Goal: Task Accomplishment & Management: Manage account settings

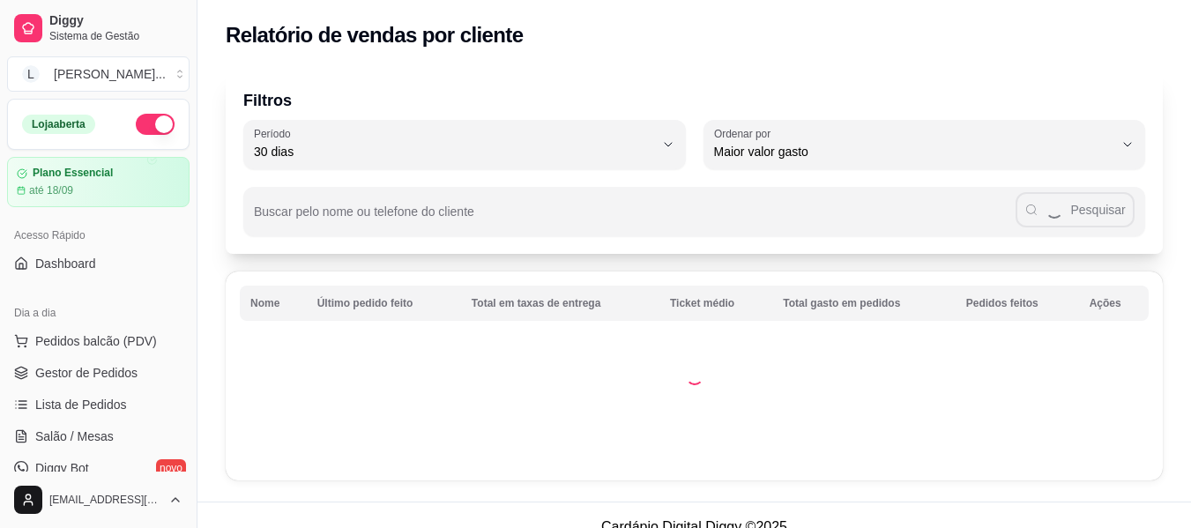
select select "30"
select select "HIGHEST_TOTAL_SPENT_WITH_ORDERS"
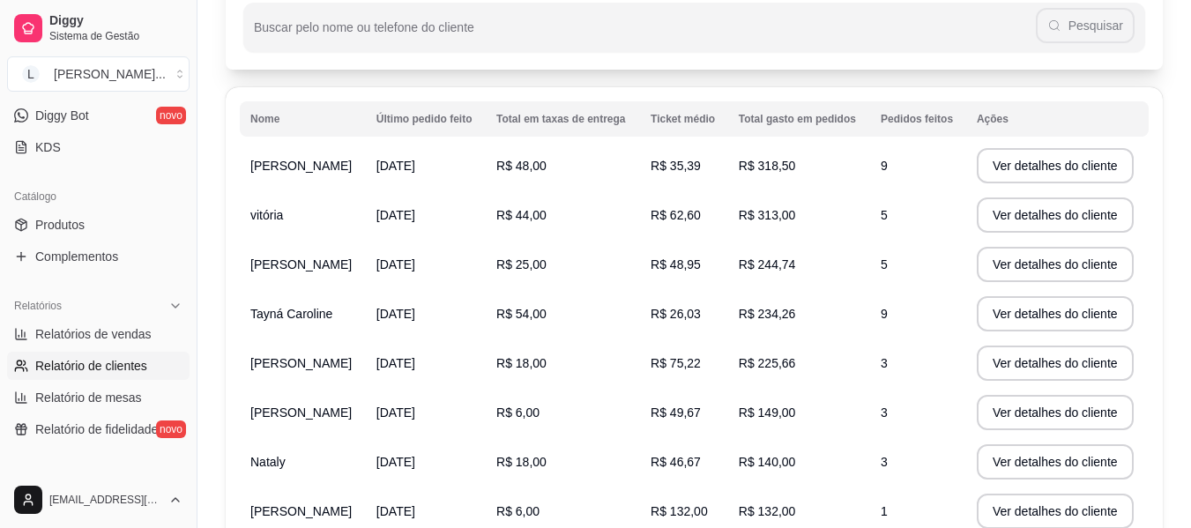
scroll to position [158, 0]
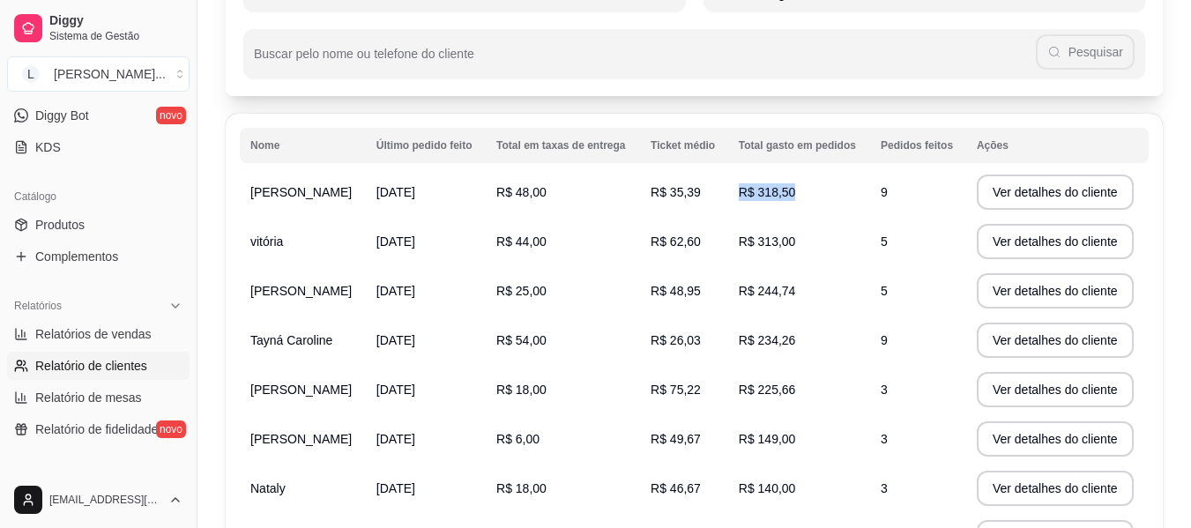
drag, startPoint x: 893, startPoint y: 204, endPoint x: 671, endPoint y: 209, distance: 222.2
click at [808, 197] on tr "[PERSON_NAME] [DATE] R$ 48,00 R$ 35,39 R$ 318,50 9 Ver detalhes do cliente" at bounding box center [694, 191] width 909 height 49
drag, startPoint x: 245, startPoint y: 196, endPoint x: 905, endPoint y: 186, distance: 660.2
click at [905, 186] on tr "[PERSON_NAME] [DATE] R$ 48,00 R$ 35,39 R$ 318,50 9 Ver detalhes do cliente" at bounding box center [694, 191] width 909 height 49
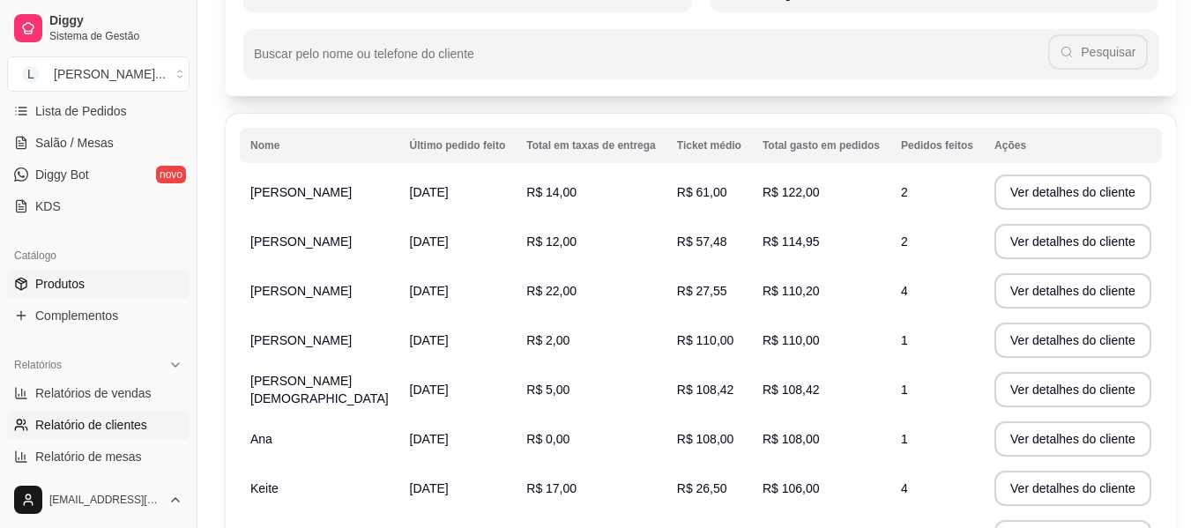
scroll to position [264, 0]
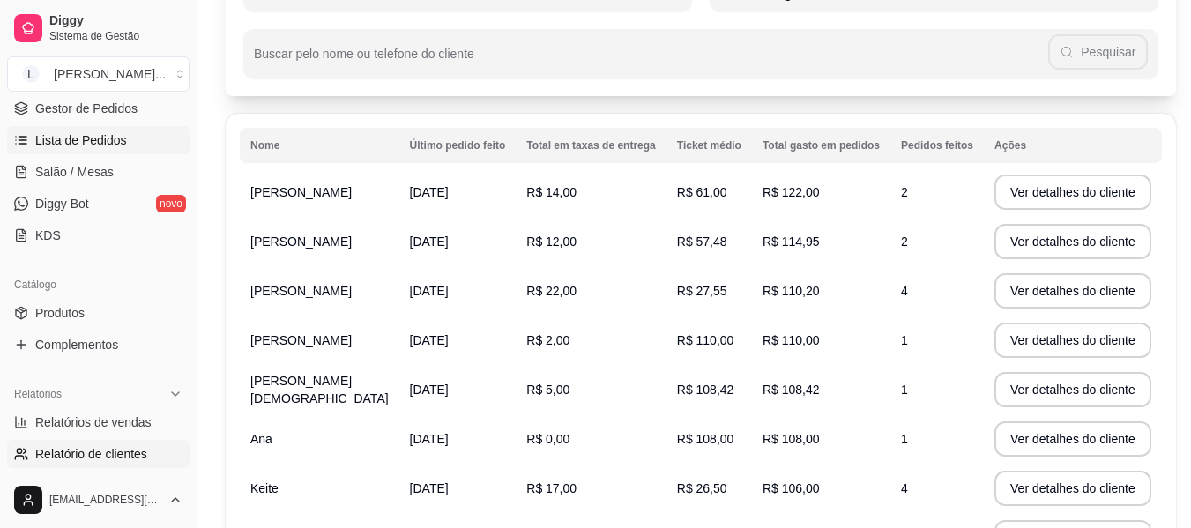
click at [118, 138] on span "Lista de Pedidos" at bounding box center [81, 140] width 92 height 18
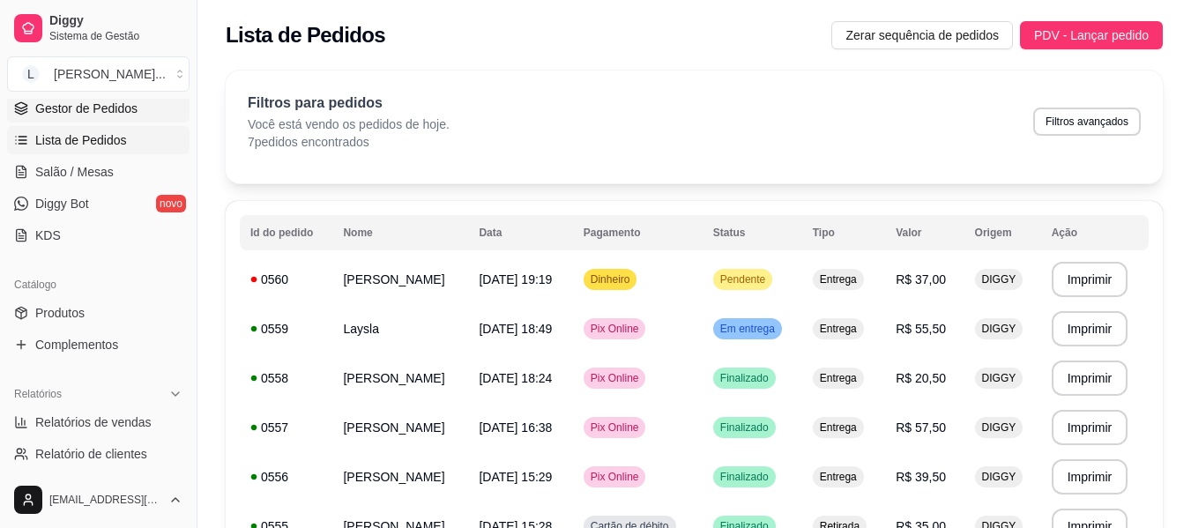
click at [126, 110] on span "Gestor de Pedidos" at bounding box center [86, 109] width 102 height 18
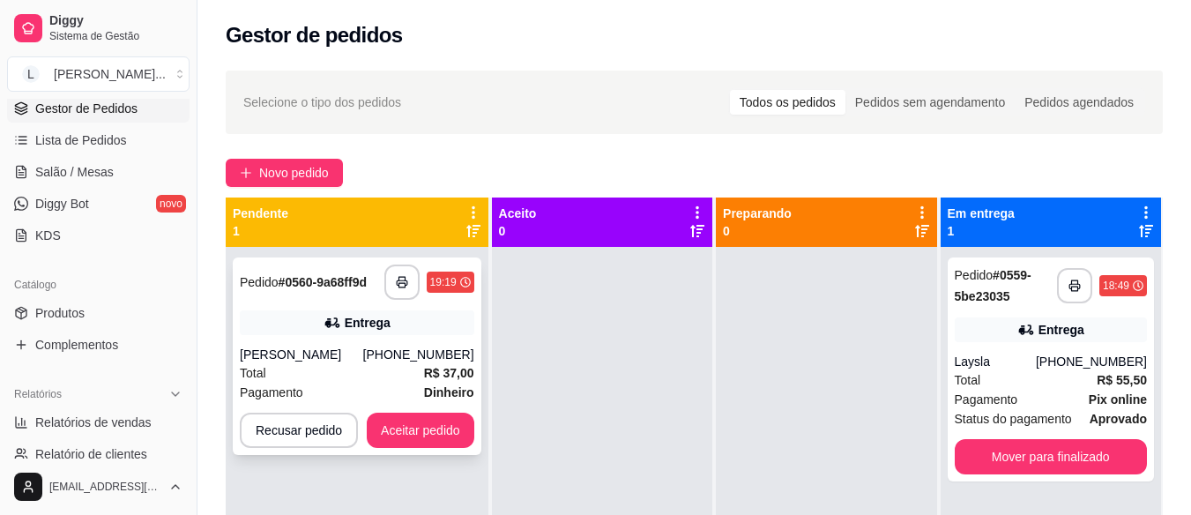
click at [311, 353] on div "[PERSON_NAME]" at bounding box center [301, 354] width 123 height 18
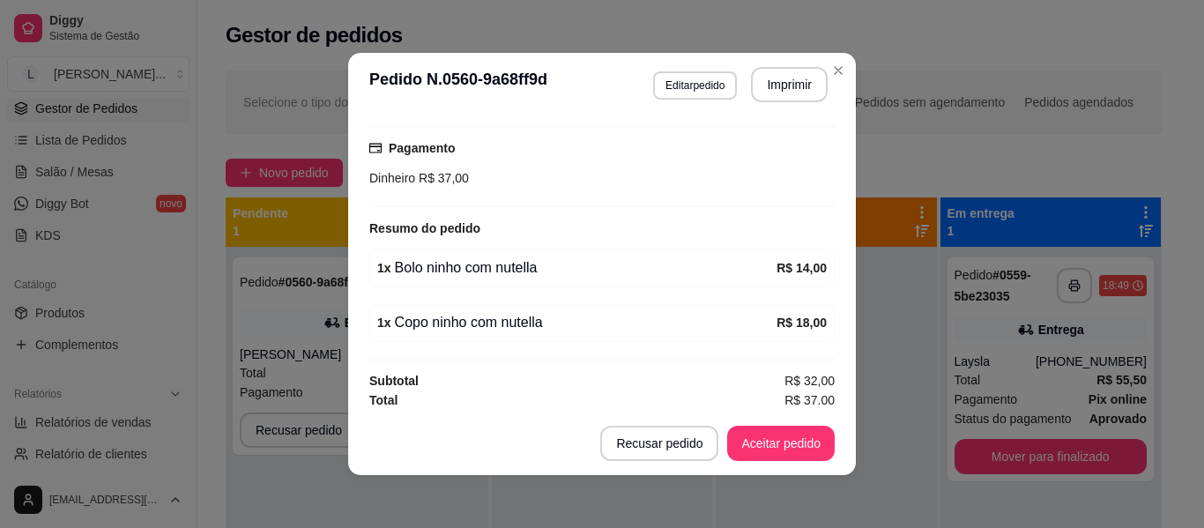
scroll to position [458, 0]
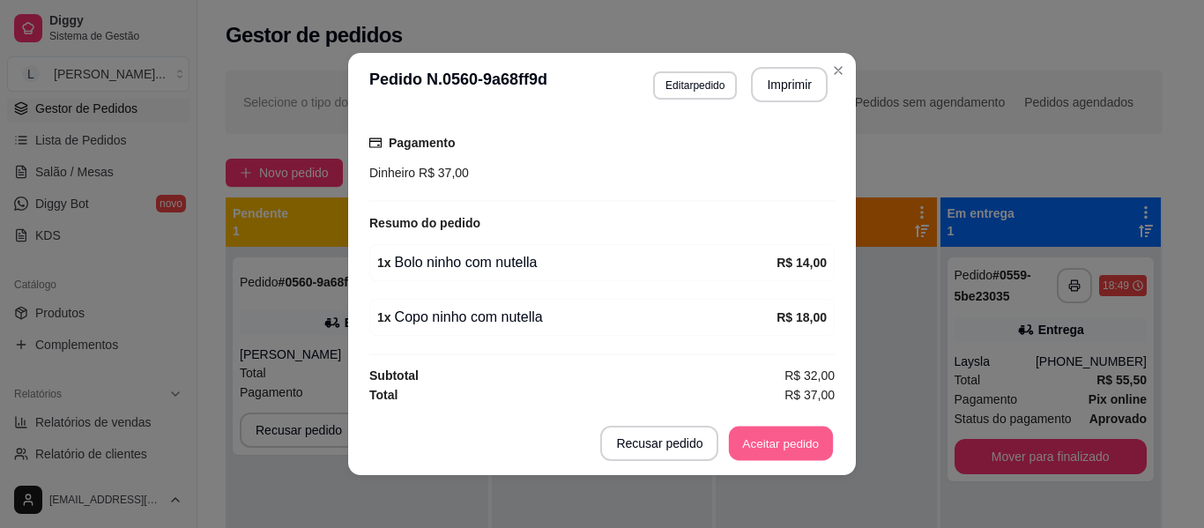
click at [768, 452] on button "Aceitar pedido" at bounding box center [781, 444] width 104 height 34
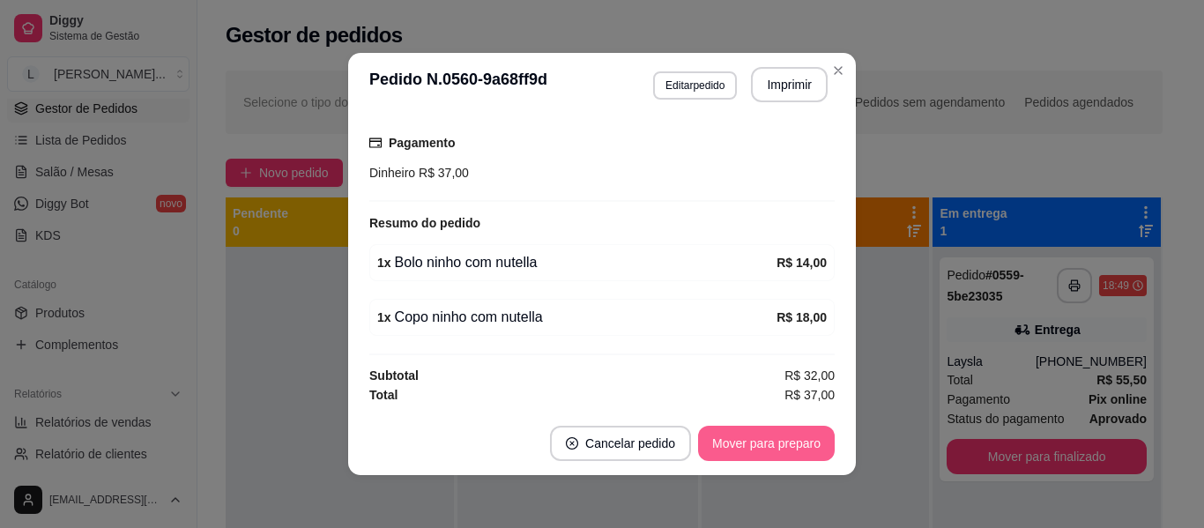
click at [794, 462] on footer "Cancelar pedido Mover para preparo" at bounding box center [602, 443] width 508 height 63
click at [787, 79] on button "Imprimir" at bounding box center [789, 84] width 77 height 35
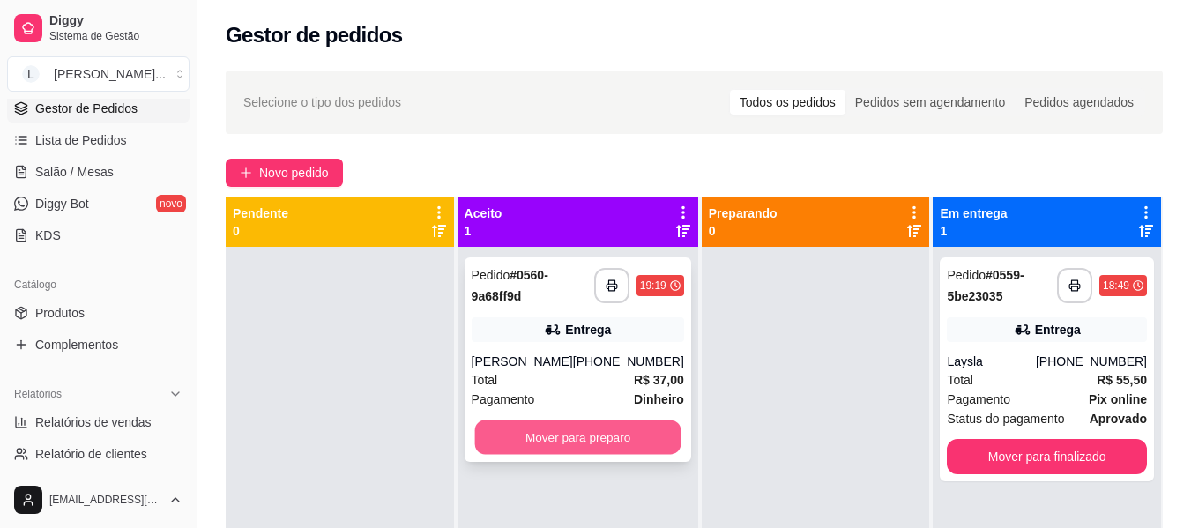
click at [585, 436] on button "Mover para preparo" at bounding box center [577, 437] width 206 height 34
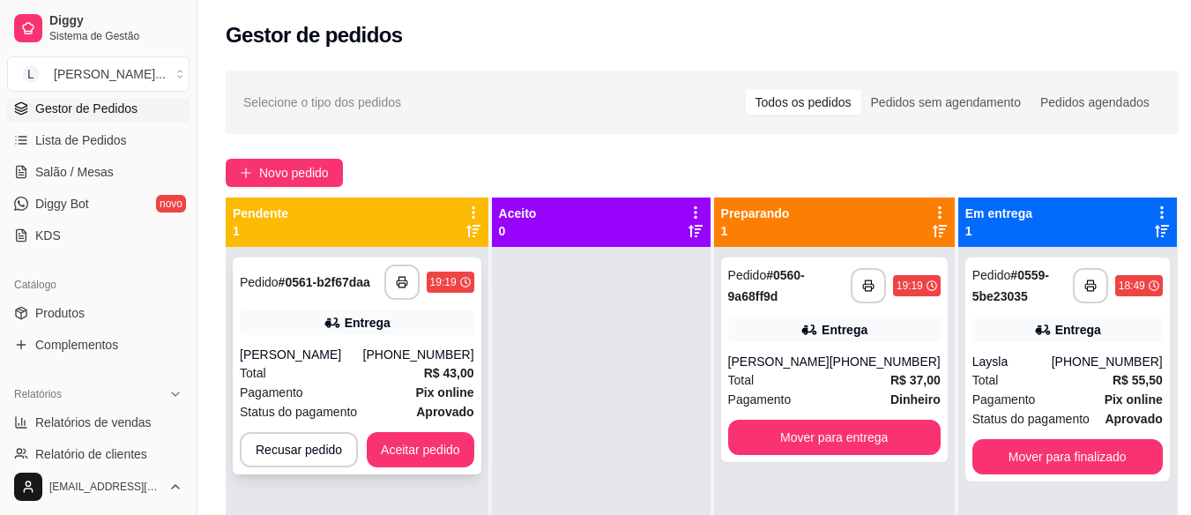
click at [398, 338] on div "**********" at bounding box center [357, 365] width 249 height 217
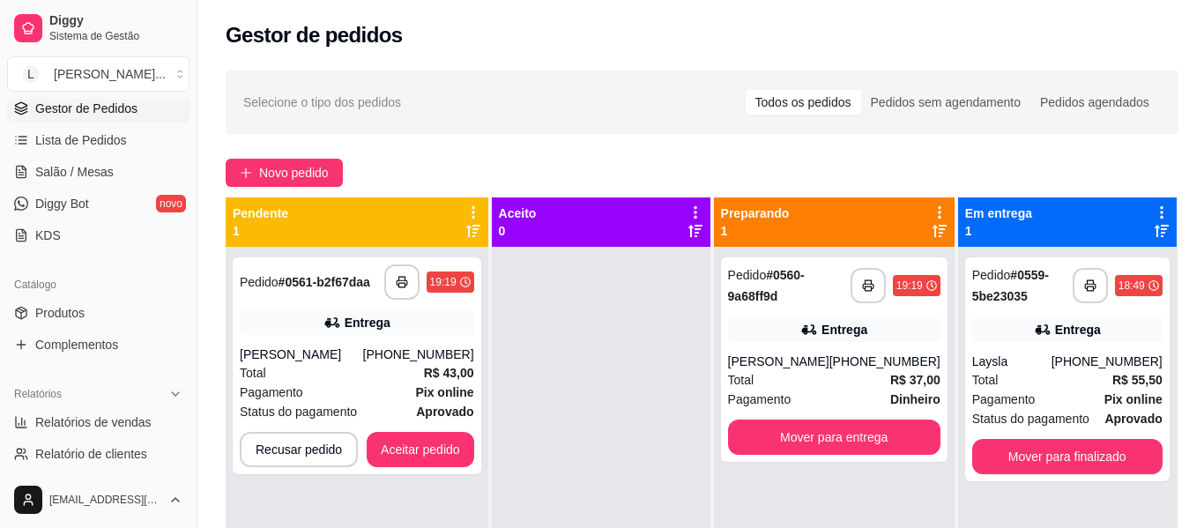
scroll to position [404, 0]
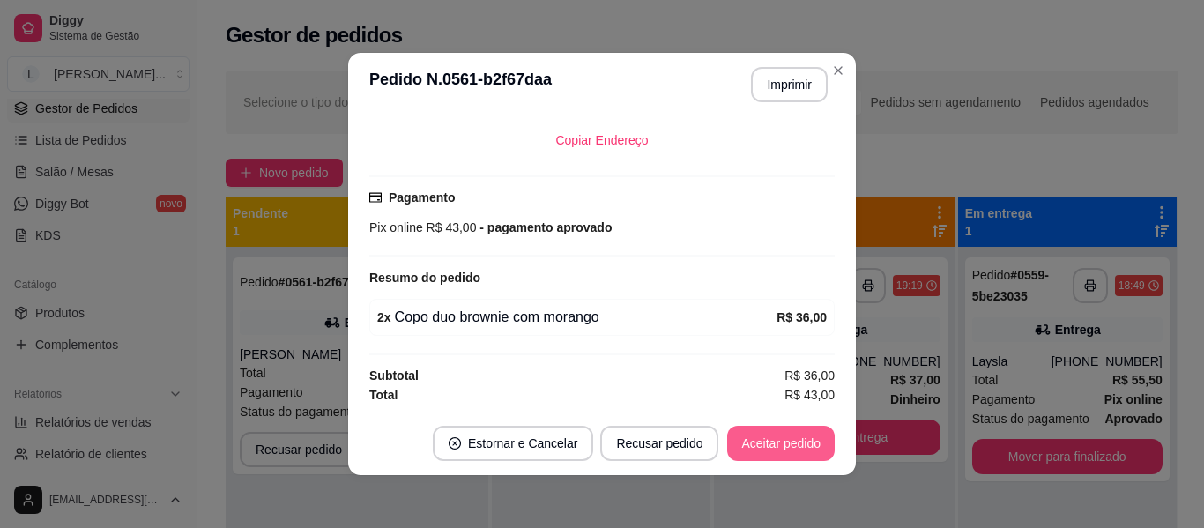
click at [810, 448] on button "Aceitar pedido" at bounding box center [781, 443] width 108 height 35
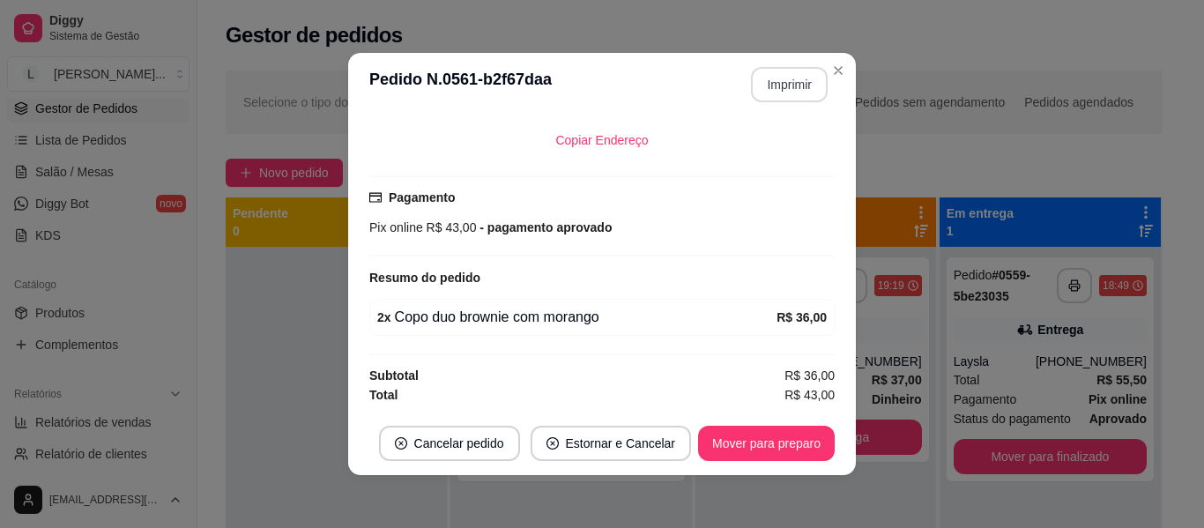
click at [783, 93] on button "Imprimir" at bounding box center [789, 84] width 77 height 35
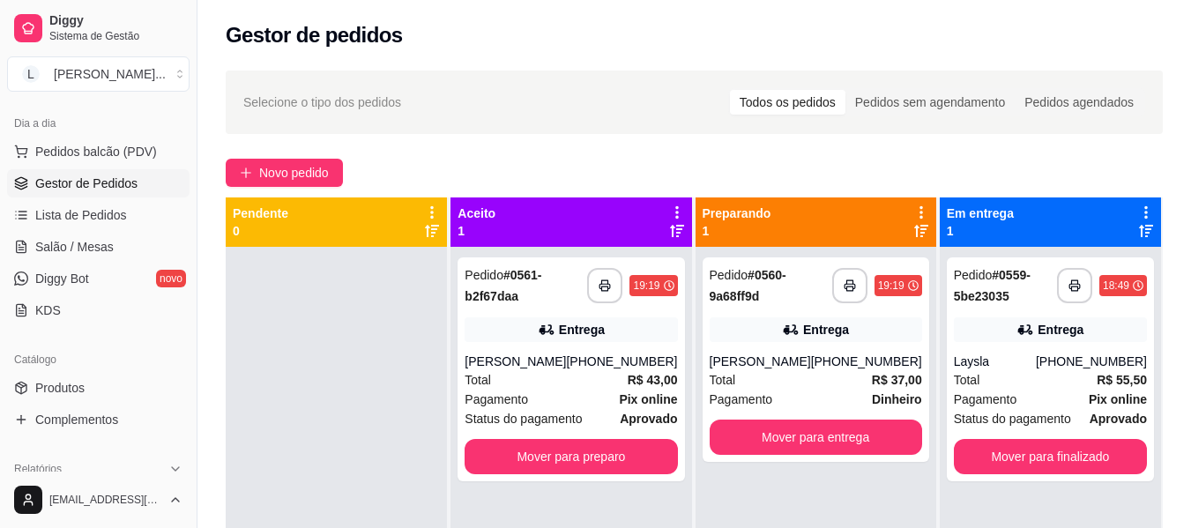
scroll to position [88, 0]
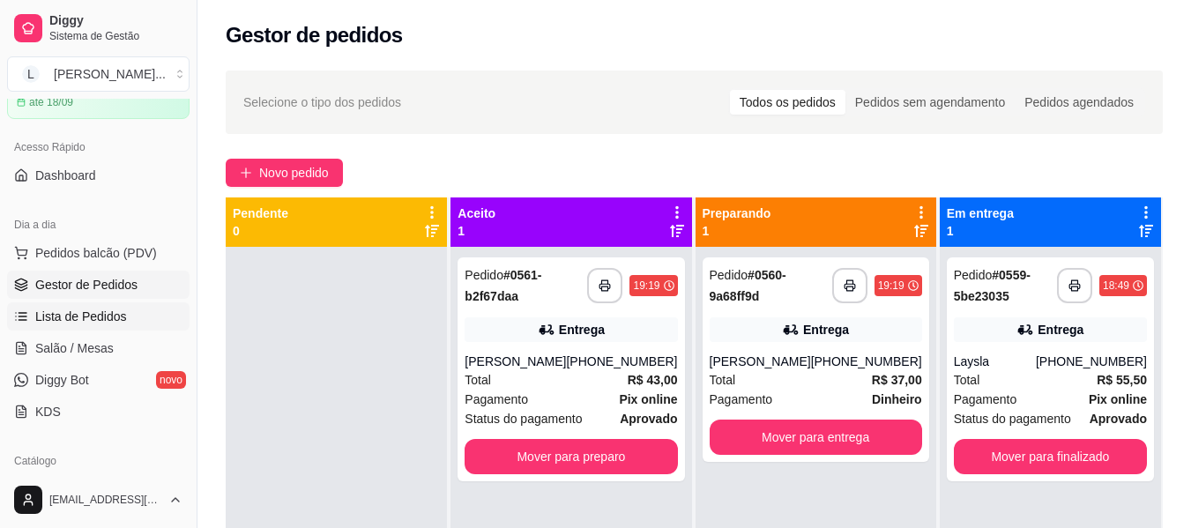
click at [131, 307] on link "Lista de Pedidos" at bounding box center [98, 316] width 182 height 28
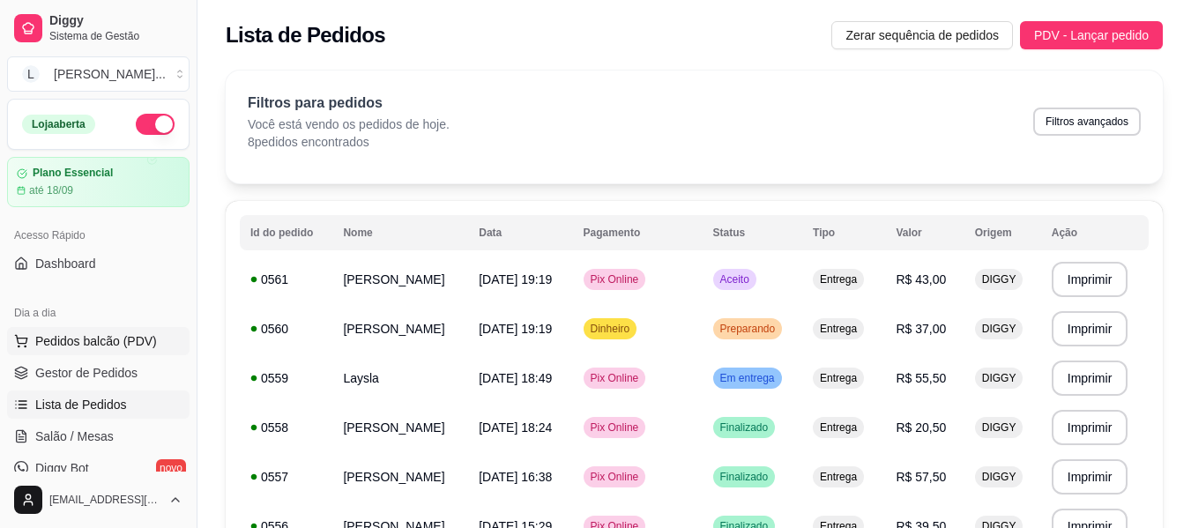
click at [124, 342] on span "Pedidos balcão (PDV)" at bounding box center [96, 341] width 122 height 18
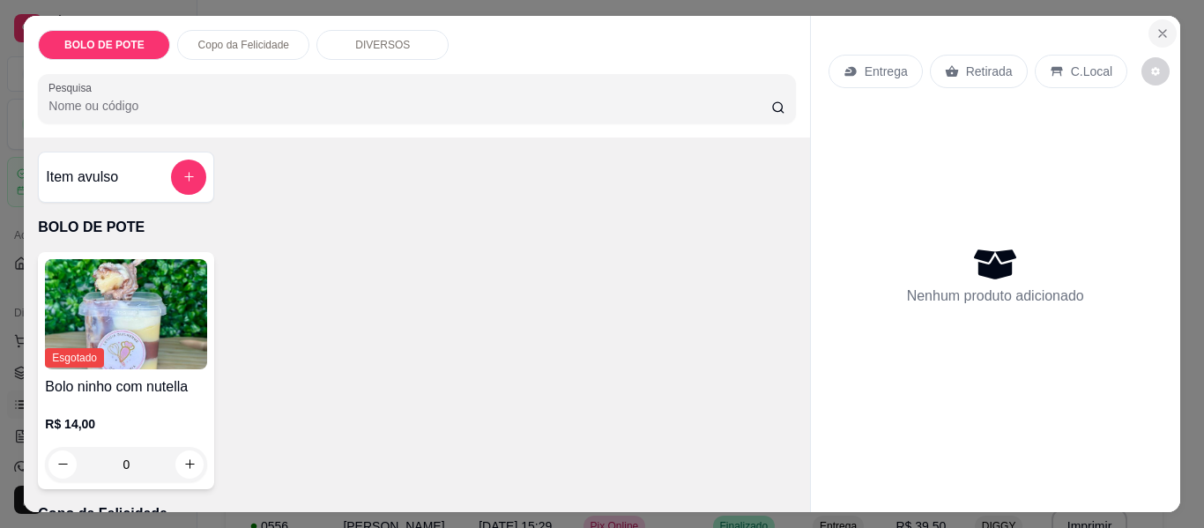
click at [1160, 26] on icon "Close" at bounding box center [1162, 33] width 14 height 14
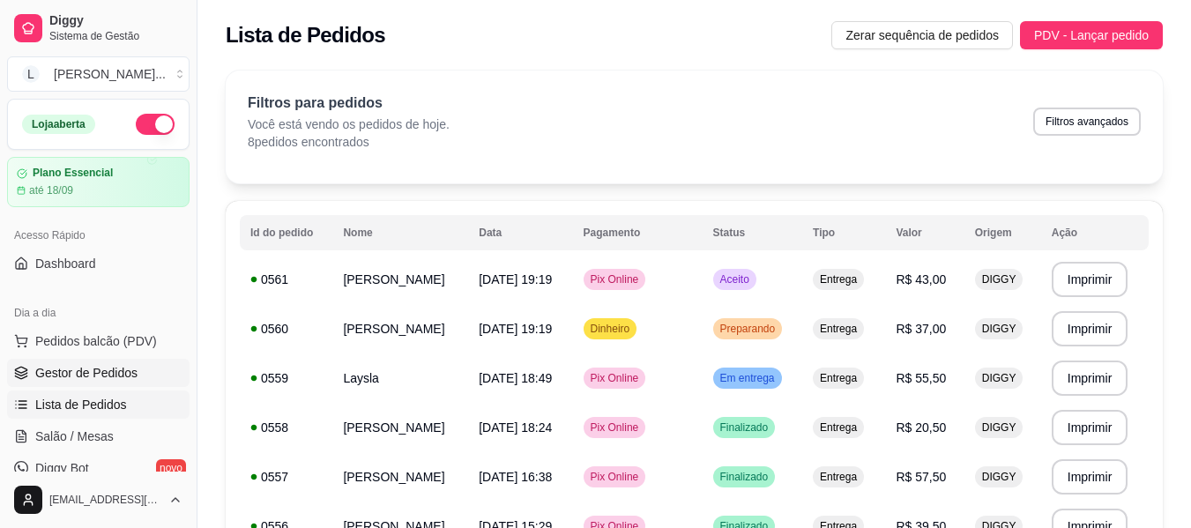
click at [94, 373] on span "Gestor de Pedidos" at bounding box center [86, 373] width 102 height 18
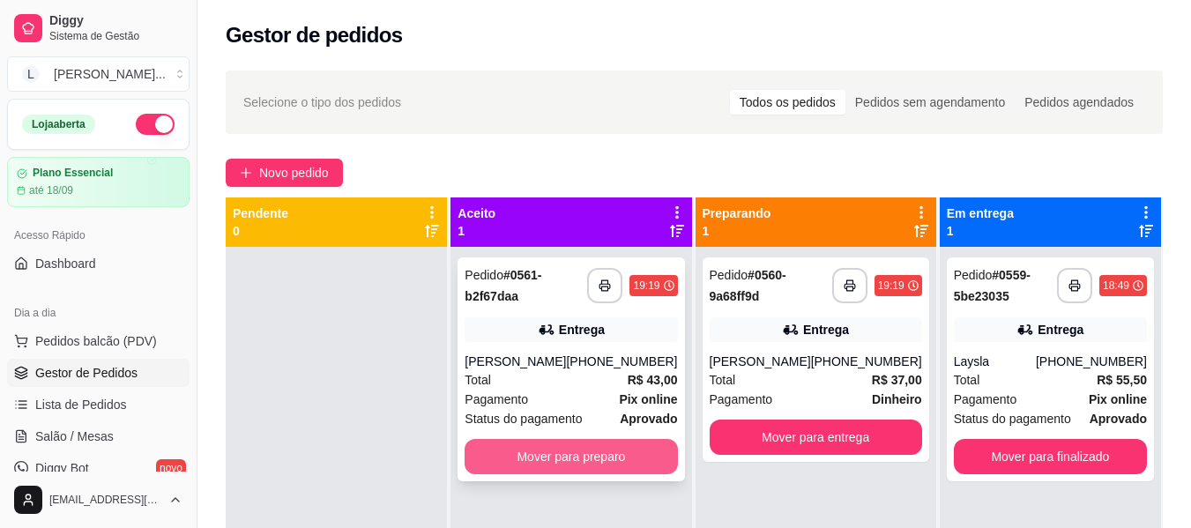
click at [545, 470] on button "Mover para preparo" at bounding box center [570, 456] width 212 height 35
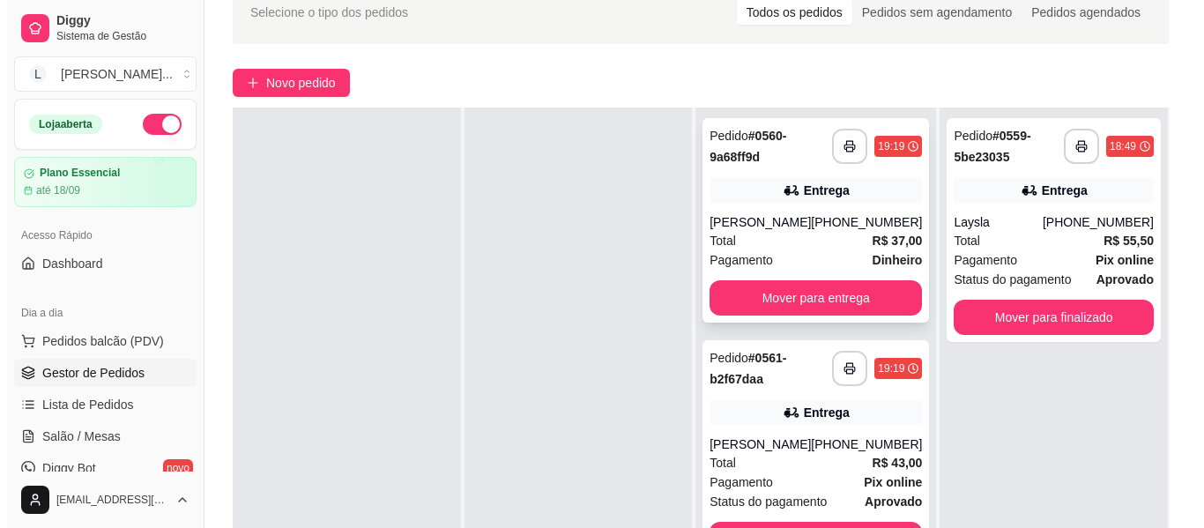
scroll to position [176, 0]
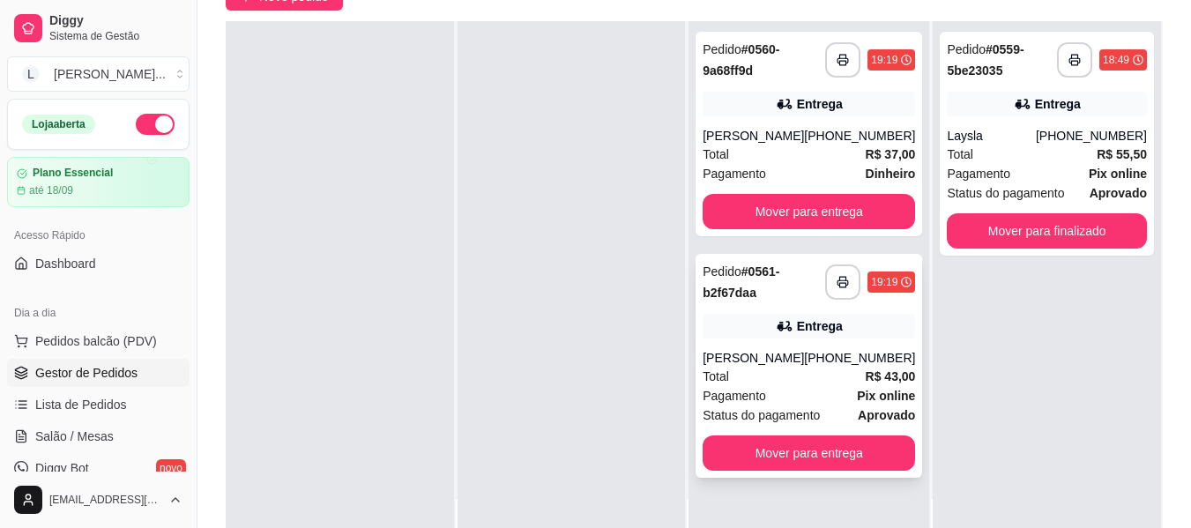
click at [813, 385] on div "Total R$ 43,00" at bounding box center [808, 376] width 212 height 19
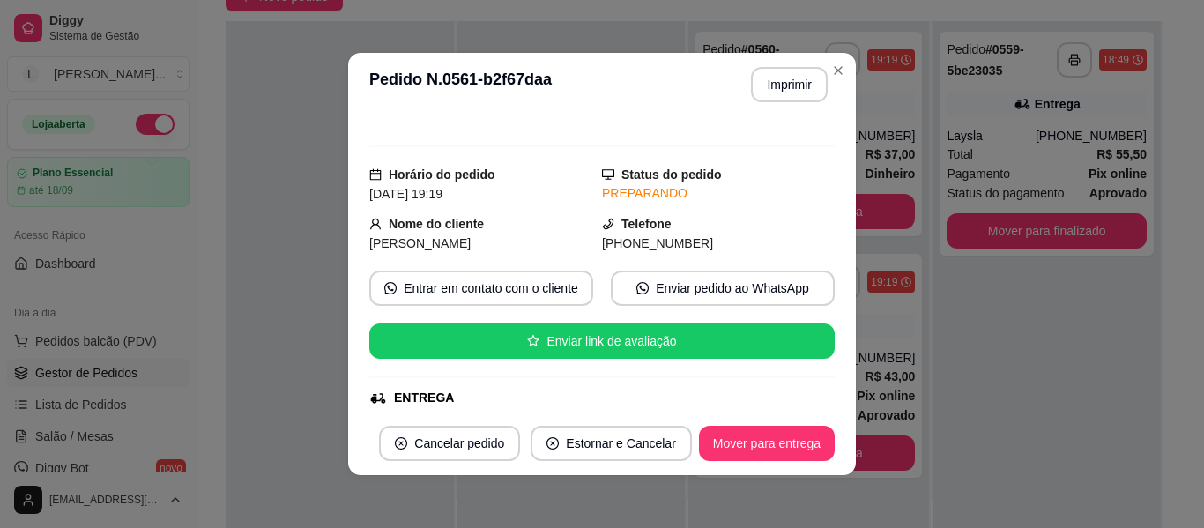
scroll to position [0, 0]
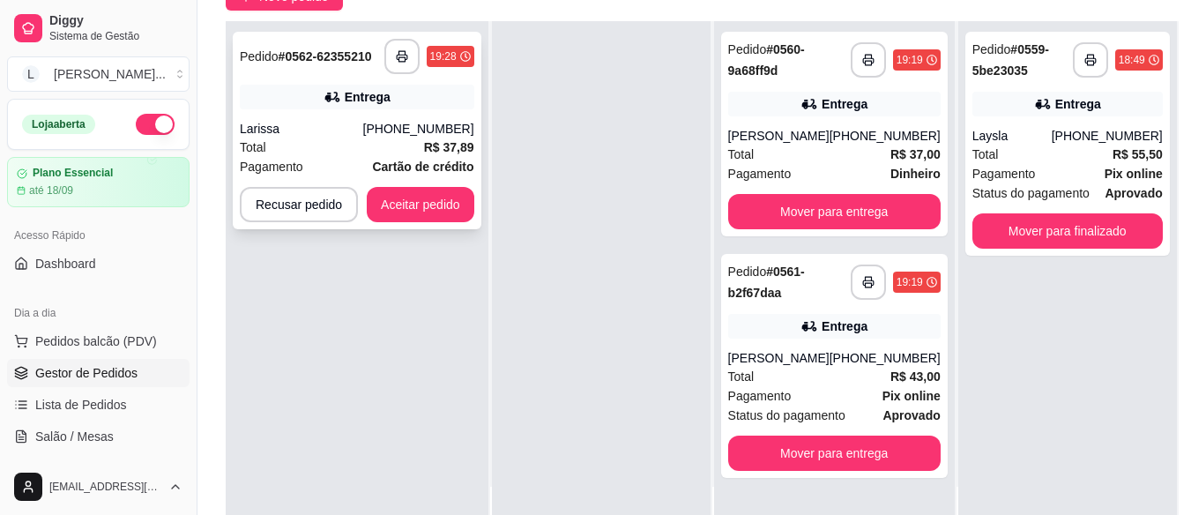
click at [398, 152] on div "Total R$ 37,89" at bounding box center [357, 146] width 234 height 19
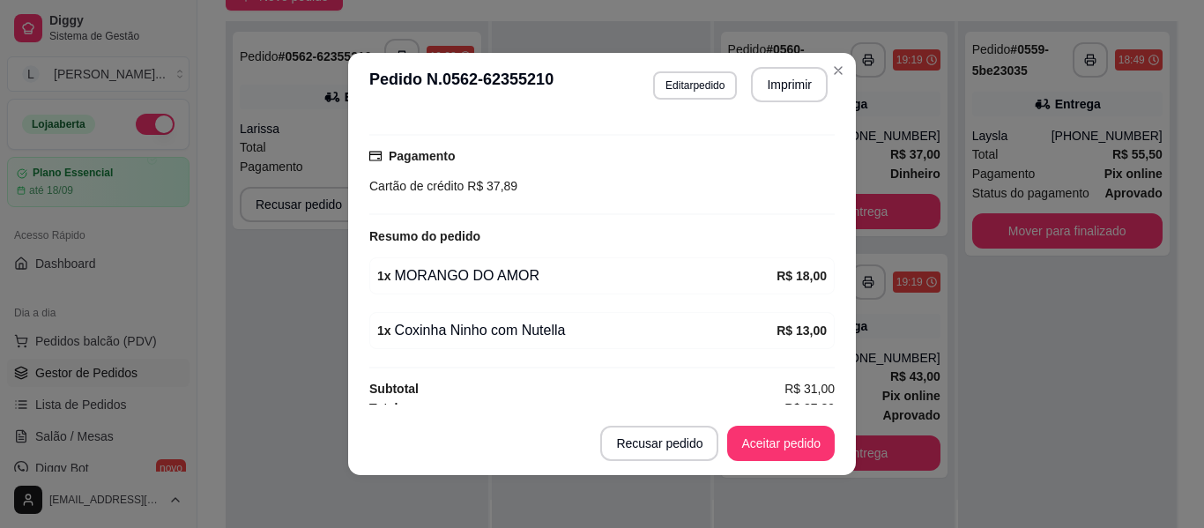
scroll to position [458, 0]
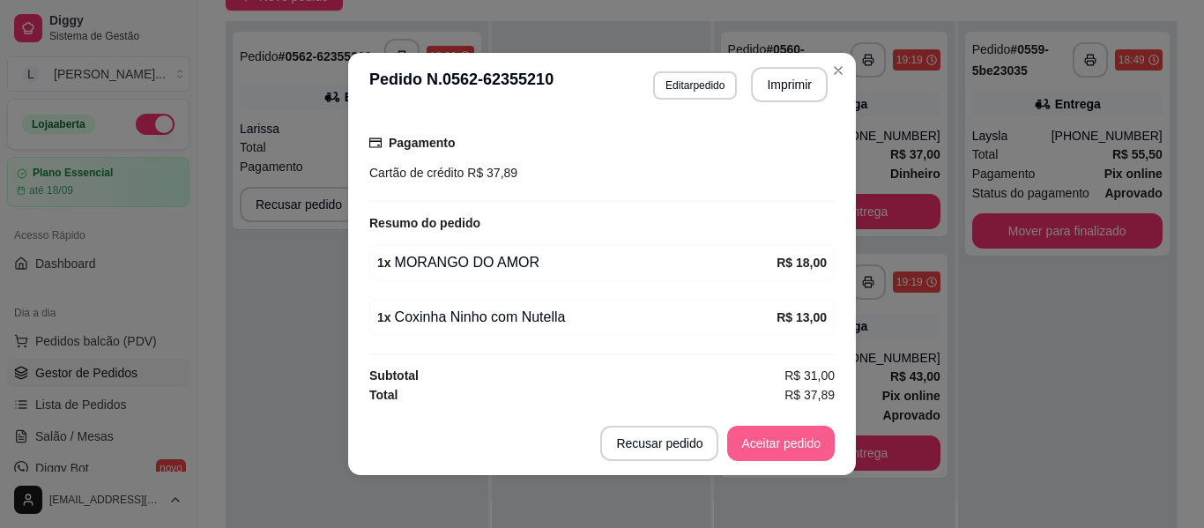
click at [771, 439] on button "Aceitar pedido" at bounding box center [781, 443] width 108 height 35
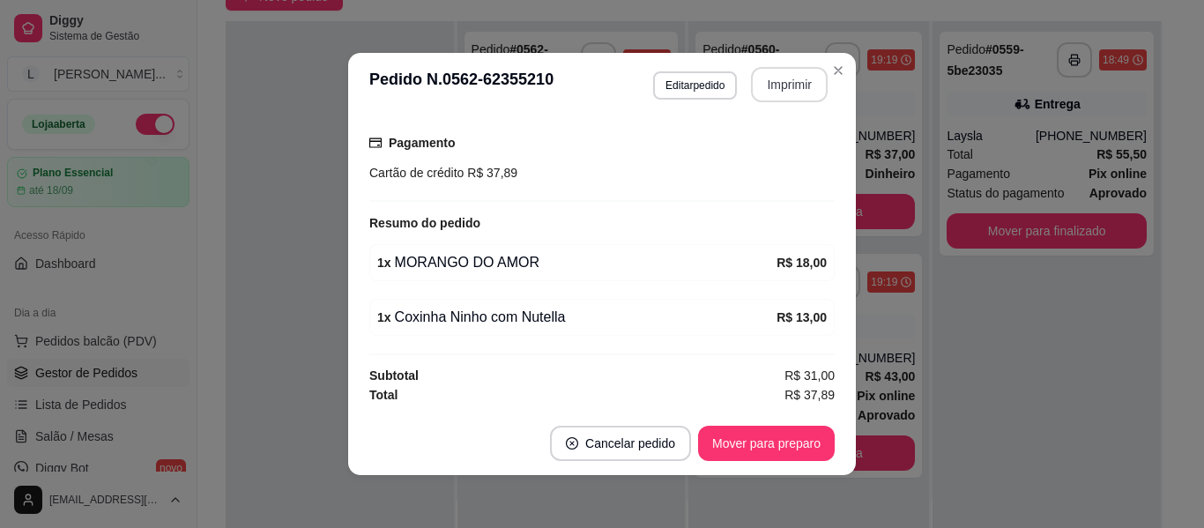
click at [802, 94] on button "Imprimir" at bounding box center [789, 84] width 77 height 35
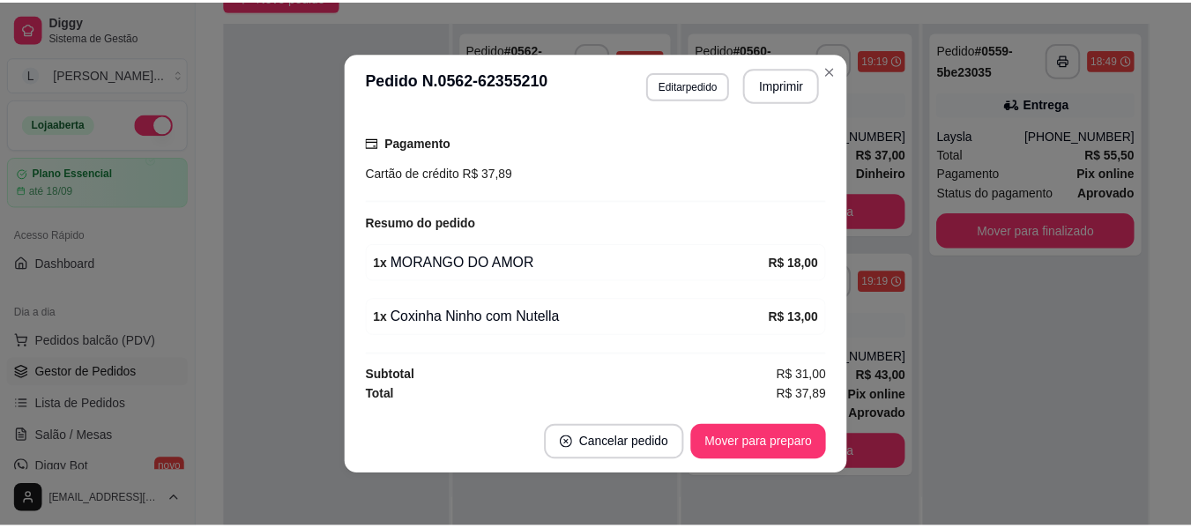
scroll to position [0, 0]
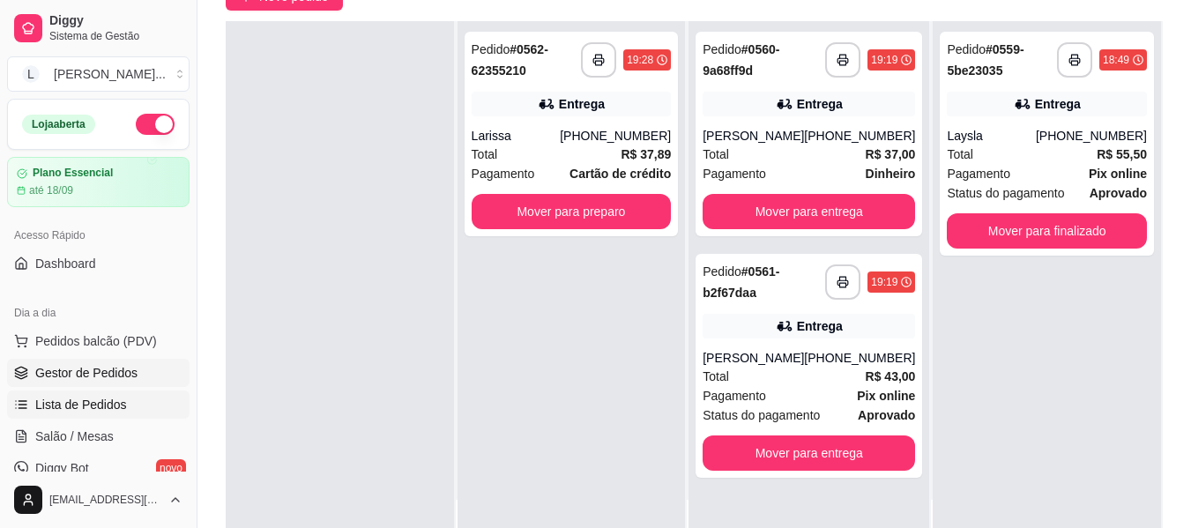
click at [98, 405] on span "Lista de Pedidos" at bounding box center [81, 405] width 92 height 18
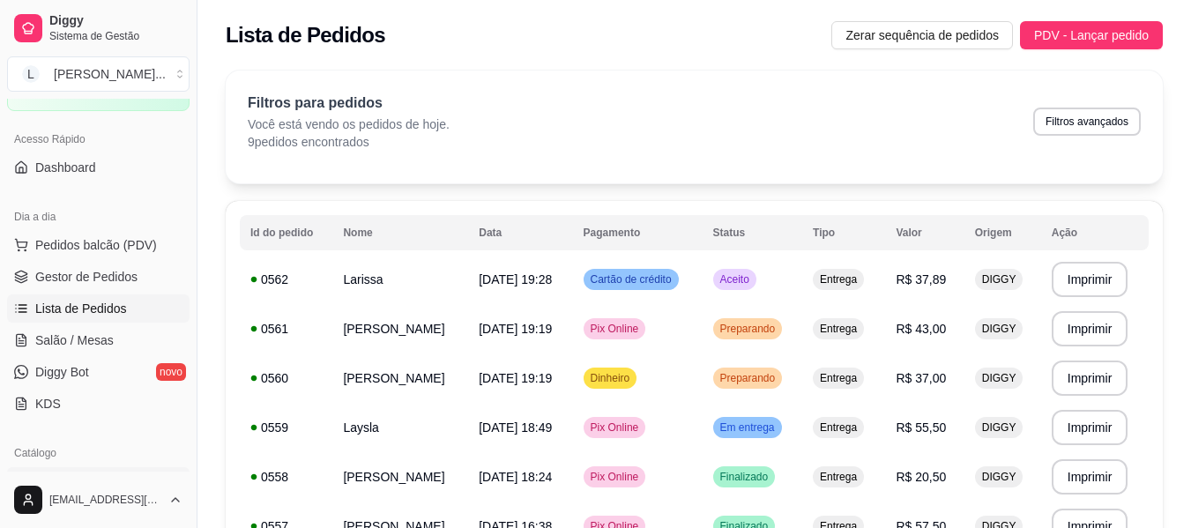
scroll to position [176, 0]
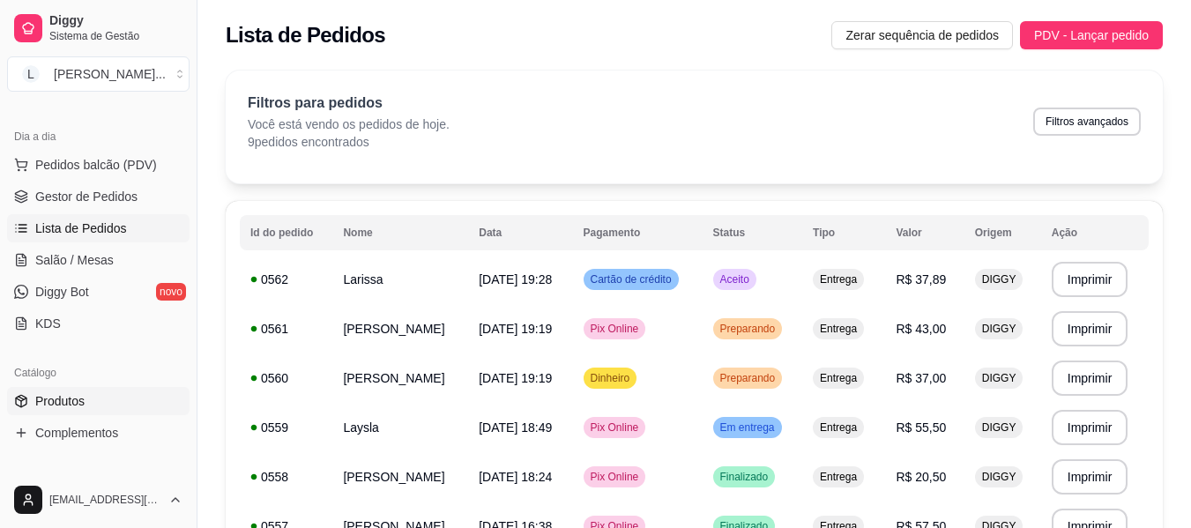
click at [111, 401] on link "Produtos" at bounding box center [98, 401] width 182 height 28
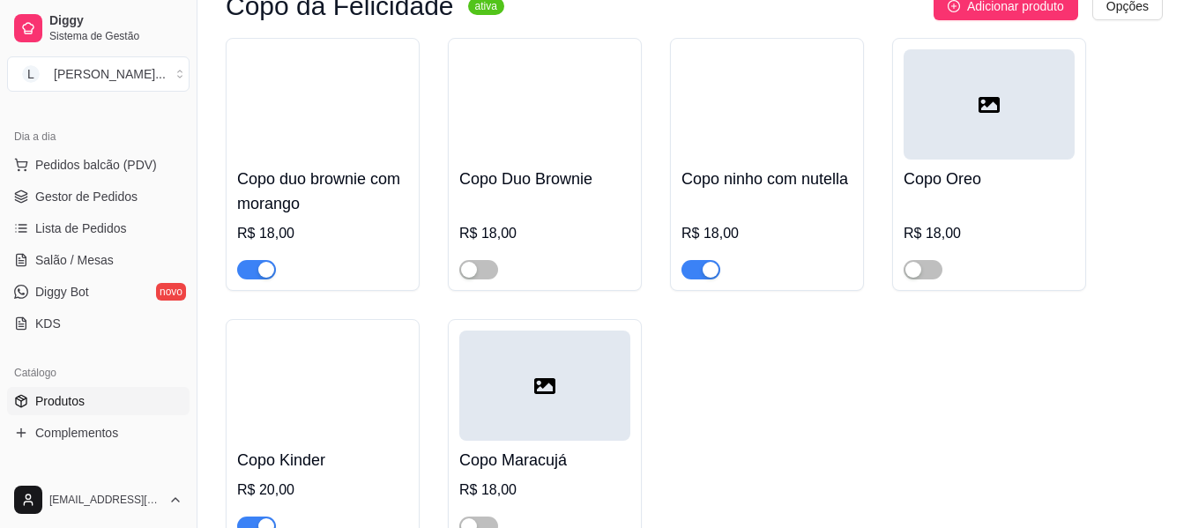
scroll to position [529, 0]
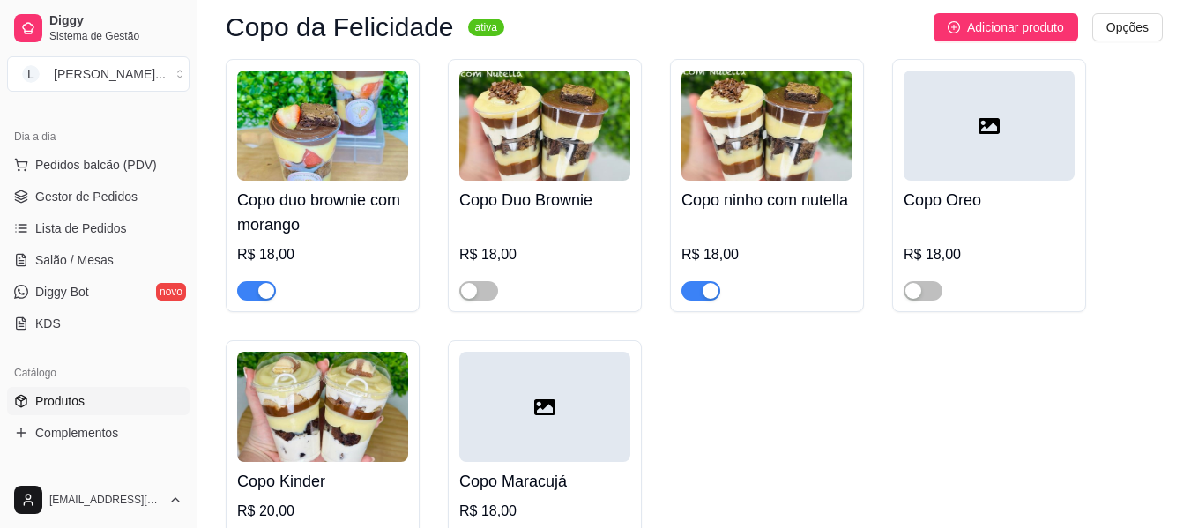
click at [801, 244] on div "R$ 18,00" at bounding box center [766, 254] width 171 height 21
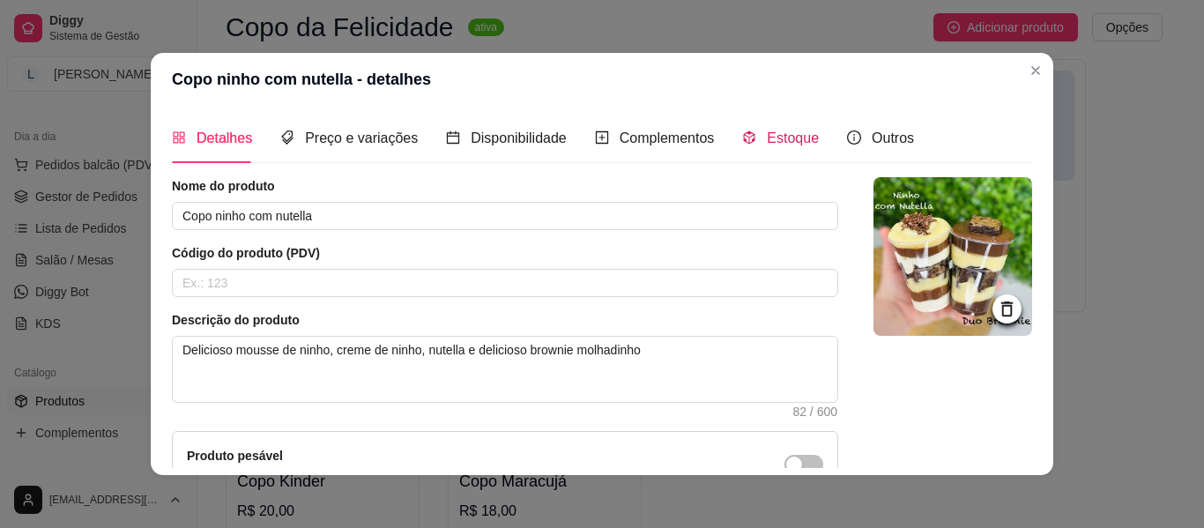
click at [767, 145] on span "Estoque" at bounding box center [793, 137] width 52 height 15
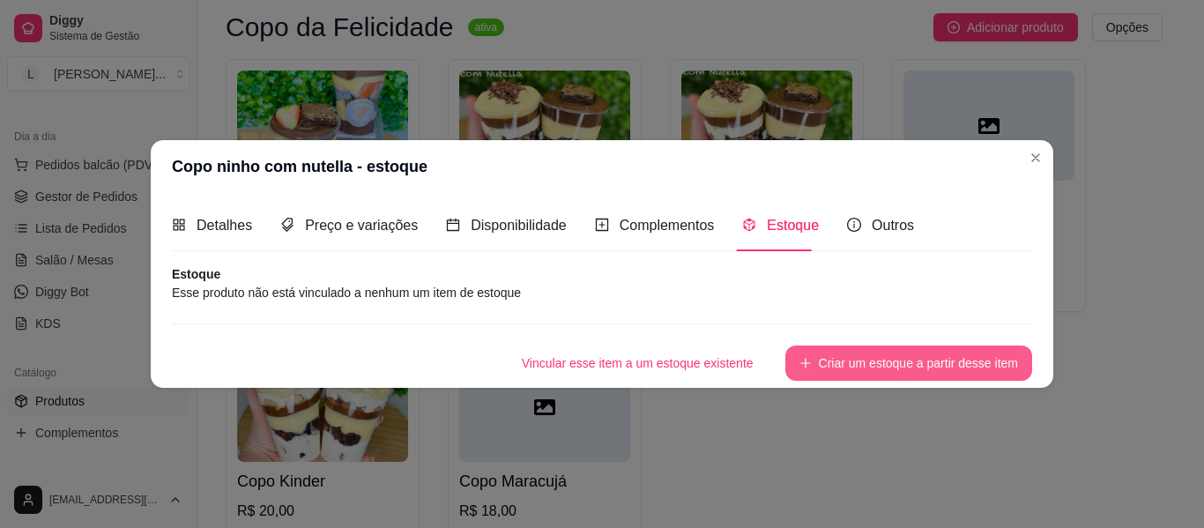
click at [960, 362] on button "Criar um estoque a partir desse item" at bounding box center [908, 362] width 247 height 35
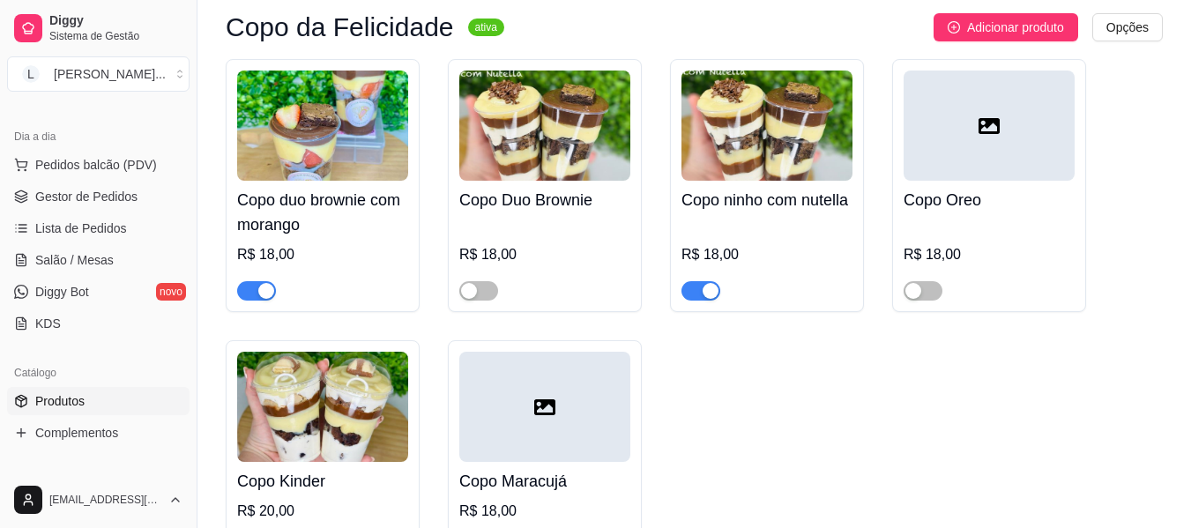
click at [691, 281] on span "button" at bounding box center [700, 290] width 39 height 19
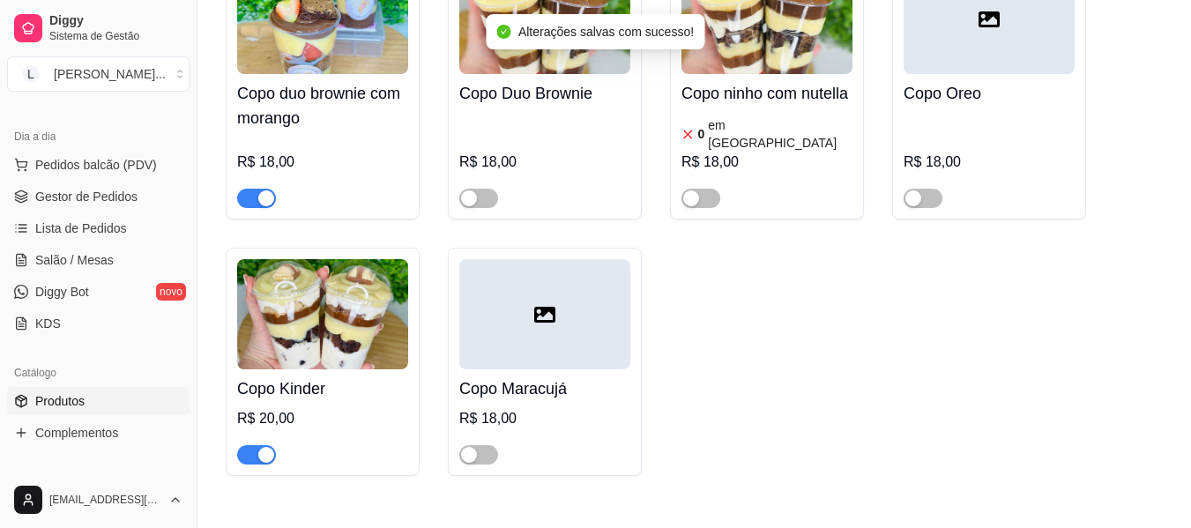
scroll to position [881, 0]
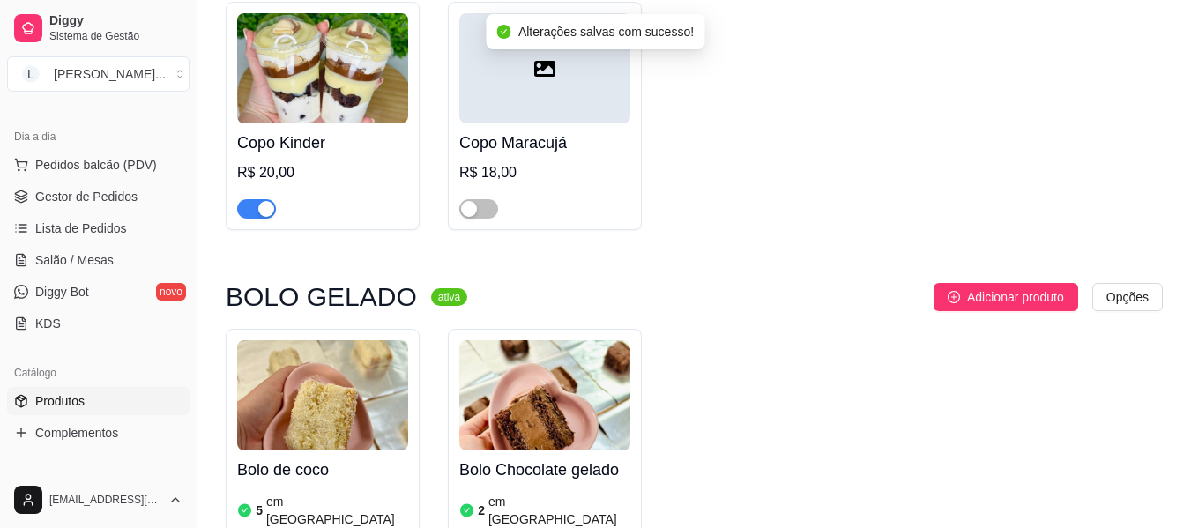
click at [256, 204] on button "button" at bounding box center [256, 208] width 39 height 19
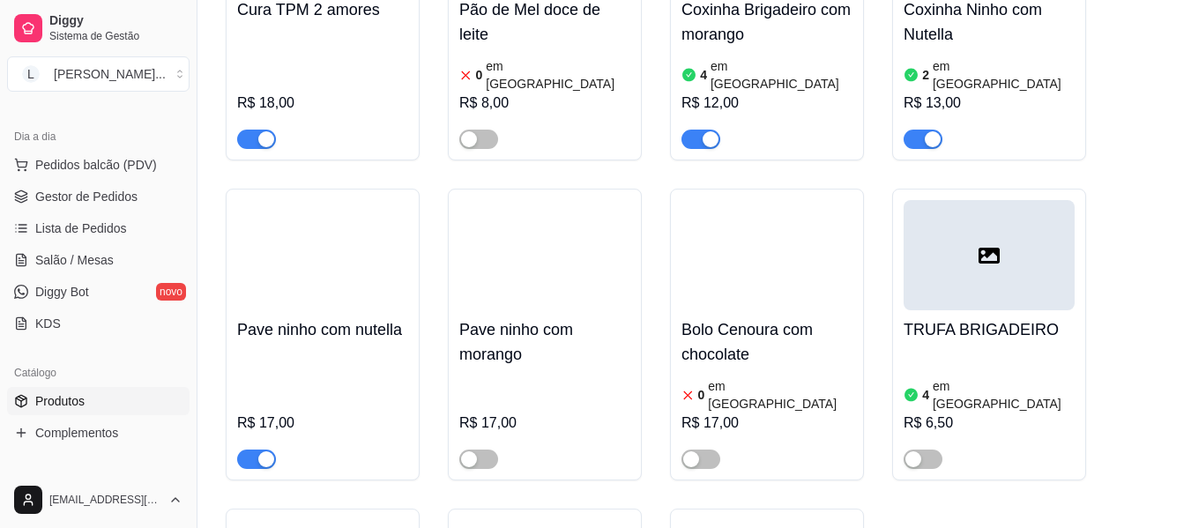
scroll to position [2291, 0]
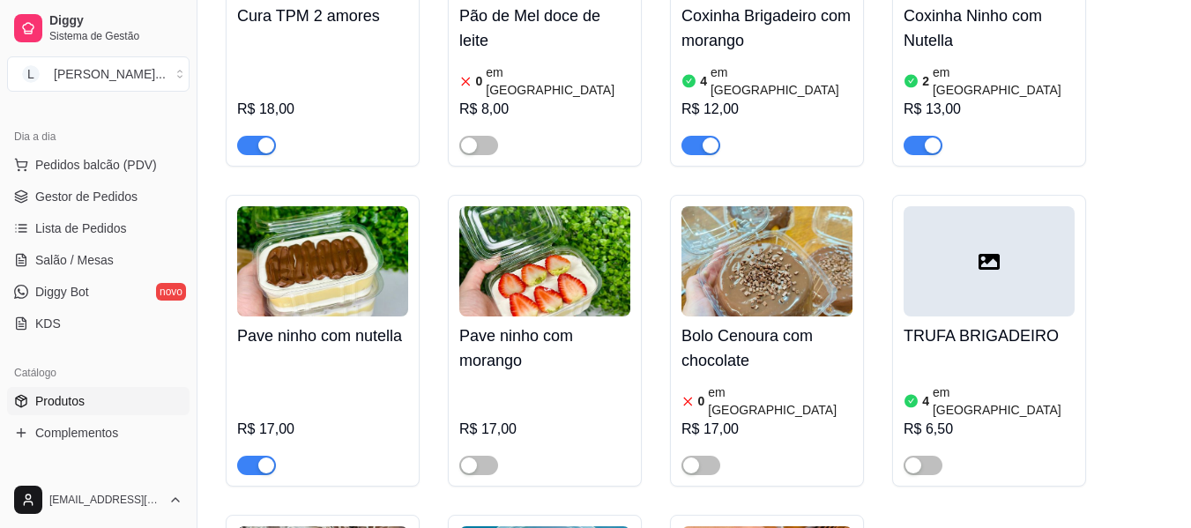
click at [336, 419] on div "R$ 17,00" at bounding box center [322, 429] width 171 height 21
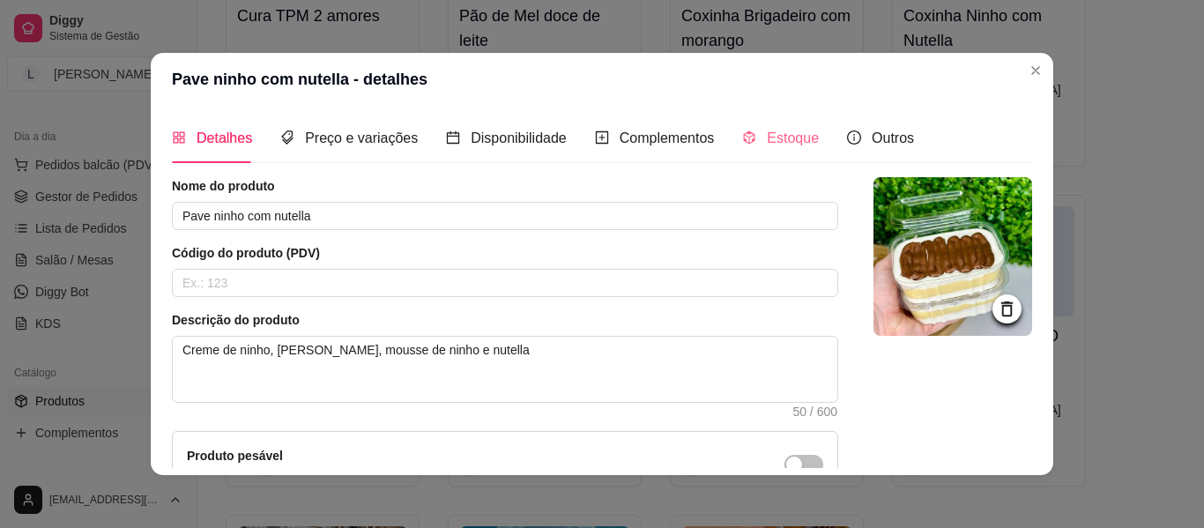
click at [807, 138] on div "Detalhes Preço e variações Disponibilidade Complementos Estoque Outros" at bounding box center [543, 138] width 742 height 50
click at [795, 143] on span "Estoque" at bounding box center [793, 137] width 52 height 15
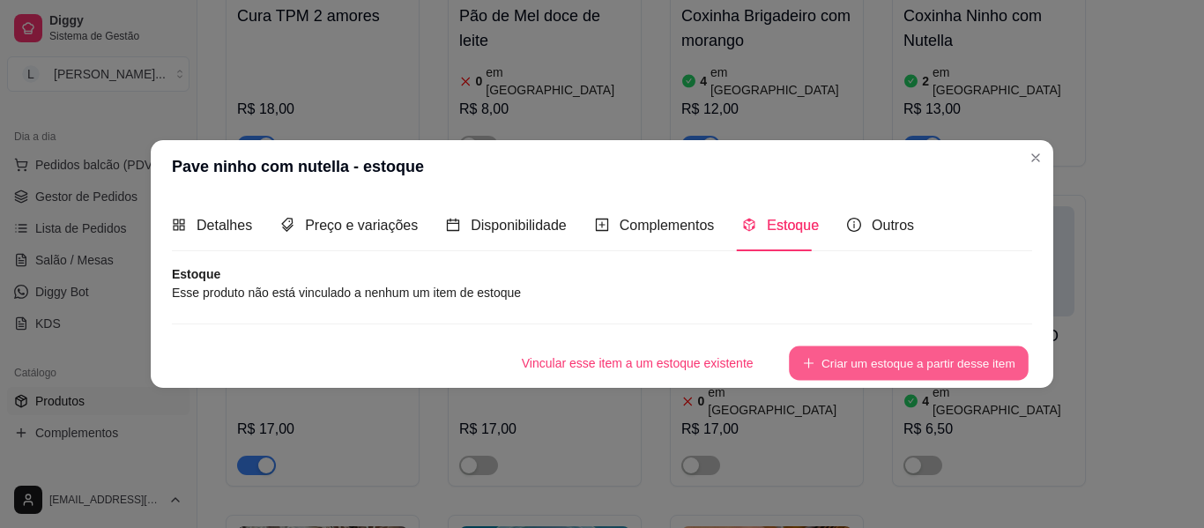
click at [941, 368] on button "Criar um estoque a partir desse item" at bounding box center [909, 362] width 240 height 34
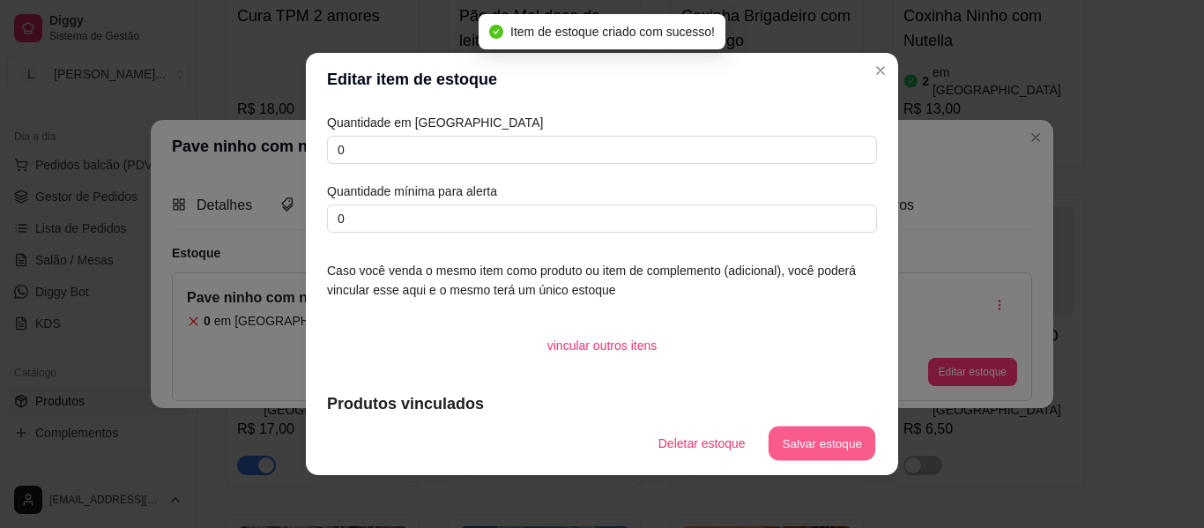
click at [859, 437] on button "Salvar estoque" at bounding box center [822, 444] width 108 height 34
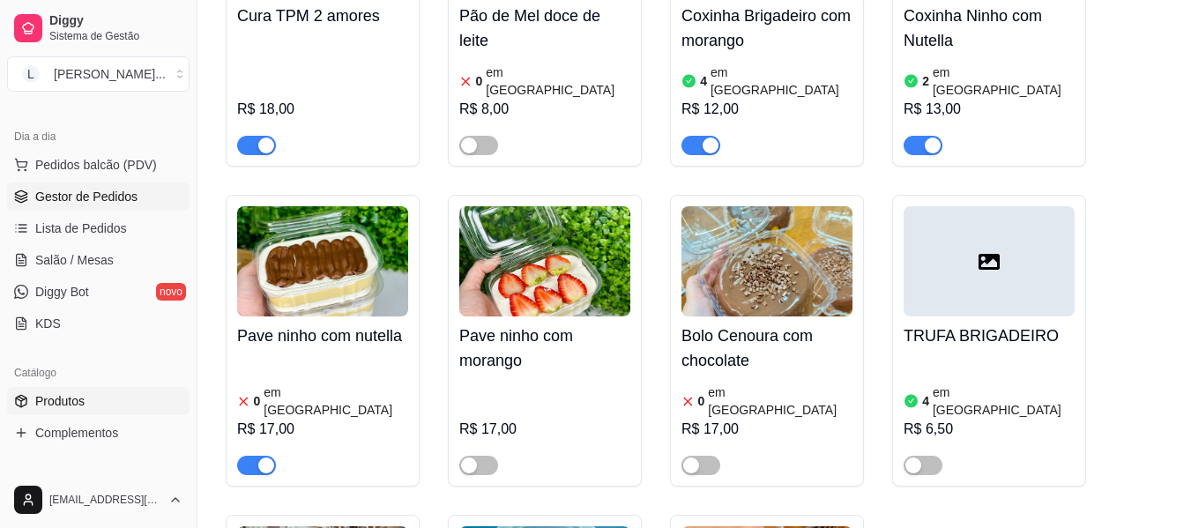
click at [104, 193] on span "Gestor de Pedidos" at bounding box center [86, 197] width 102 height 18
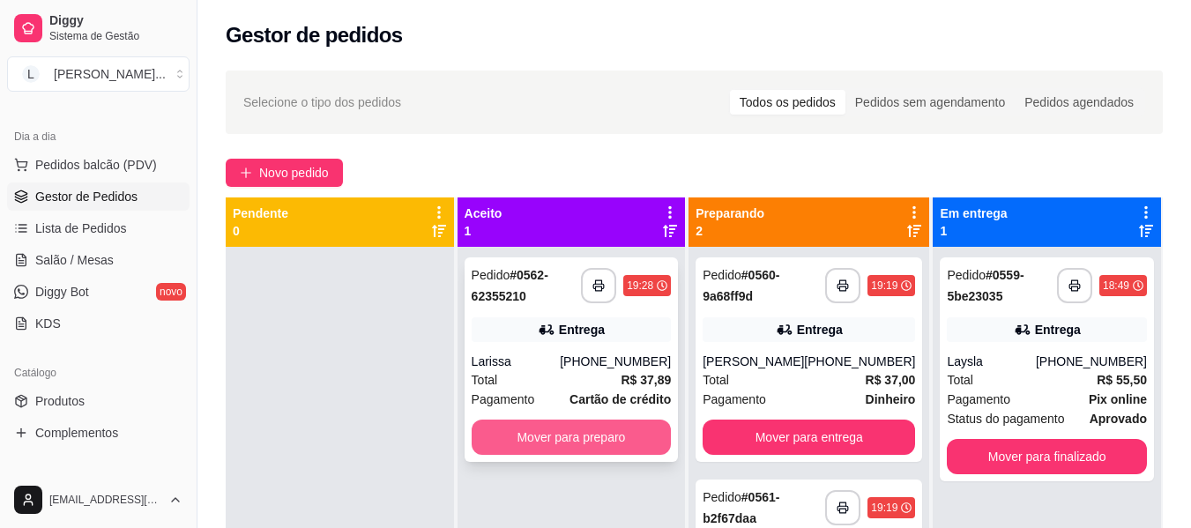
click at [573, 438] on button "Mover para preparo" at bounding box center [572, 437] width 200 height 35
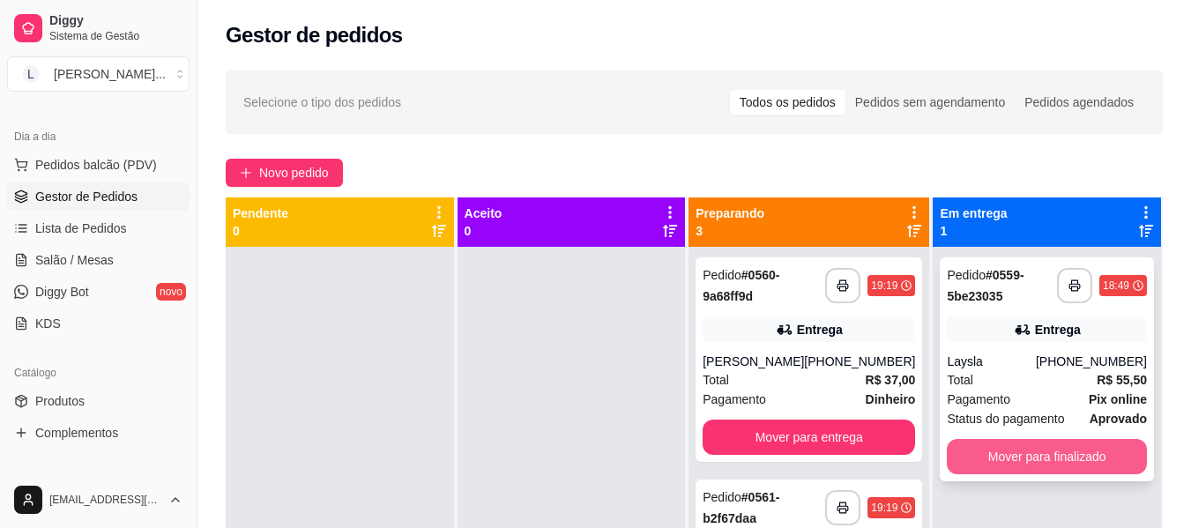
click at [1004, 452] on button "Mover para finalizado" at bounding box center [1047, 456] width 200 height 35
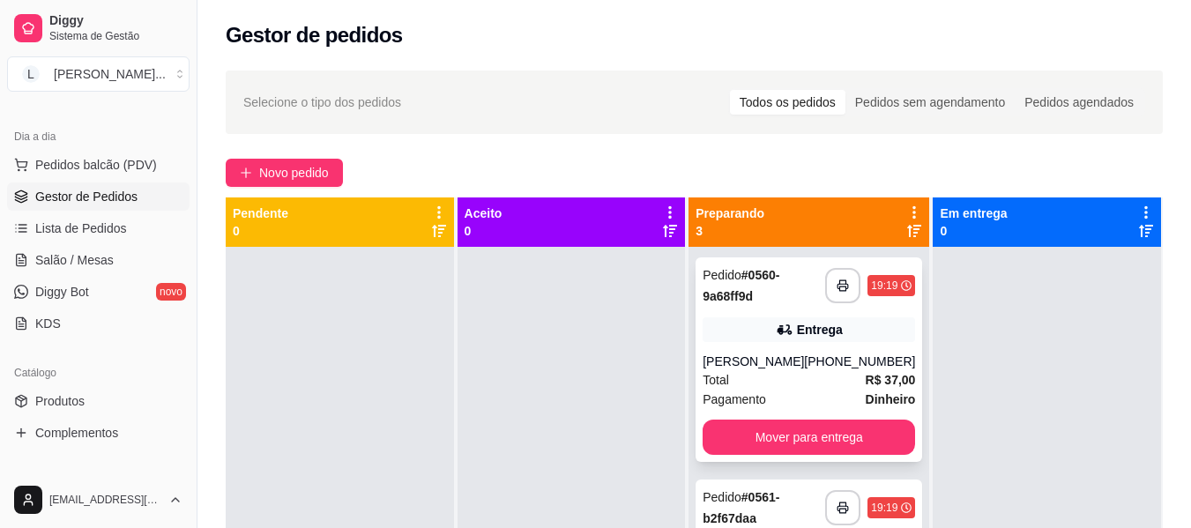
click at [841, 338] on div "Entrega" at bounding box center [808, 329] width 212 height 25
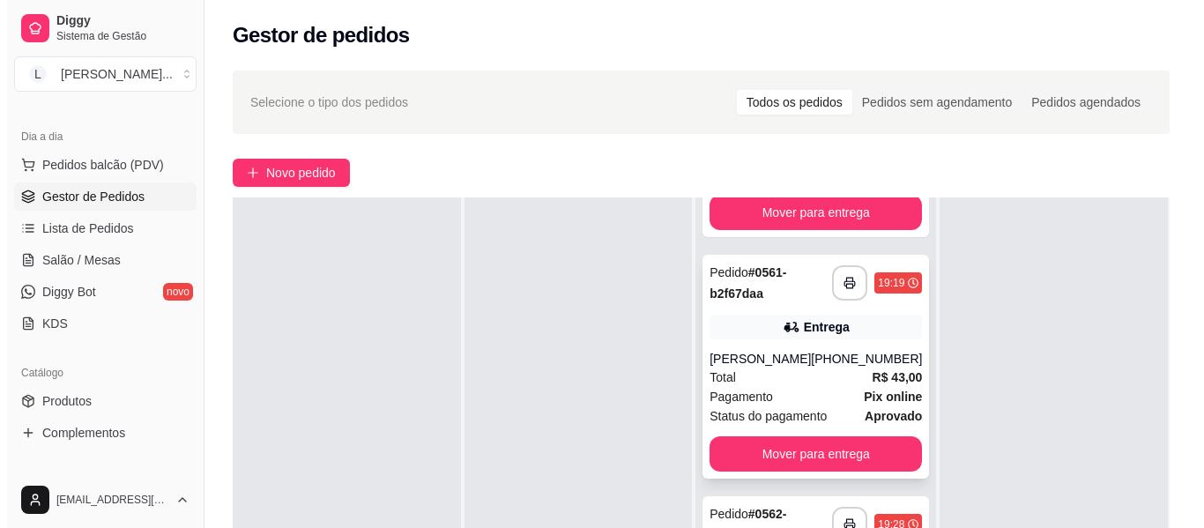
scroll to position [176, 0]
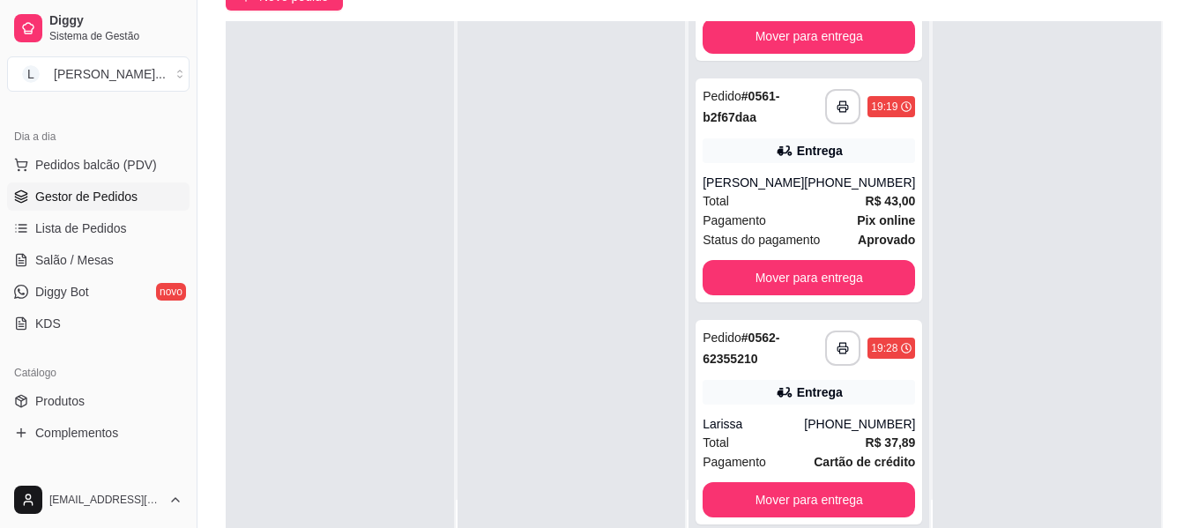
drag, startPoint x: 1069, startPoint y: 314, endPoint x: 1042, endPoint y: 301, distance: 30.4
click at [1070, 313] on div at bounding box center [1046, 285] width 228 height 528
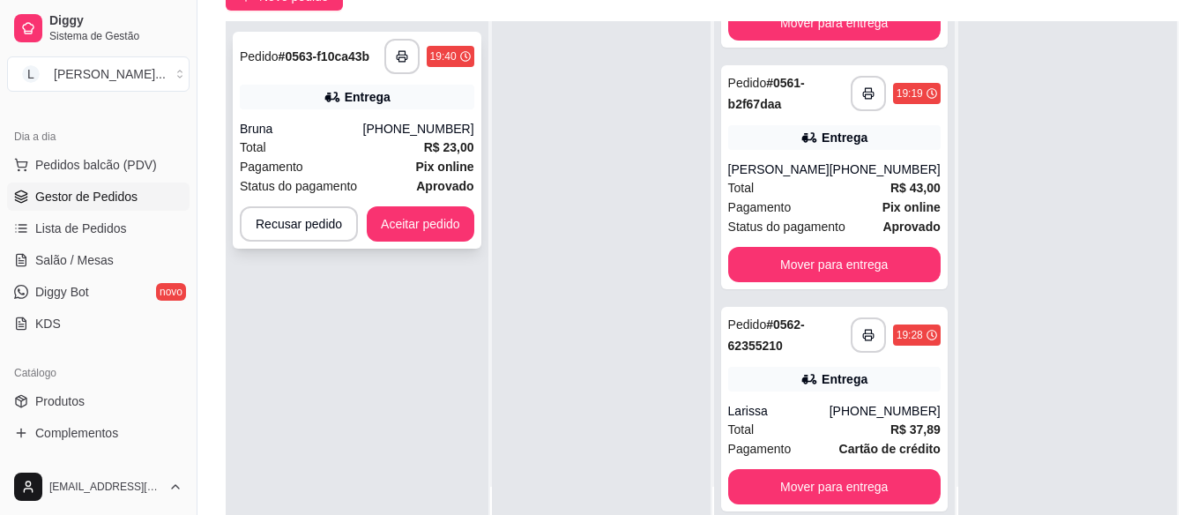
click at [373, 150] on div "Total R$ 23,00" at bounding box center [357, 146] width 234 height 19
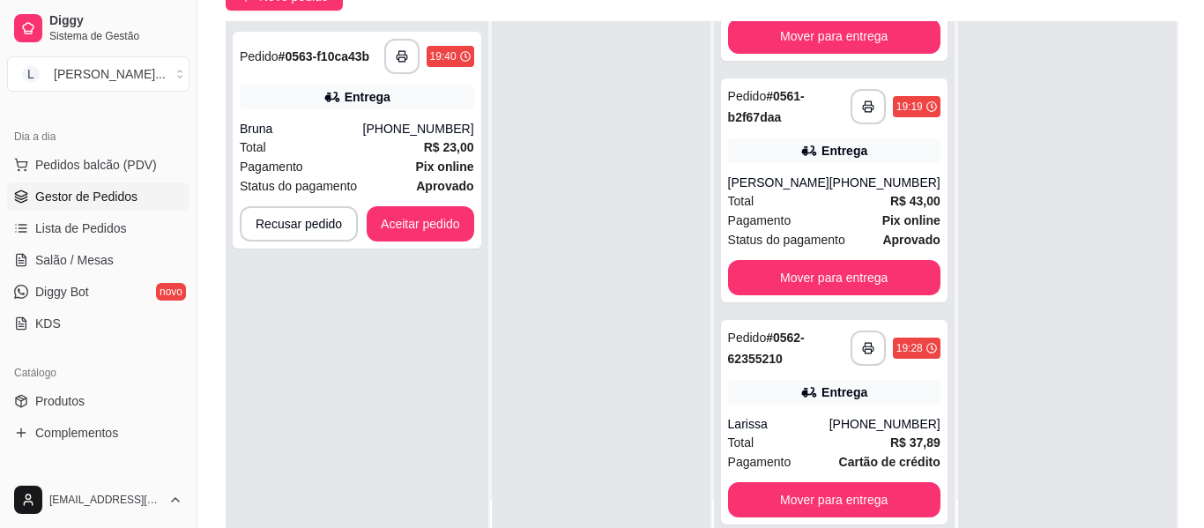
scroll to position [404, 0]
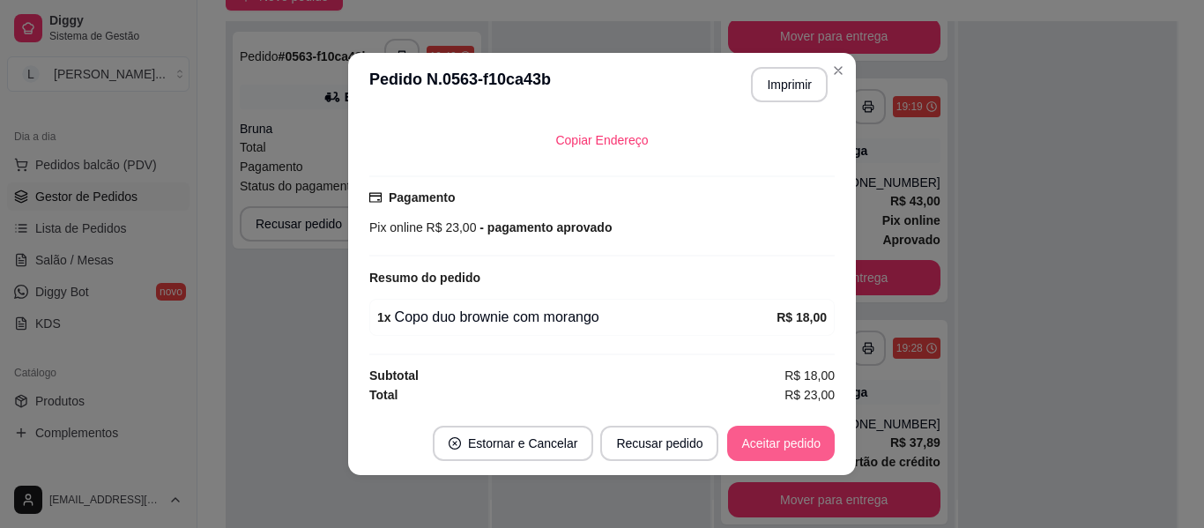
click at [802, 446] on button "Aceitar pedido" at bounding box center [781, 443] width 108 height 35
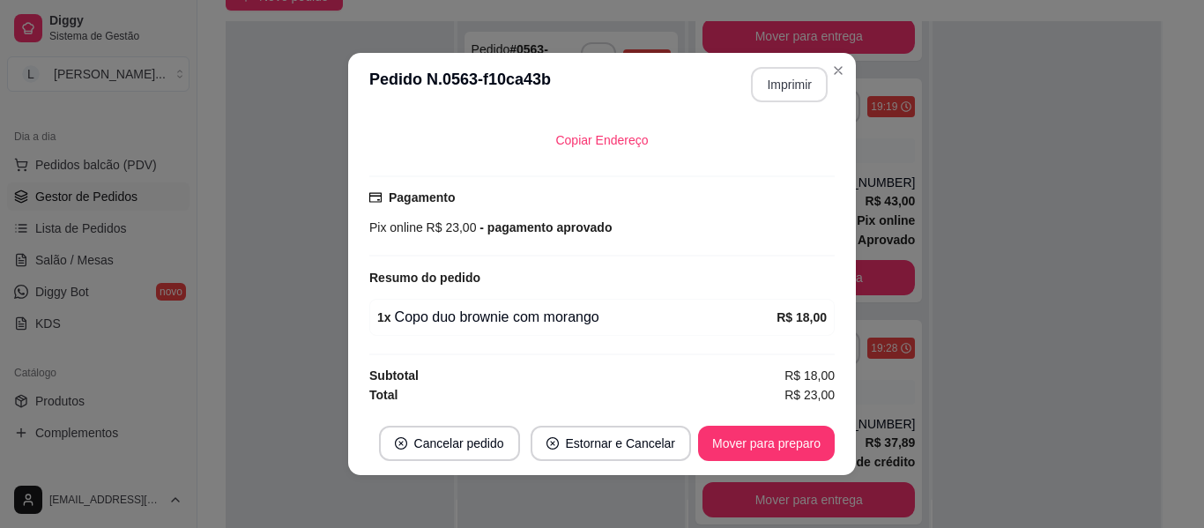
click at [791, 89] on button "Imprimir" at bounding box center [789, 84] width 77 height 35
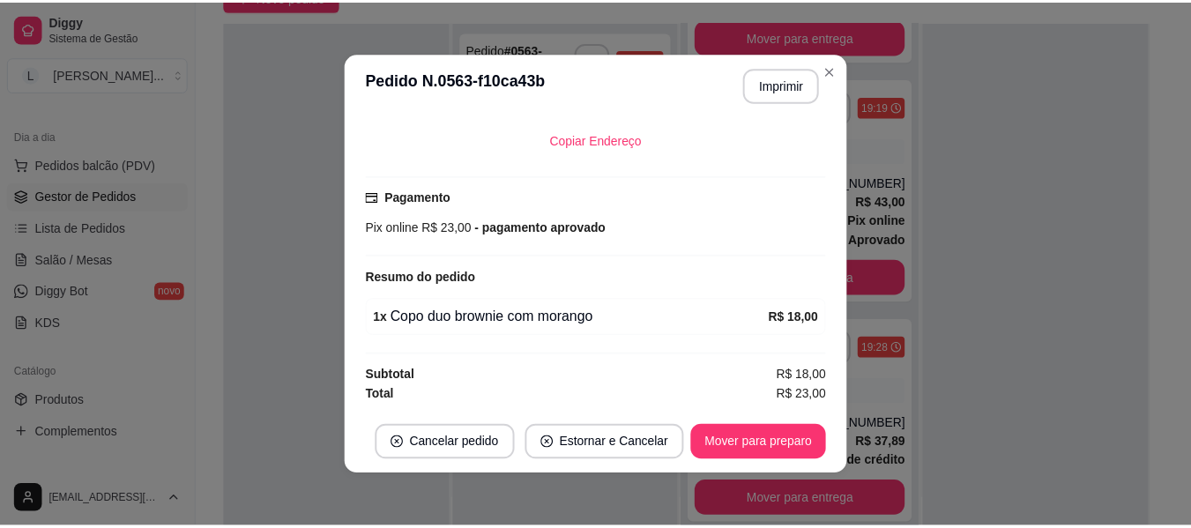
scroll to position [139, 0]
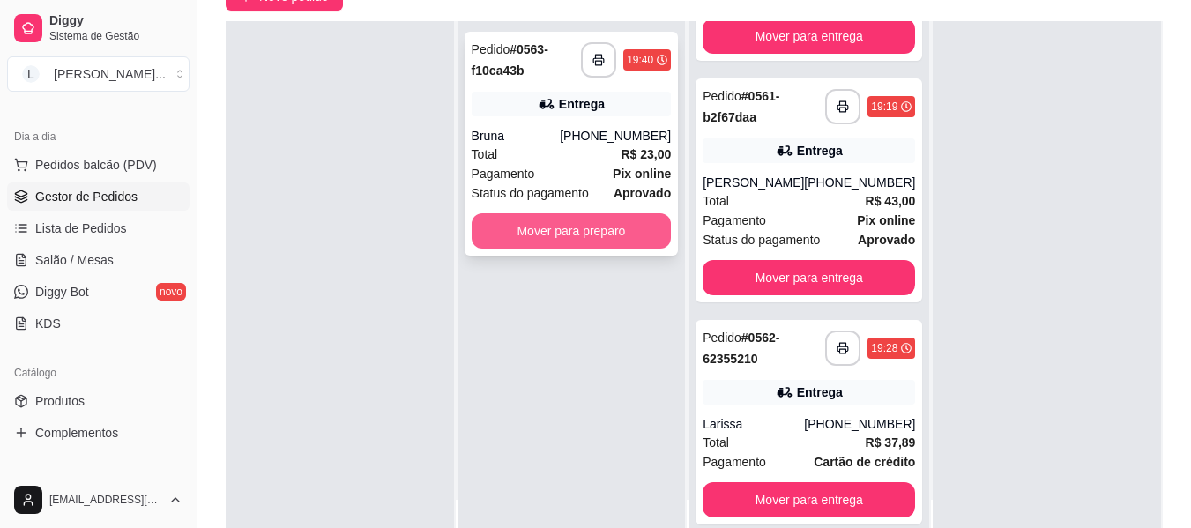
click at [583, 242] on button "Mover para preparo" at bounding box center [572, 230] width 200 height 35
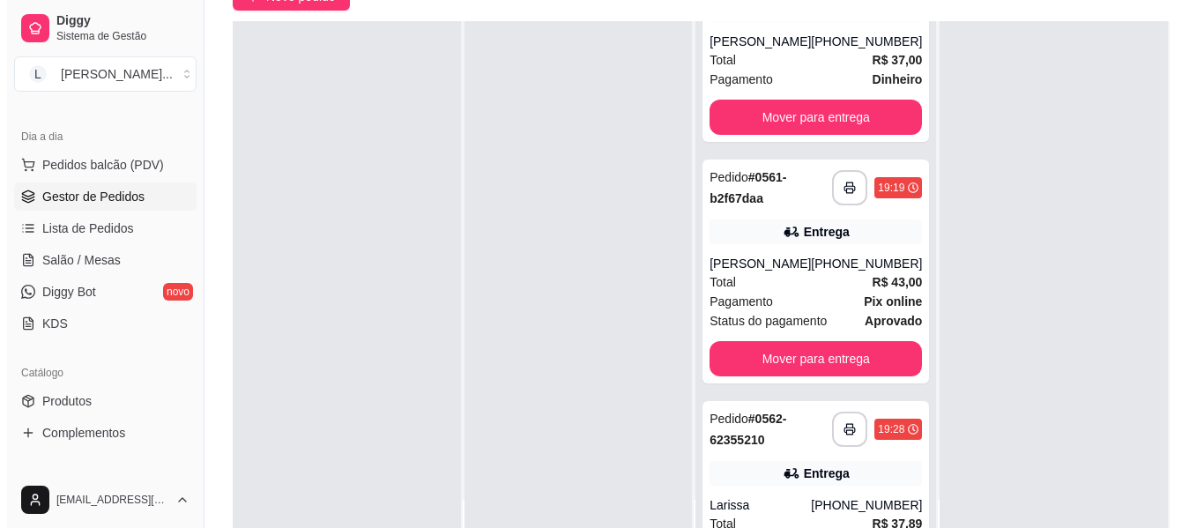
scroll to position [0, 0]
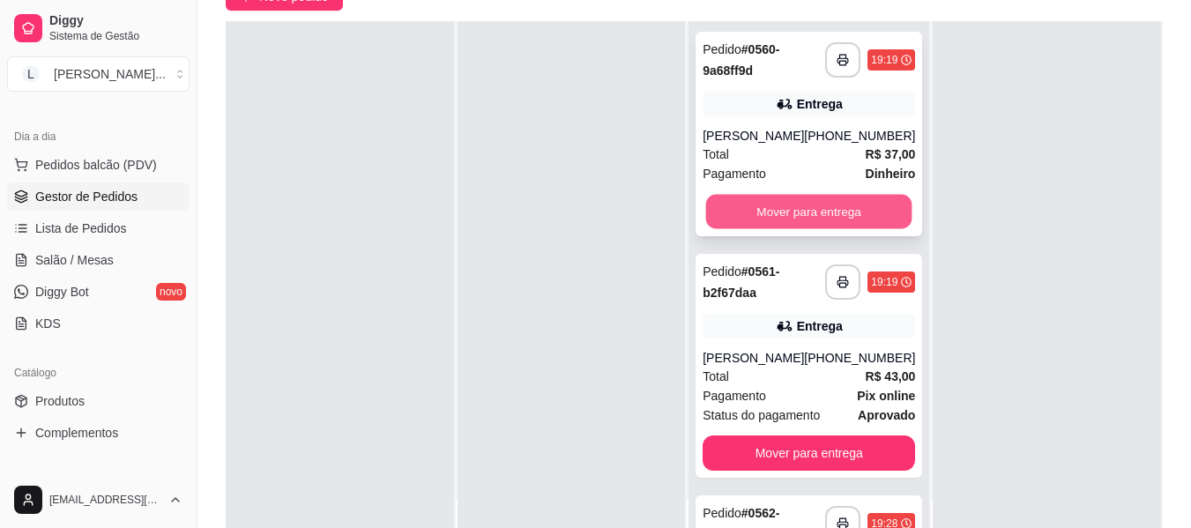
click at [784, 225] on button "Mover para entrega" at bounding box center [809, 212] width 206 height 34
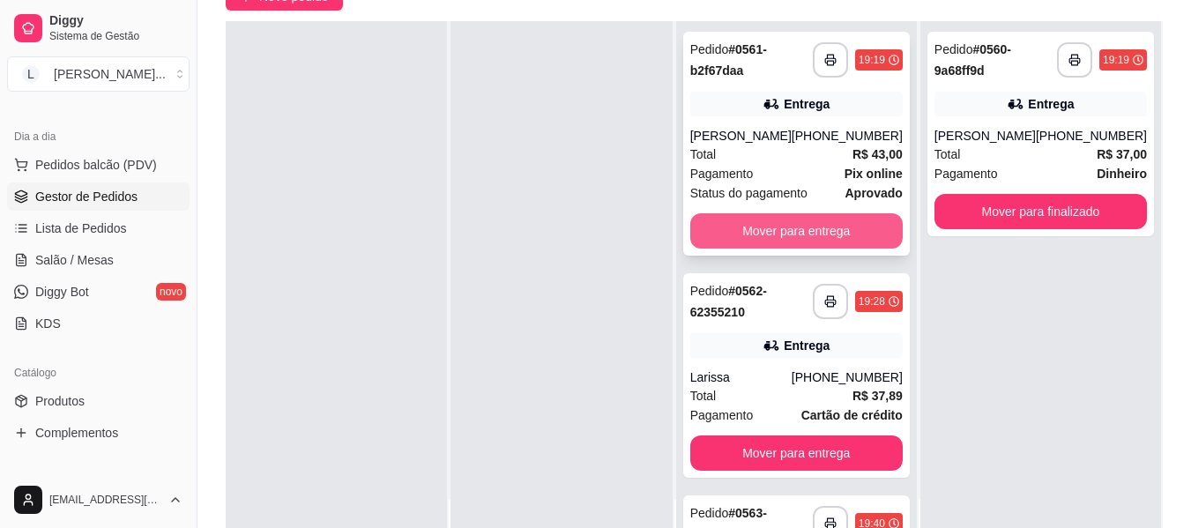
click at [782, 245] on button "Mover para entrega" at bounding box center [796, 230] width 212 height 35
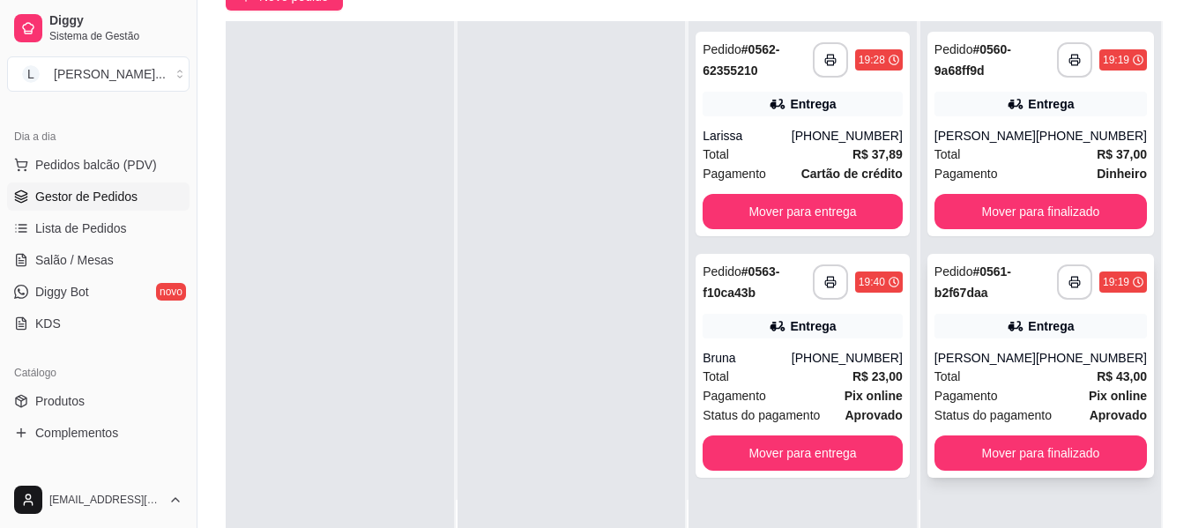
click at [1073, 367] on div "[PHONE_NUMBER]" at bounding box center [1091, 358] width 111 height 18
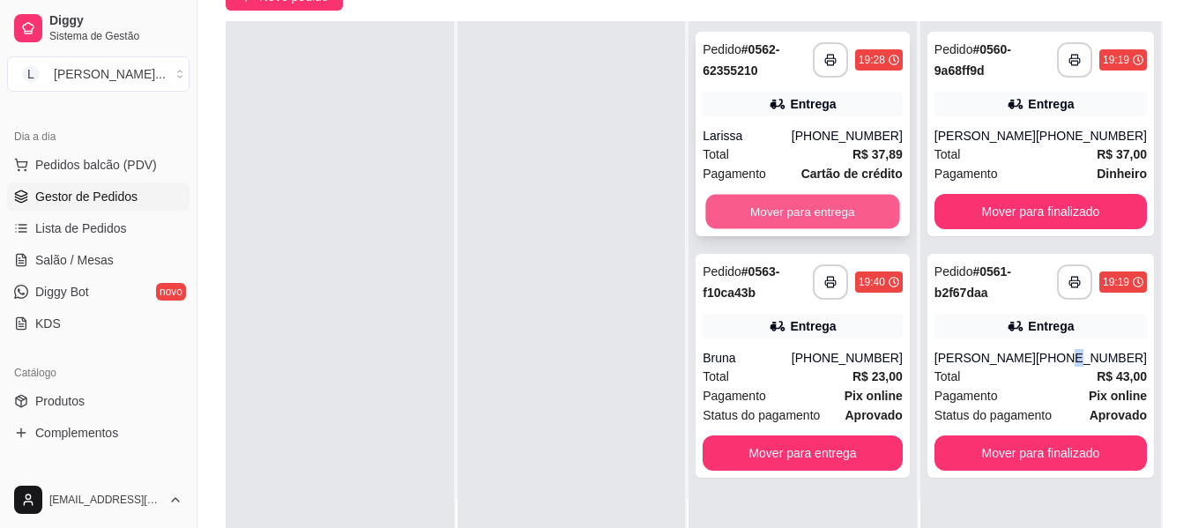
click at [823, 202] on button "Mover para entrega" at bounding box center [803, 212] width 194 height 34
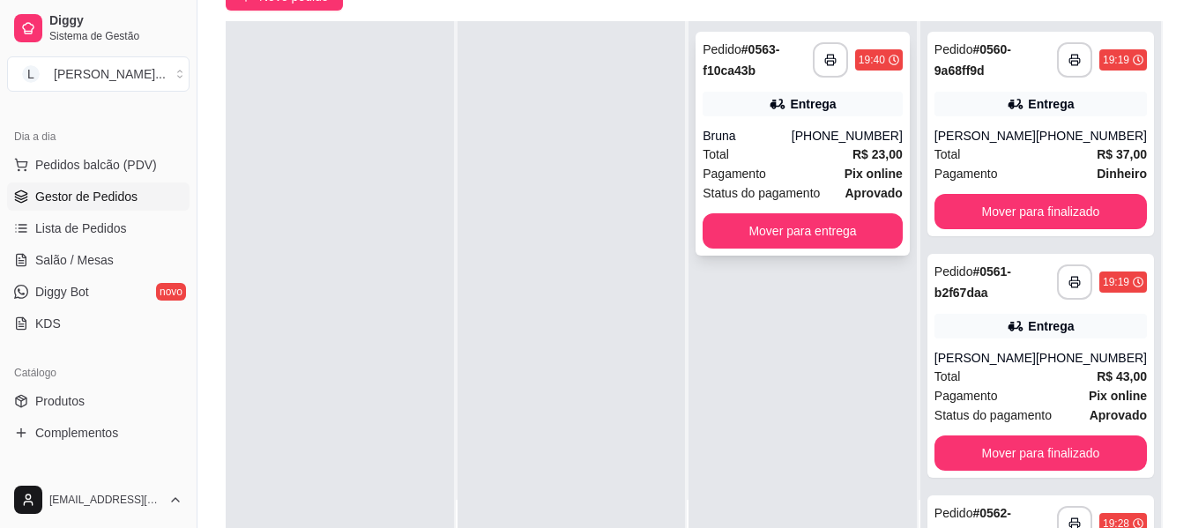
click at [806, 92] on div "Entrega" at bounding box center [802, 104] width 200 height 25
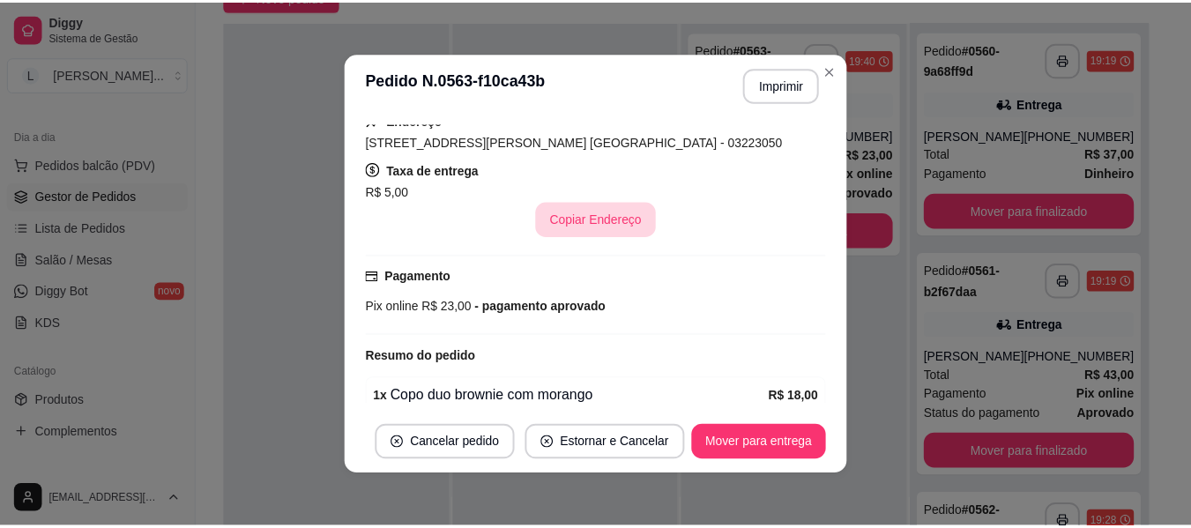
scroll to position [227, 0]
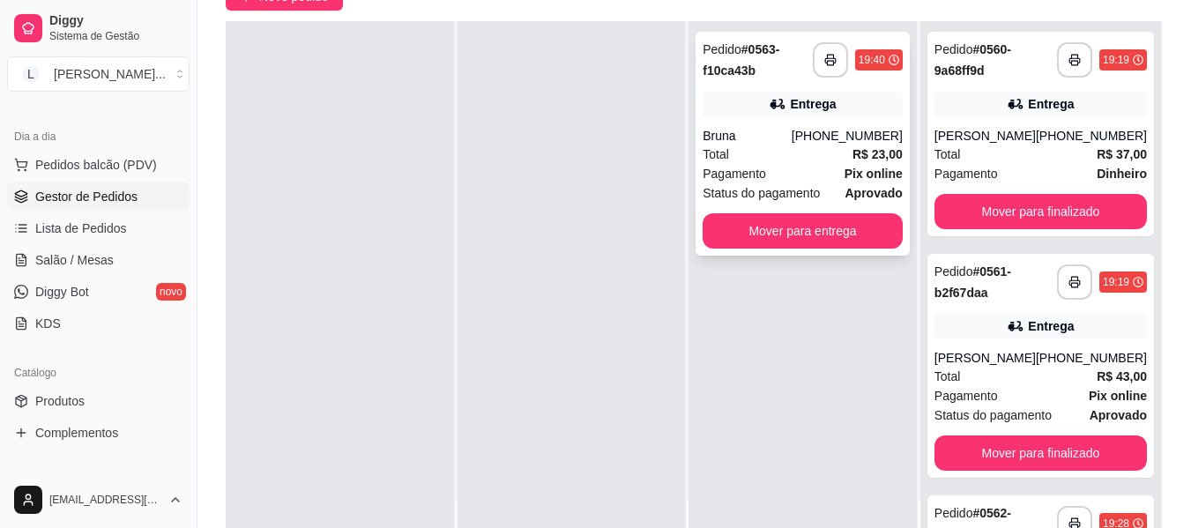
click at [840, 180] on div "Pagamento Pix online" at bounding box center [802, 173] width 200 height 19
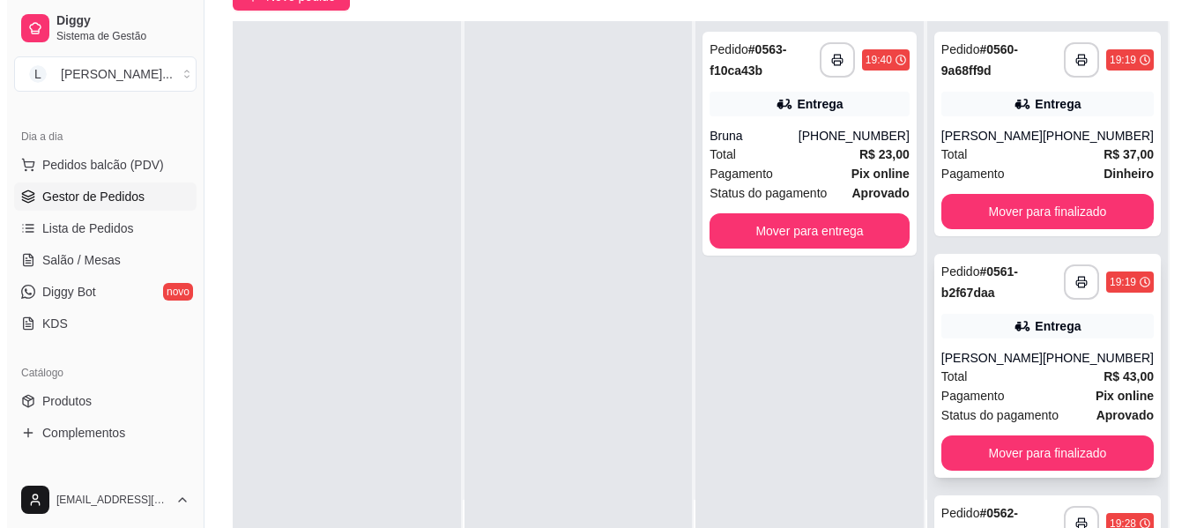
scroll to position [211, 0]
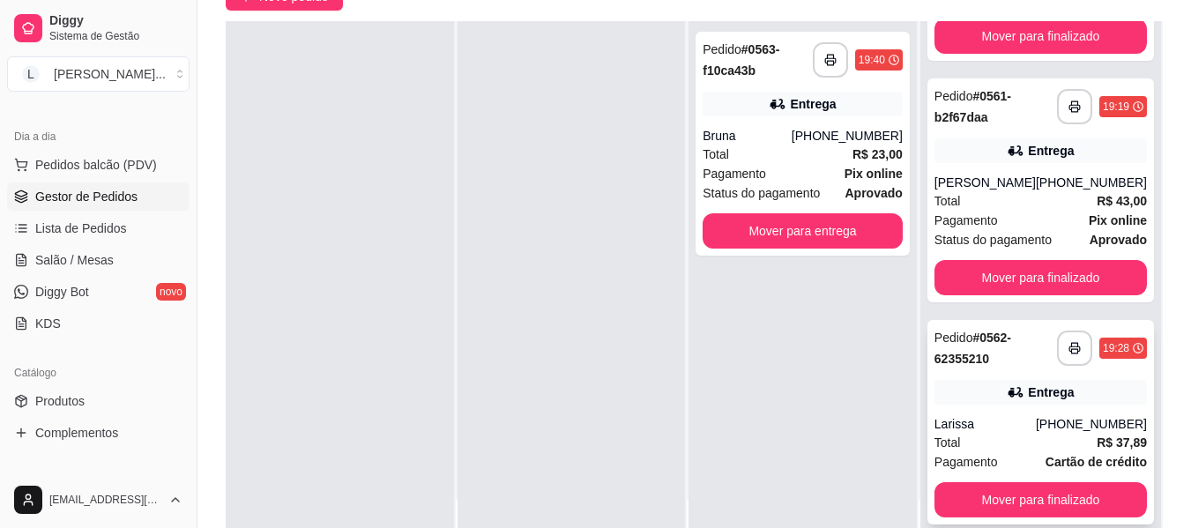
click at [1030, 383] on div "Entrega" at bounding box center [1051, 392] width 46 height 18
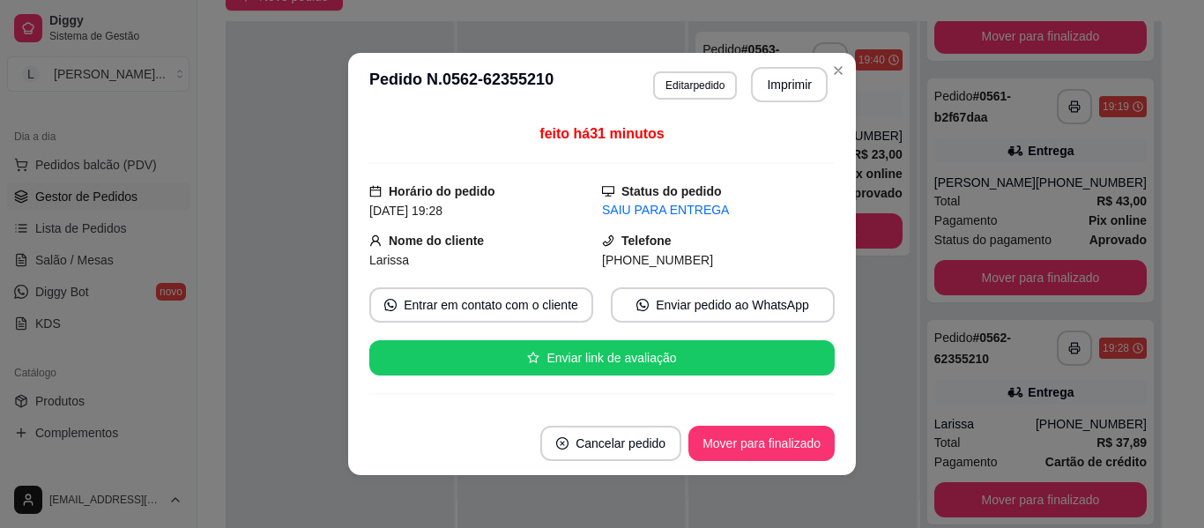
drag, startPoint x: 841, startPoint y: 308, endPoint x: 886, endPoint y: 269, distance: 59.4
click at [840, 306] on div "feito há 31 minutos Horário do pedido [DATE] 19:28 Status do pedido SAIU PARA E…" at bounding box center [602, 263] width 508 height 295
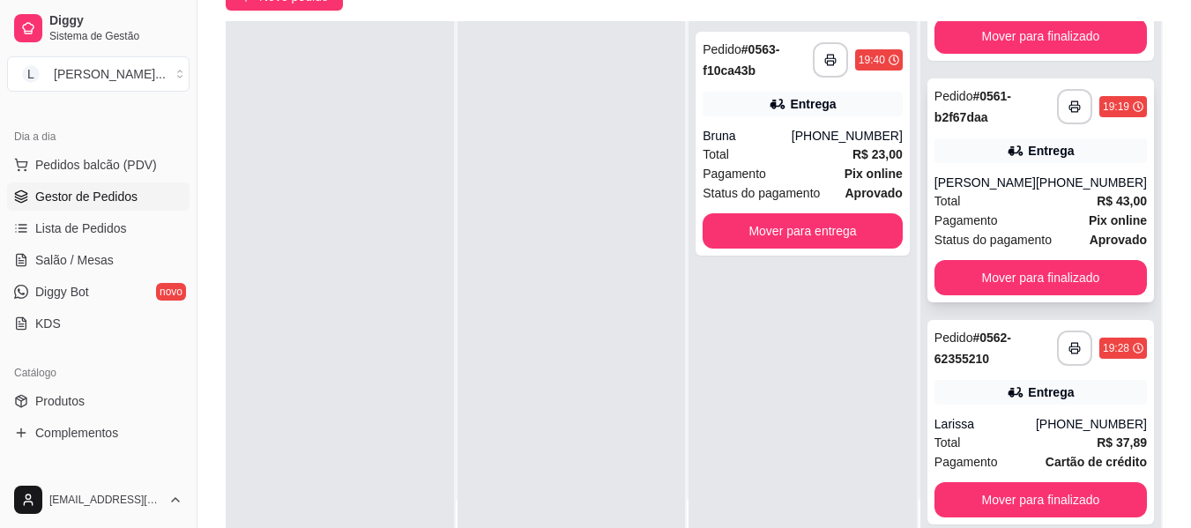
click at [992, 199] on div "Total R$ 43,00" at bounding box center [1040, 200] width 212 height 19
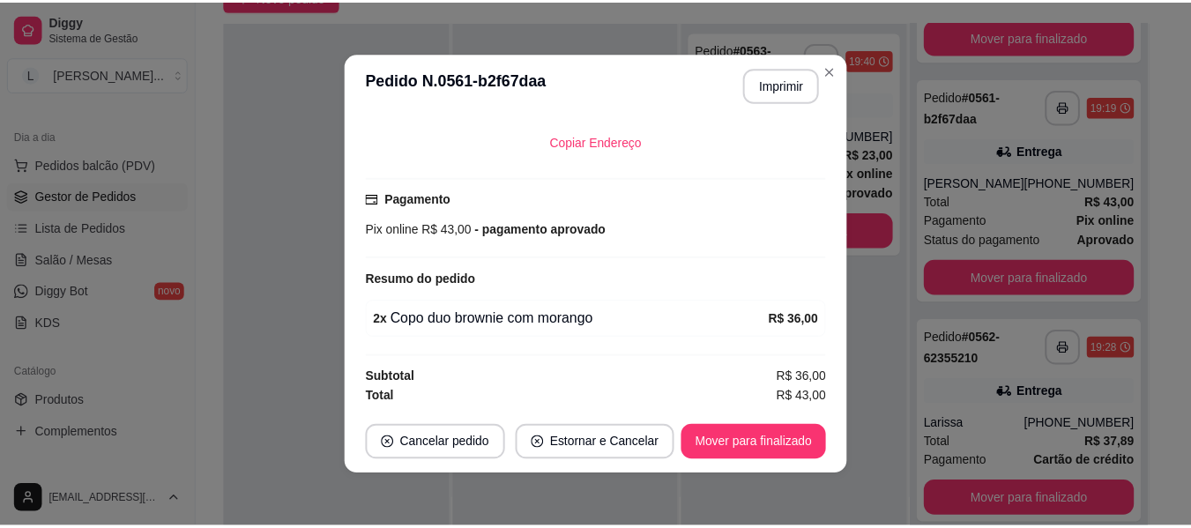
scroll to position [404, 0]
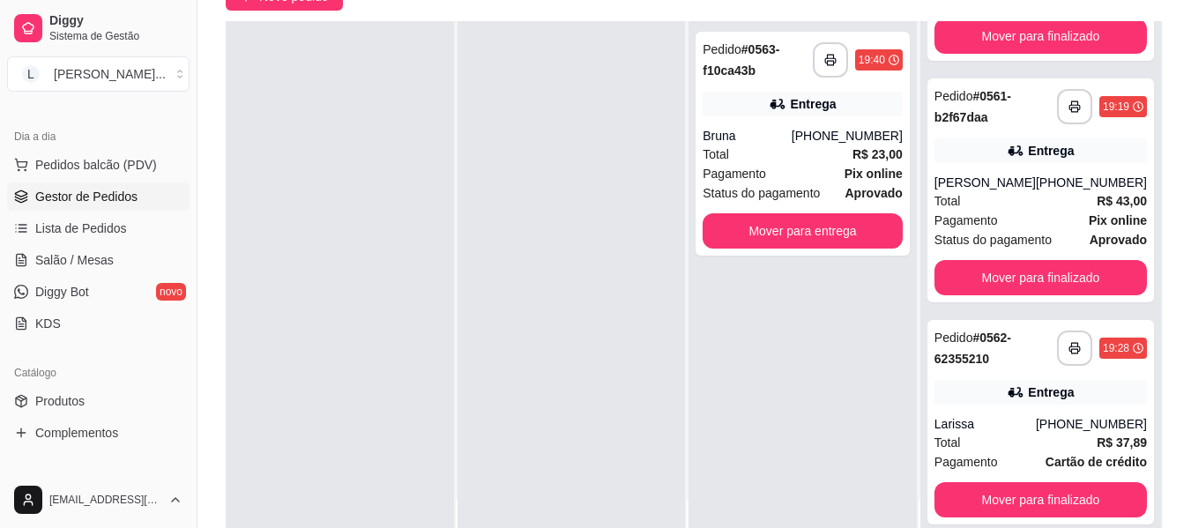
click at [89, 375] on div "Catálogo" at bounding box center [98, 373] width 182 height 28
click at [91, 415] on ul "Produtos Complementos" at bounding box center [98, 417] width 182 height 60
click at [107, 404] on link "Produtos" at bounding box center [98, 401] width 182 height 28
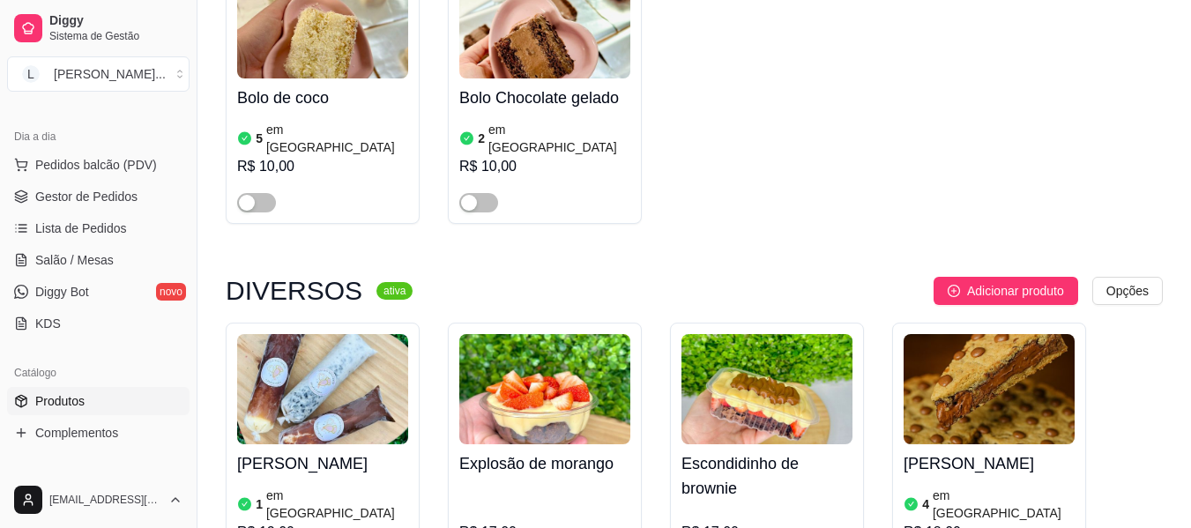
scroll to position [1586, 0]
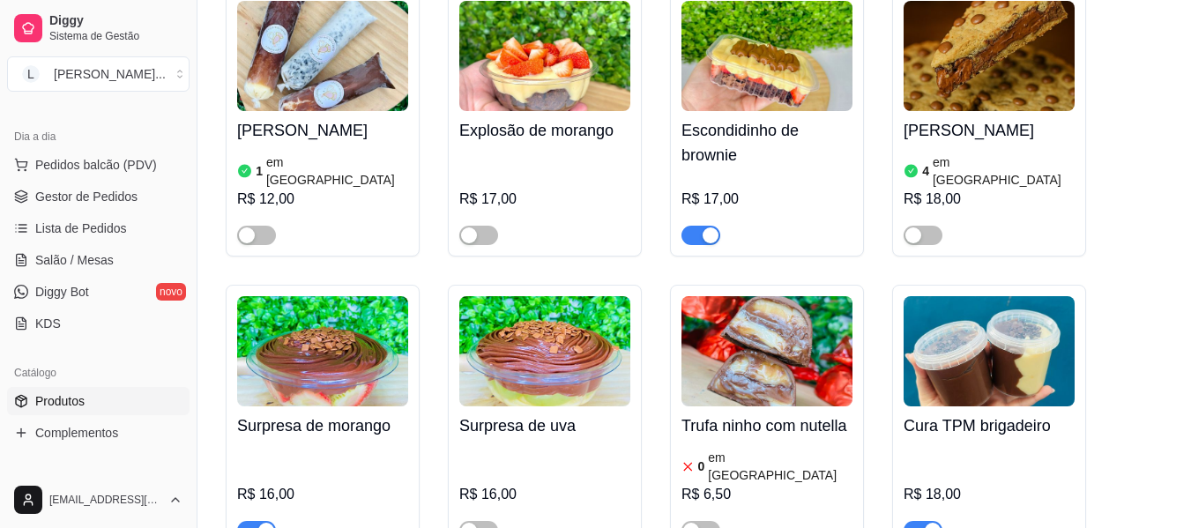
click at [699, 226] on span "button" at bounding box center [700, 235] width 39 height 19
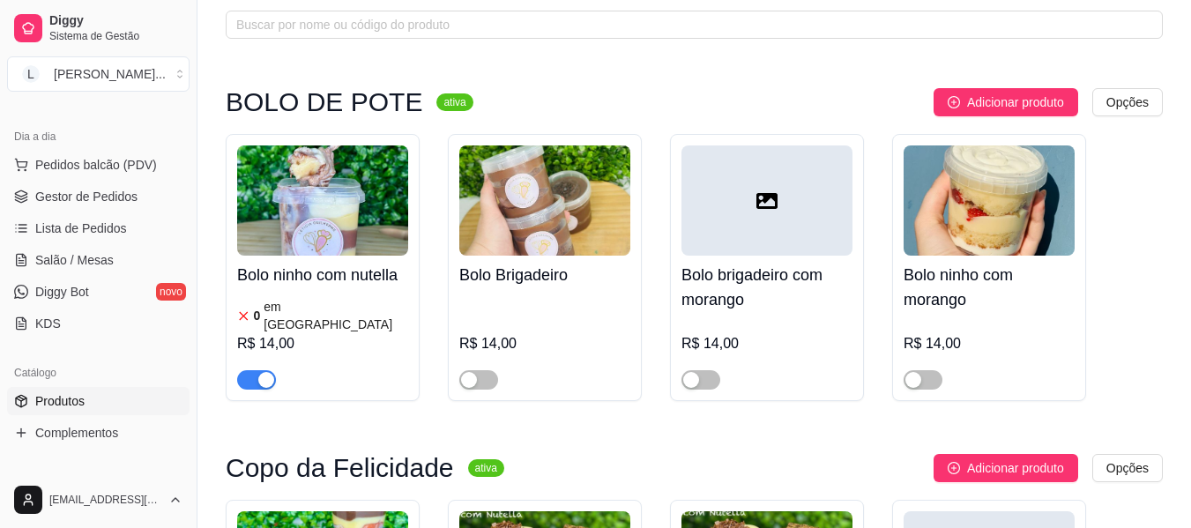
scroll to position [0, 0]
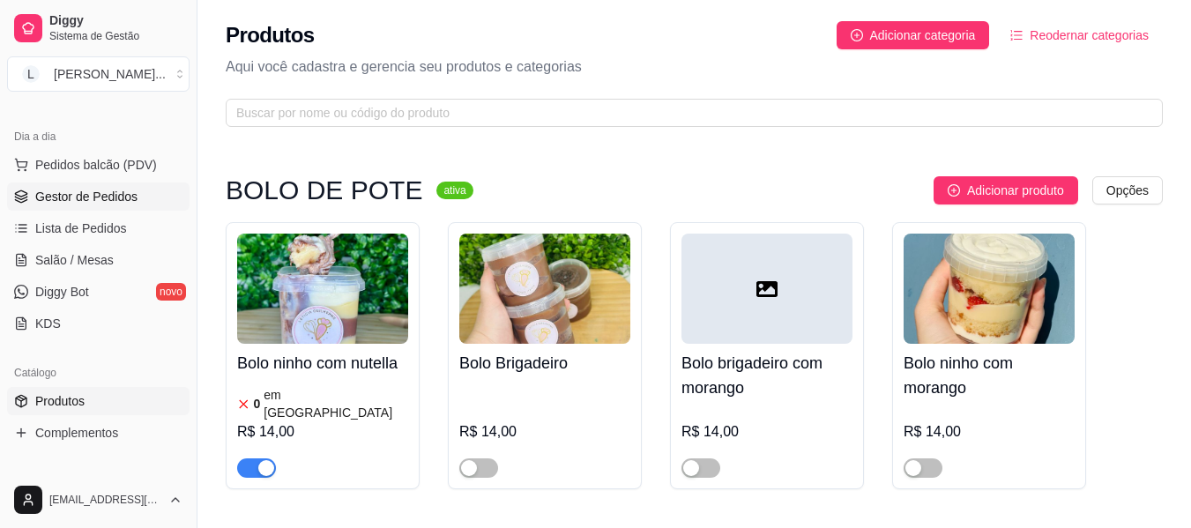
click at [126, 201] on span "Gestor de Pedidos" at bounding box center [86, 197] width 102 height 18
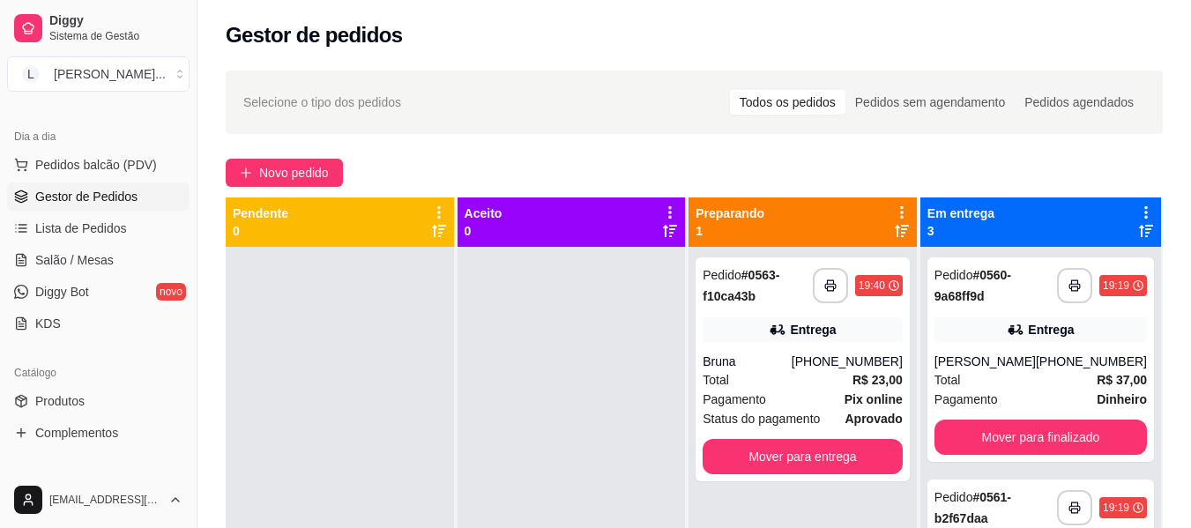
click at [487, 471] on div at bounding box center [571, 511] width 228 height 528
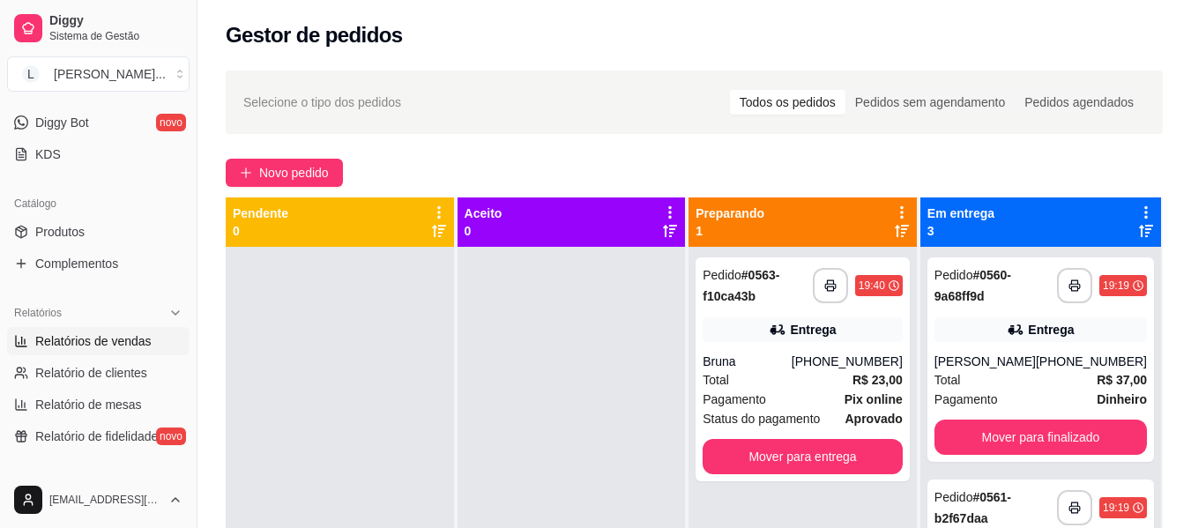
scroll to position [353, 0]
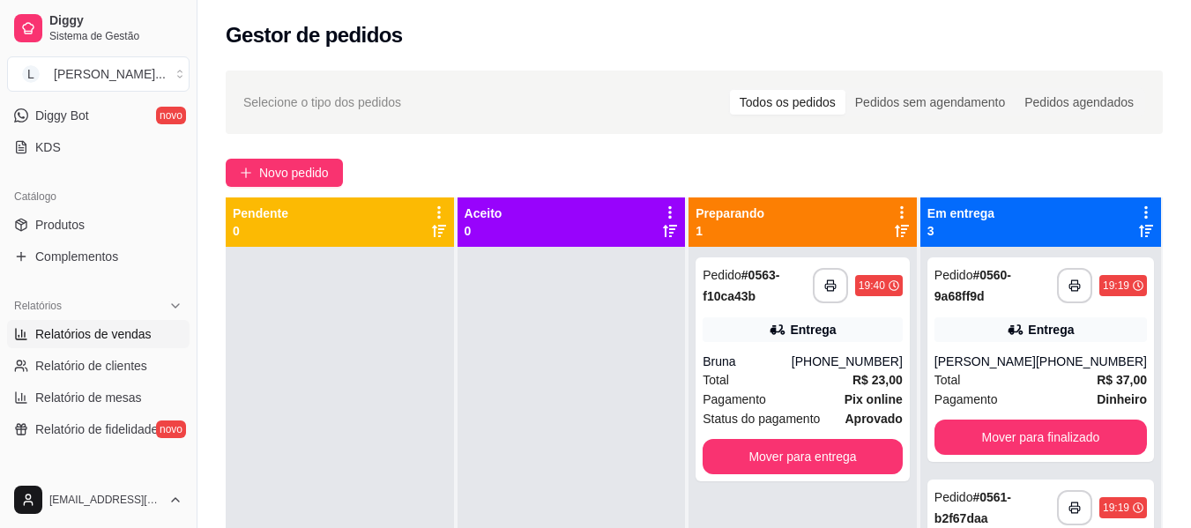
click at [101, 334] on span "Relatórios de vendas" at bounding box center [93, 334] width 116 height 18
select select "ALL"
select select "0"
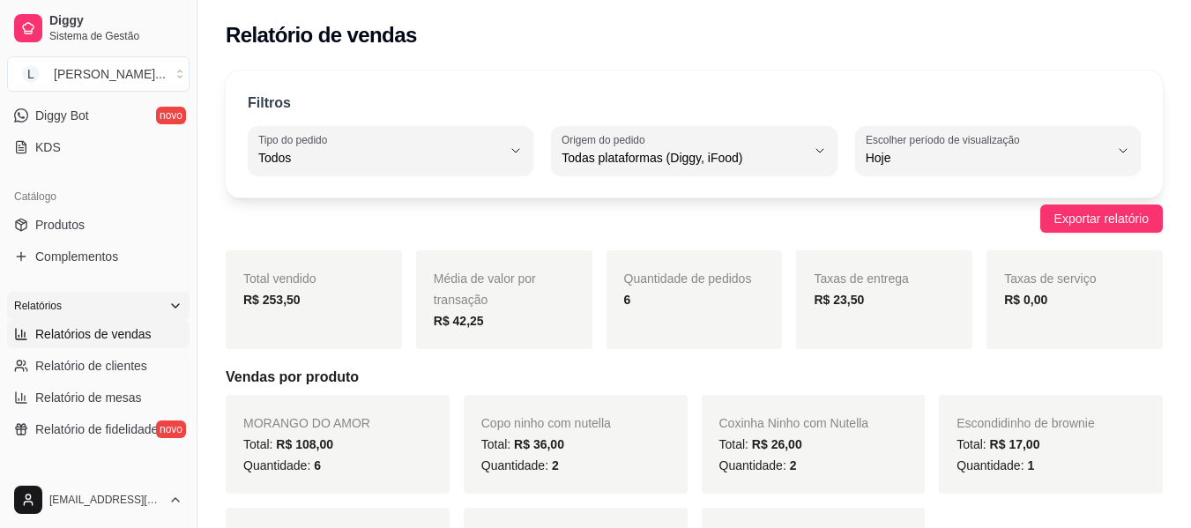
scroll to position [176, 0]
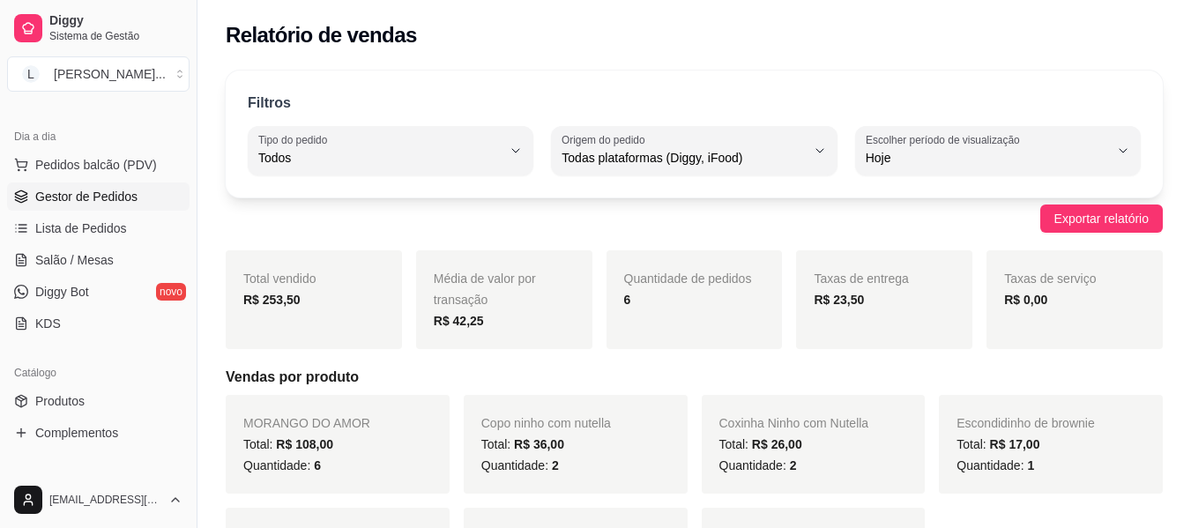
click at [100, 203] on span "Gestor de Pedidos" at bounding box center [86, 197] width 102 height 18
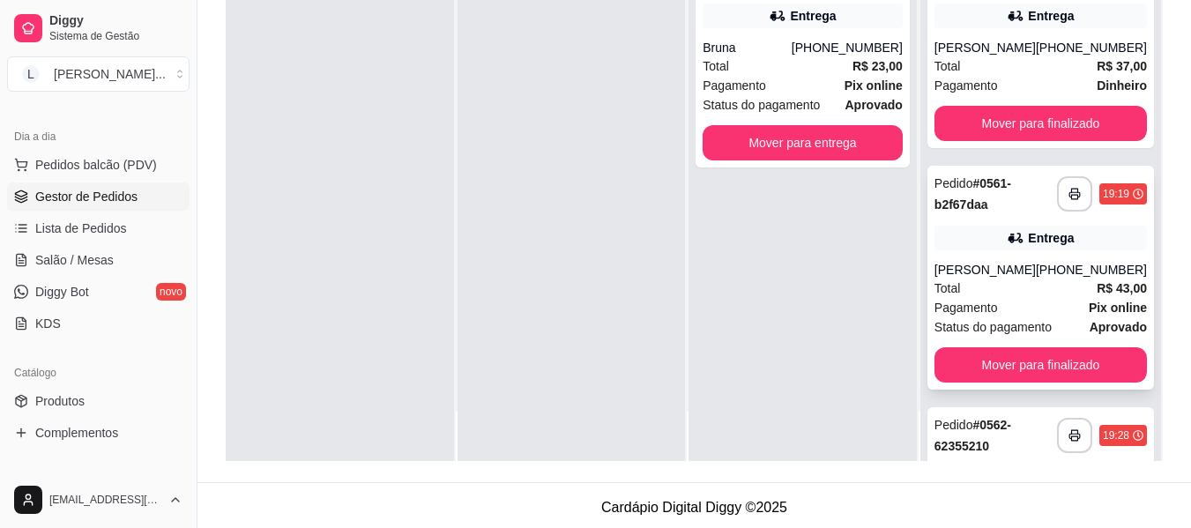
click at [1024, 278] on div "[PERSON_NAME]" at bounding box center [984, 270] width 101 height 18
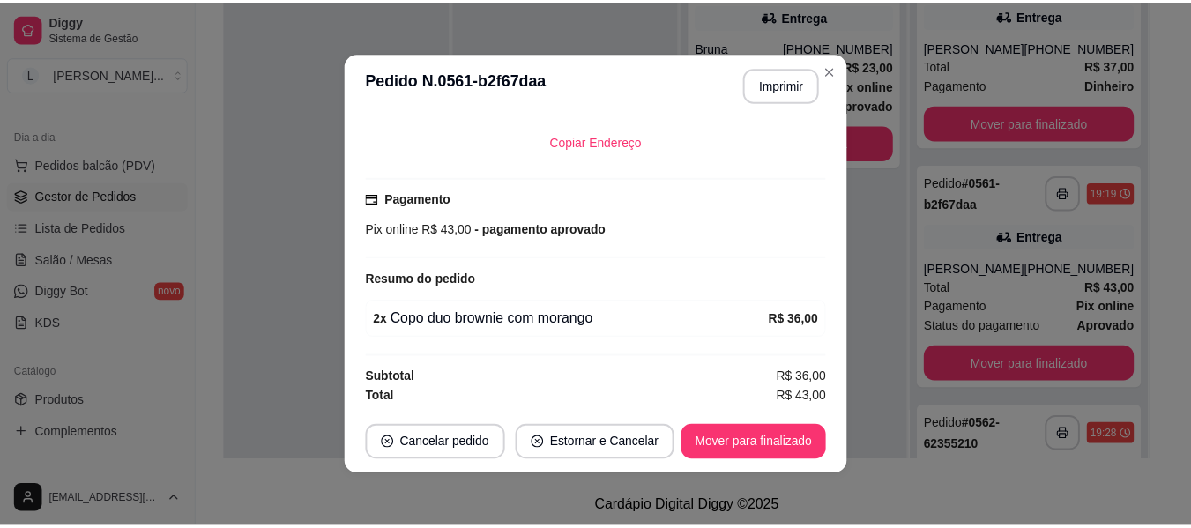
scroll to position [404, 0]
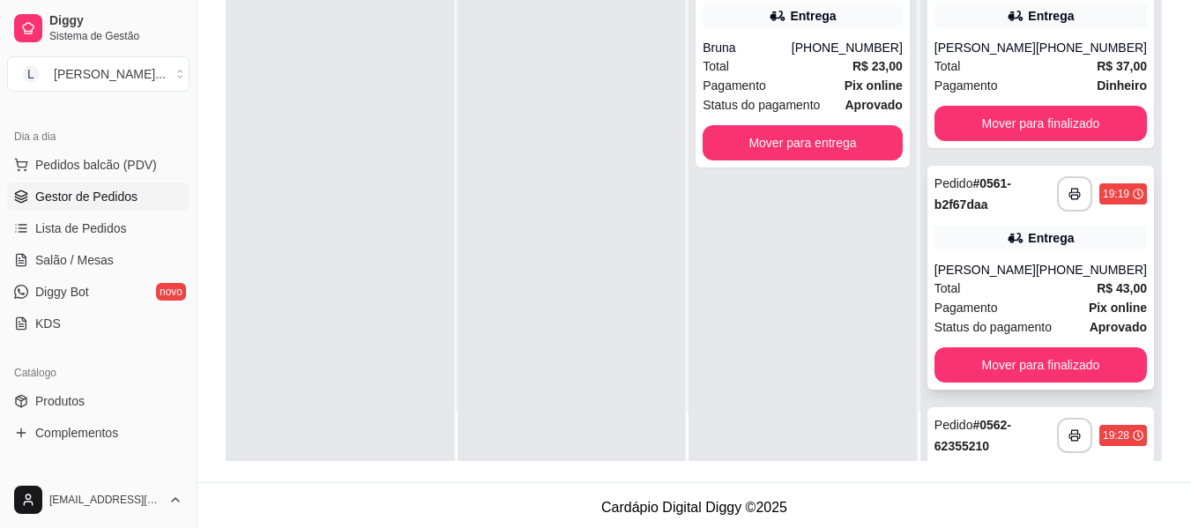
click at [1036, 278] on div "[PHONE_NUMBER]" at bounding box center [1091, 270] width 111 height 18
click at [1074, 56] on div "[PHONE_NUMBER]" at bounding box center [1091, 48] width 111 height 18
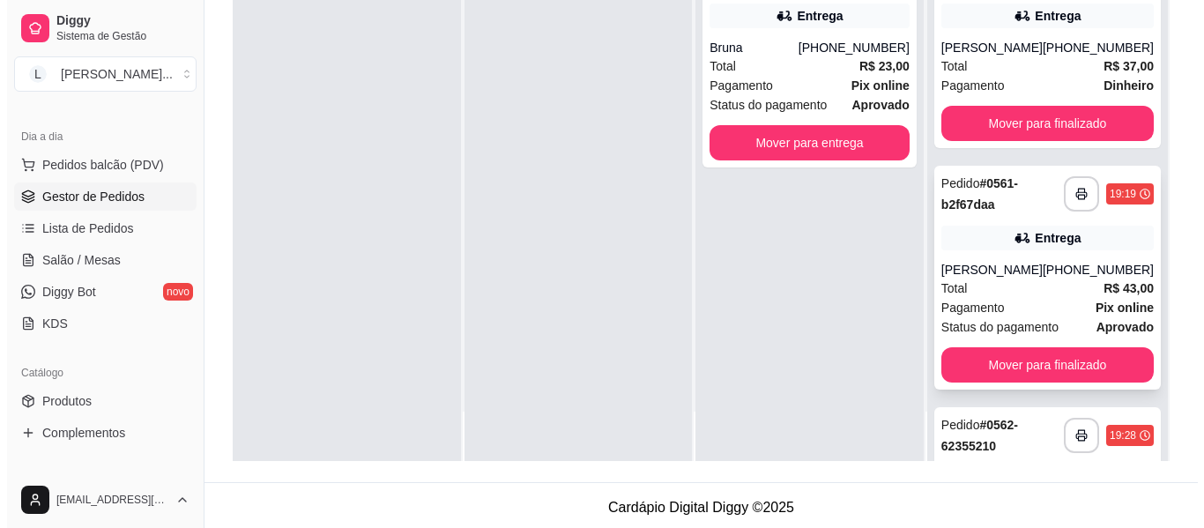
scroll to position [211, 0]
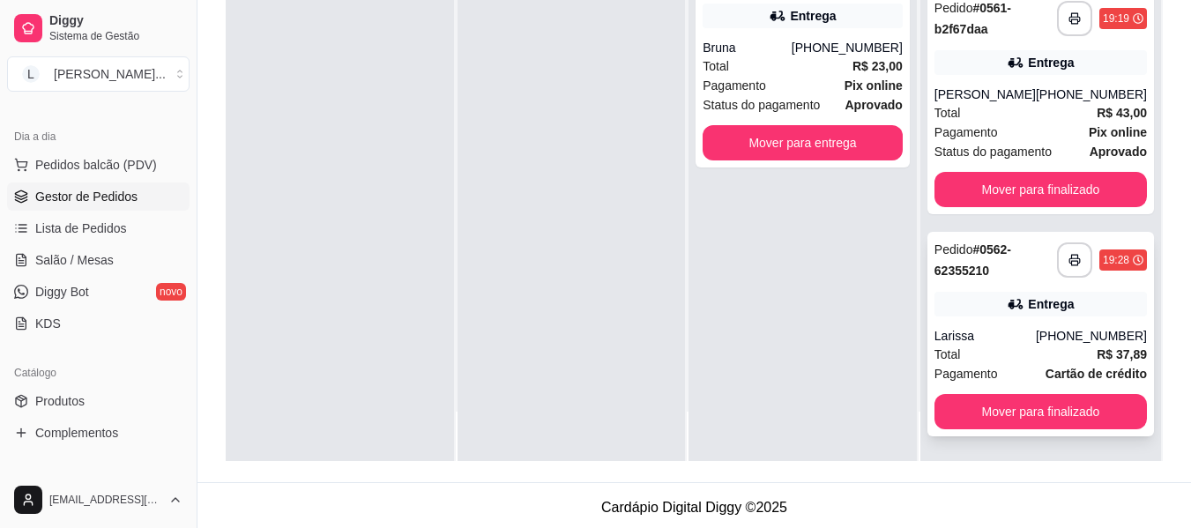
click at [1044, 301] on div "Entrega" at bounding box center [1051, 304] width 46 height 18
click at [807, 62] on div "Total R$ 23,00" at bounding box center [802, 65] width 200 height 19
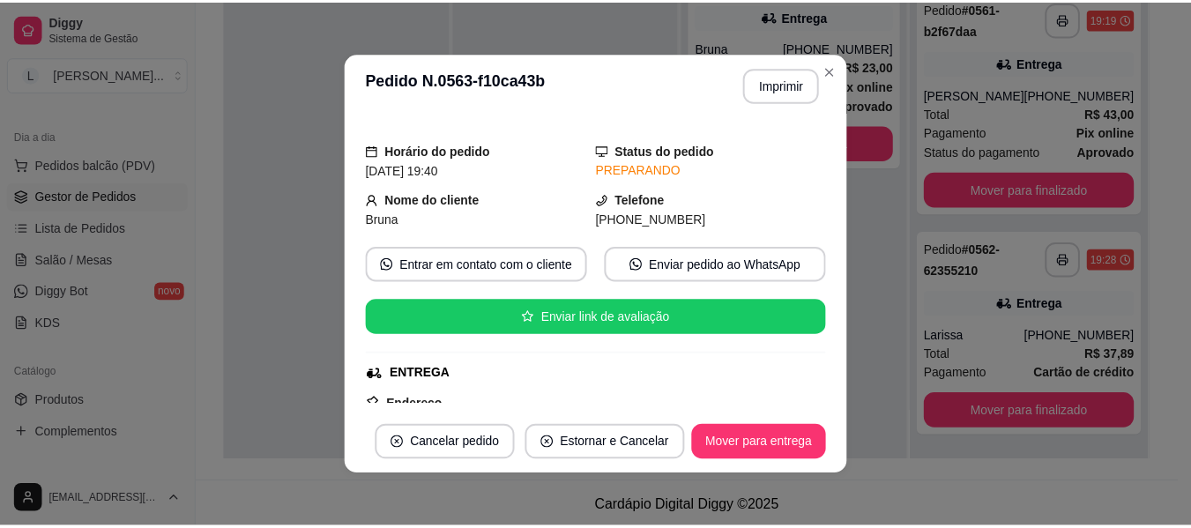
scroll to position [0, 0]
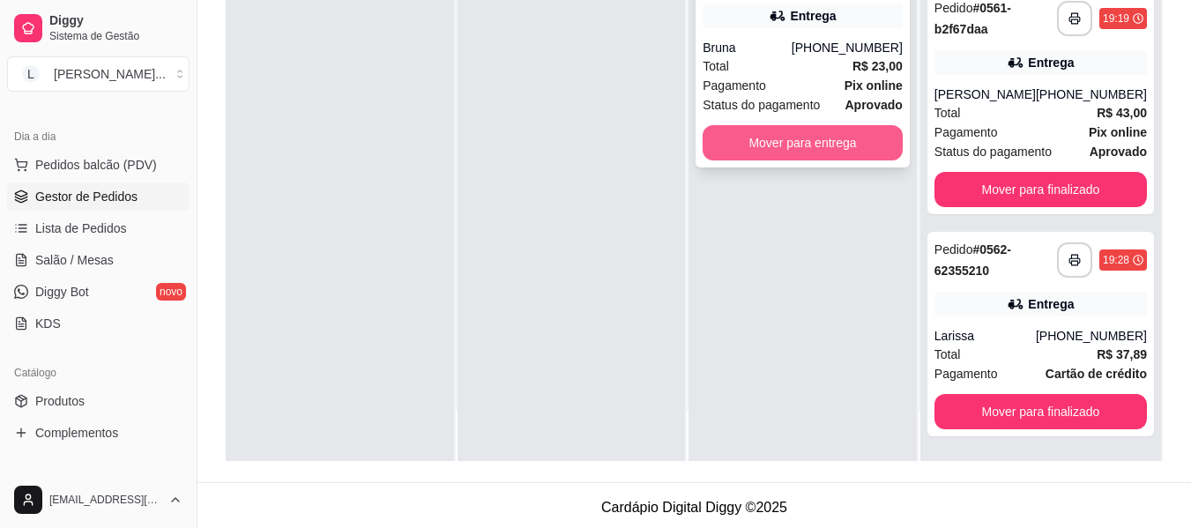
click at [727, 139] on button "Mover para entrega" at bounding box center [802, 142] width 200 height 35
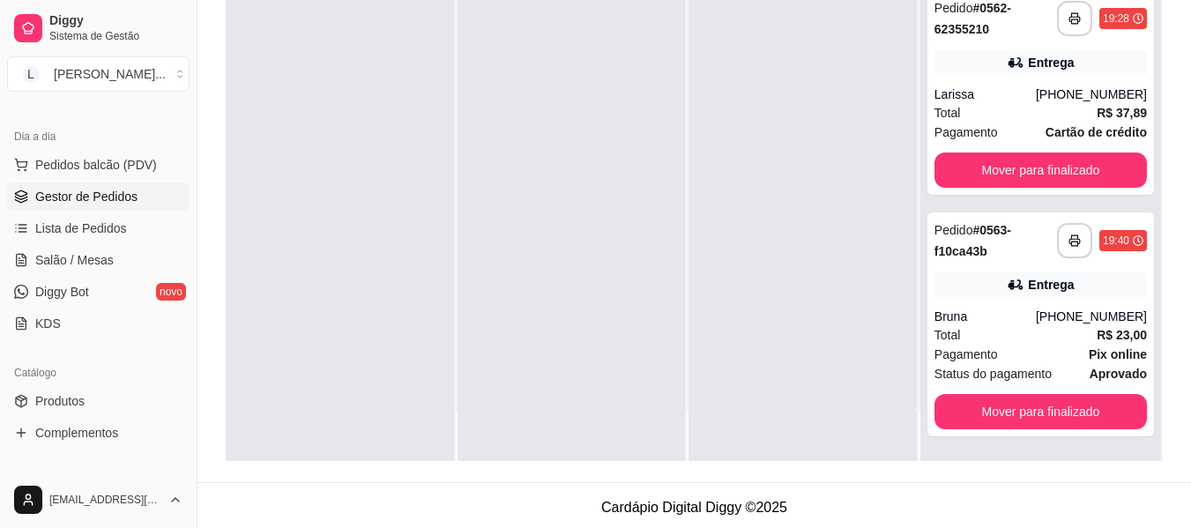
scroll to position [452, 0]
click at [678, 242] on div at bounding box center [571, 197] width 228 height 528
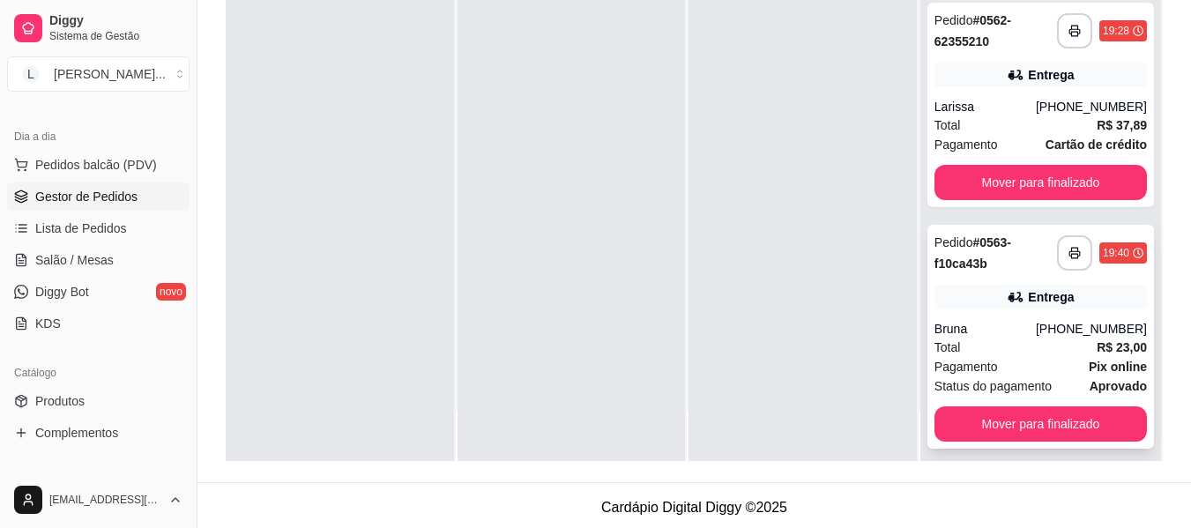
scroll to position [364, 0]
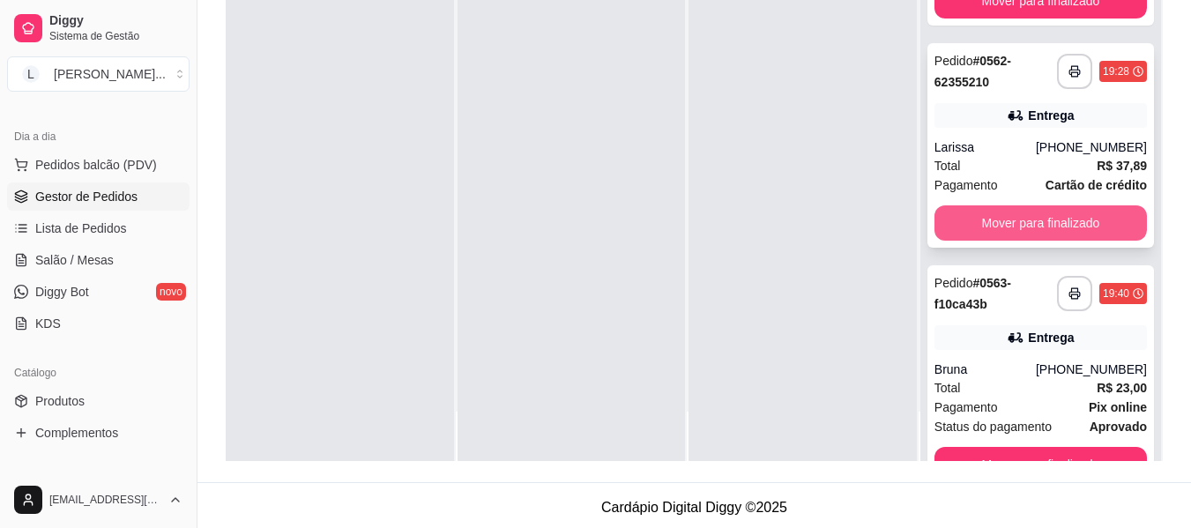
click at [1018, 241] on button "Mover para finalizado" at bounding box center [1040, 222] width 212 height 35
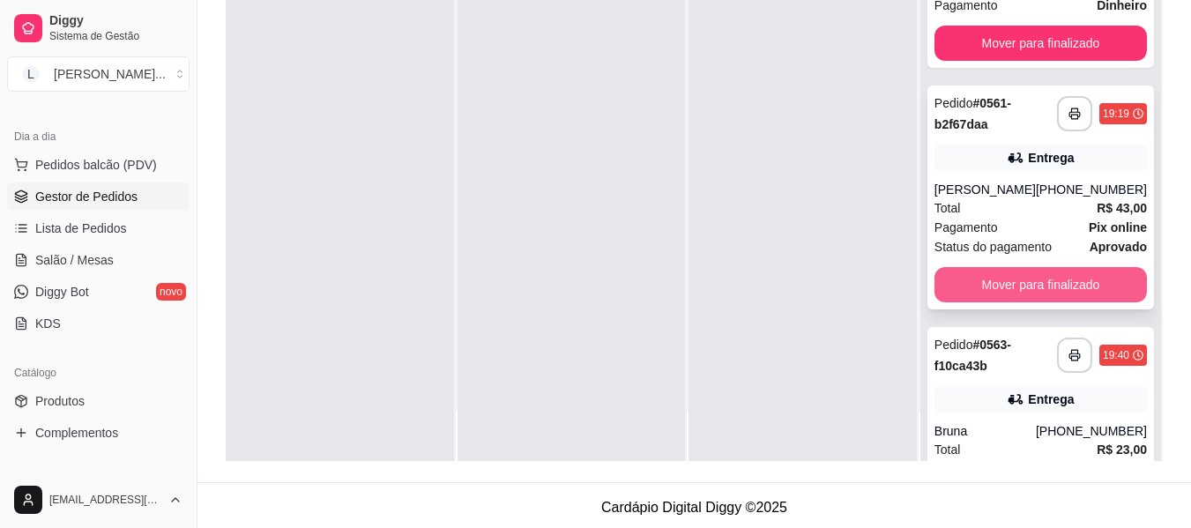
scroll to position [54, 0]
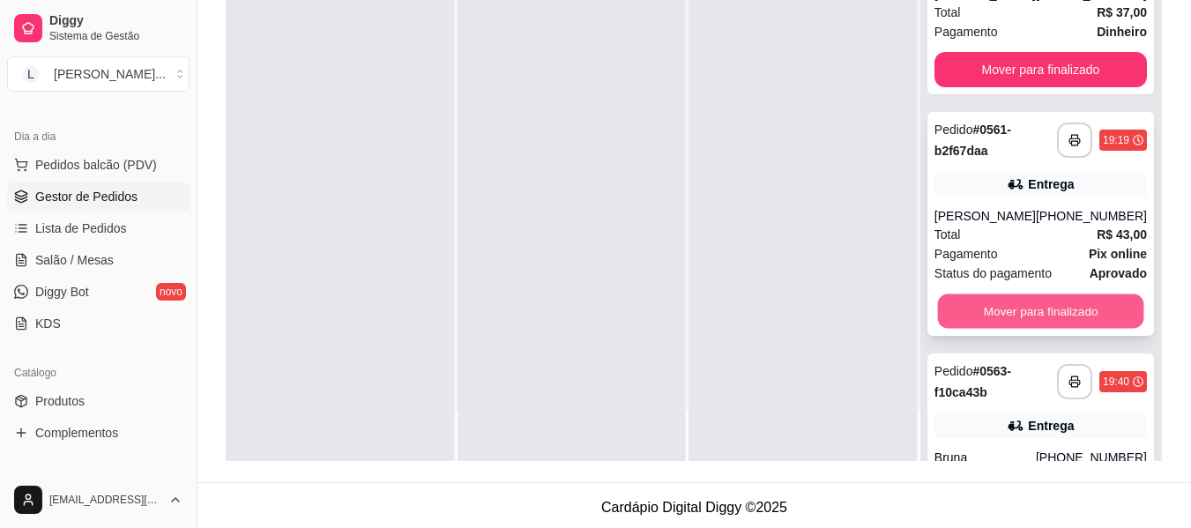
click at [1056, 329] on button "Mover para finalizado" at bounding box center [1040, 311] width 206 height 34
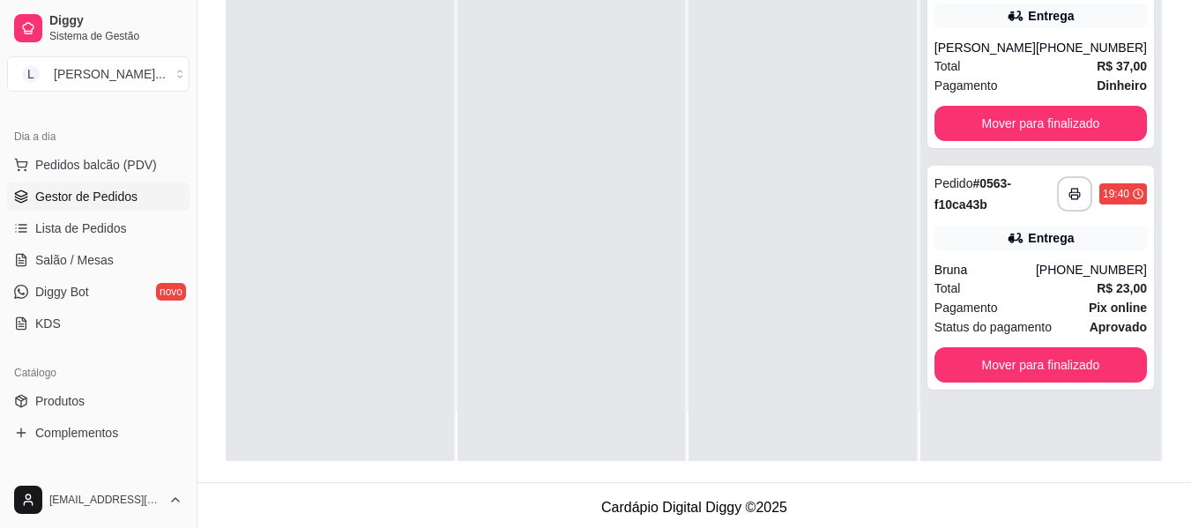
scroll to position [0, 0]
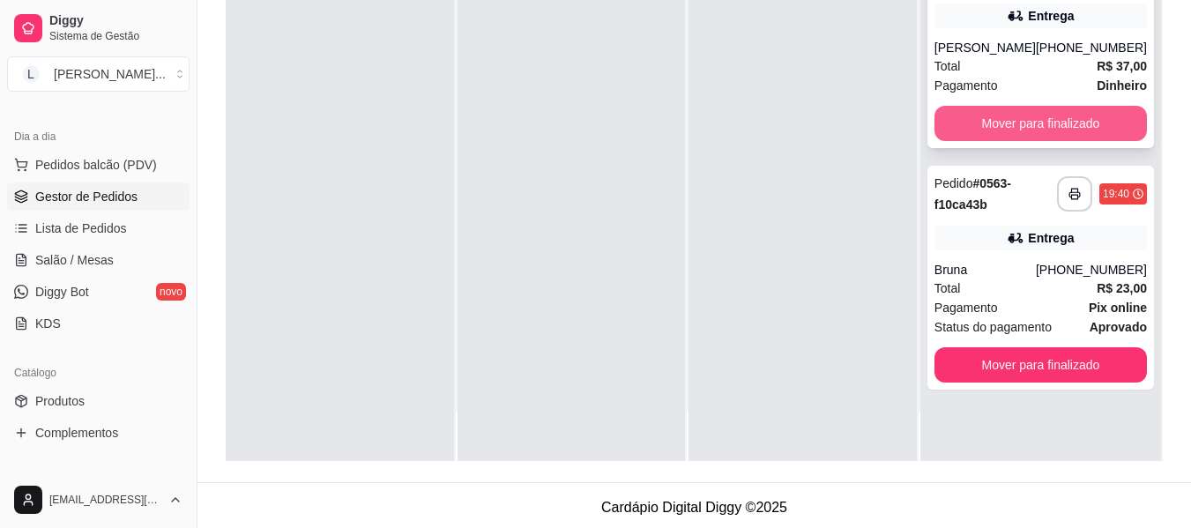
click at [1087, 131] on button "Mover para finalizado" at bounding box center [1040, 123] width 212 height 35
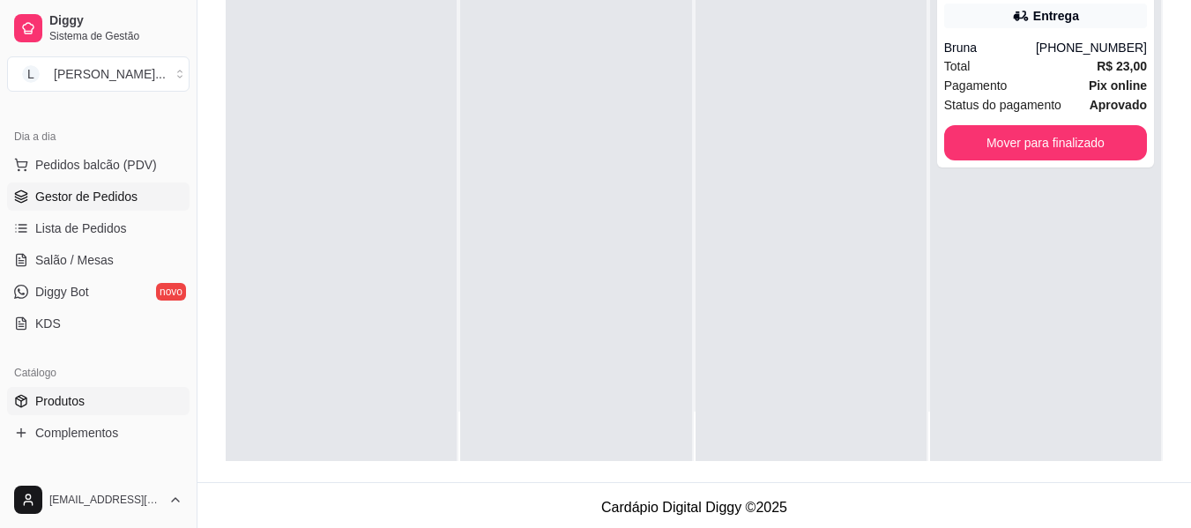
click at [86, 402] on link "Produtos" at bounding box center [98, 401] width 182 height 28
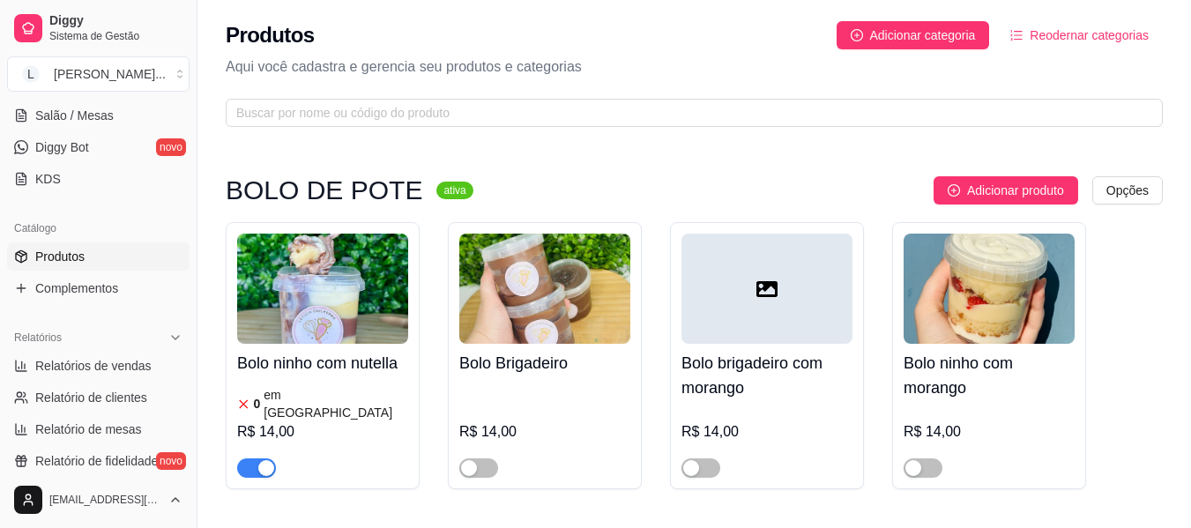
scroll to position [529, 0]
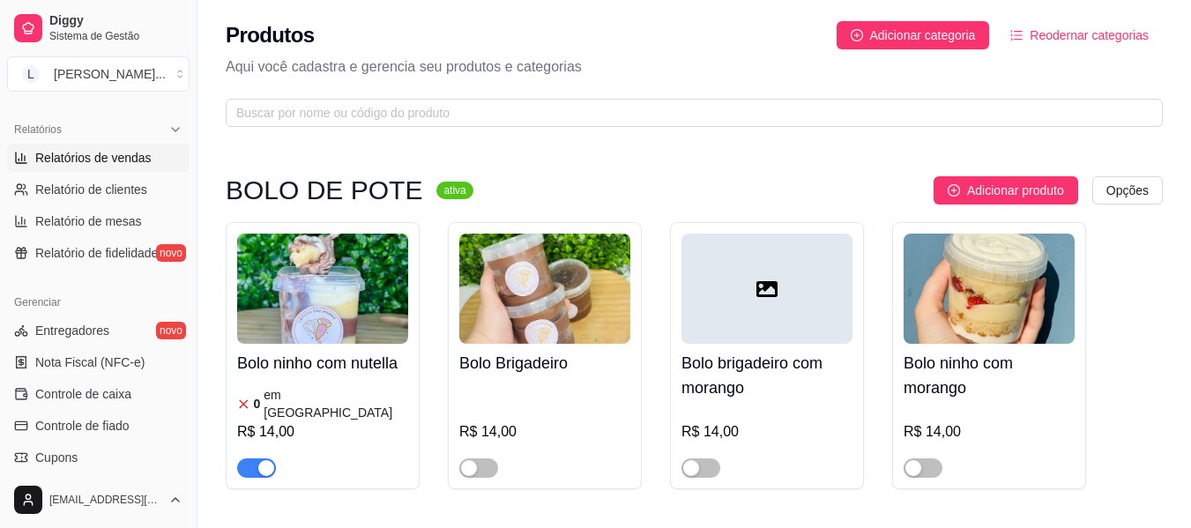
click at [116, 153] on span "Relatórios de vendas" at bounding box center [93, 158] width 116 height 18
select select "ALL"
select select "0"
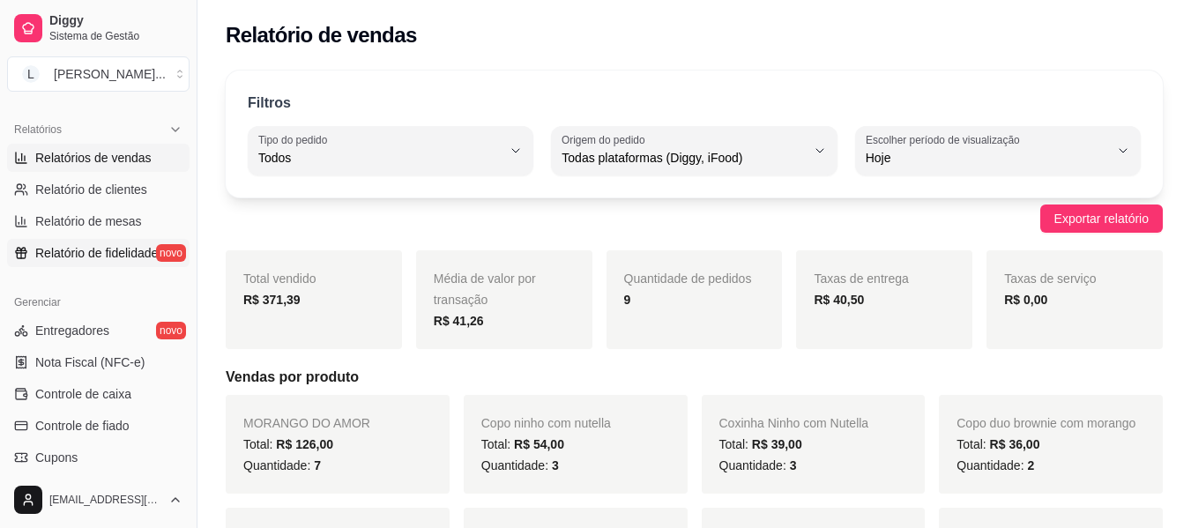
click at [125, 249] on span "Relatório de fidelidade" at bounding box center [96, 253] width 123 height 18
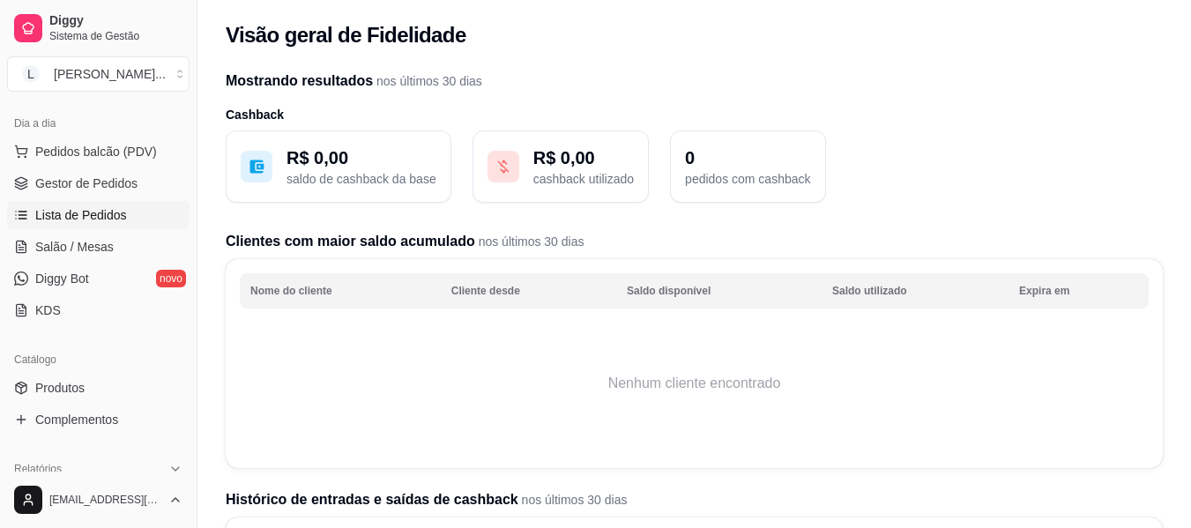
scroll to position [176, 0]
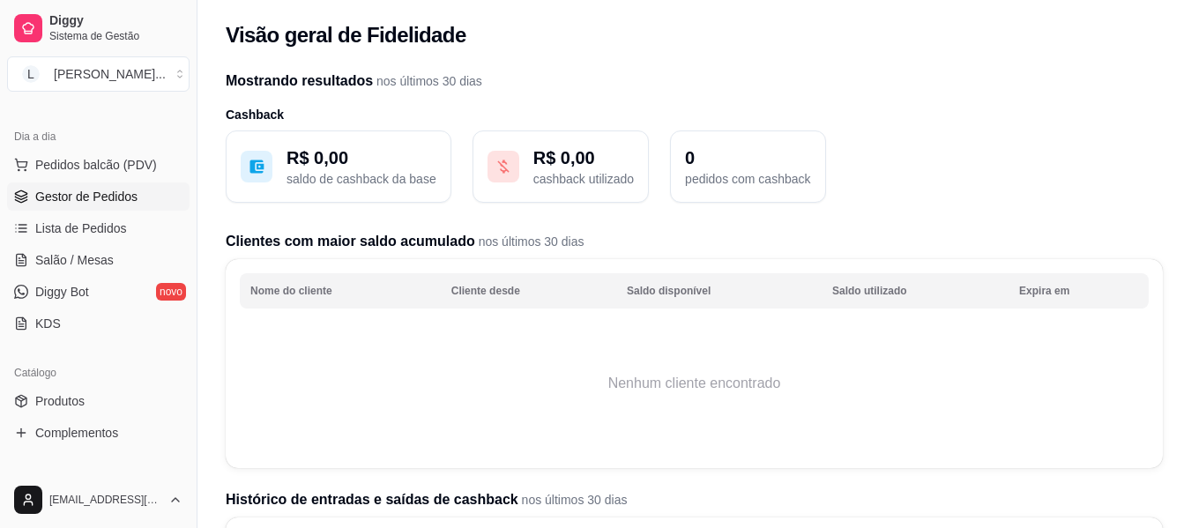
click at [117, 192] on span "Gestor de Pedidos" at bounding box center [86, 197] width 102 height 18
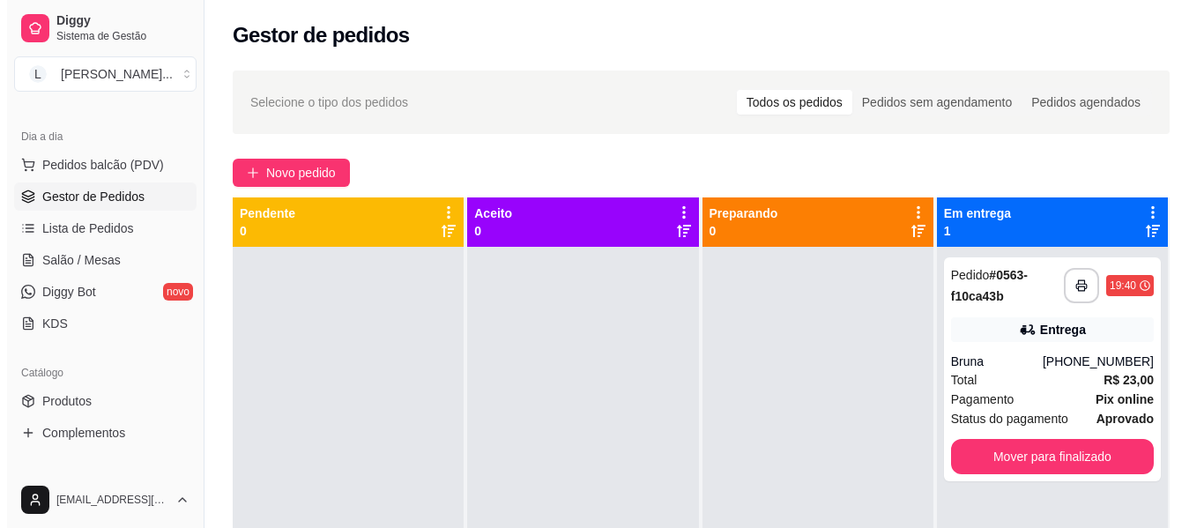
scroll to position [49, 0]
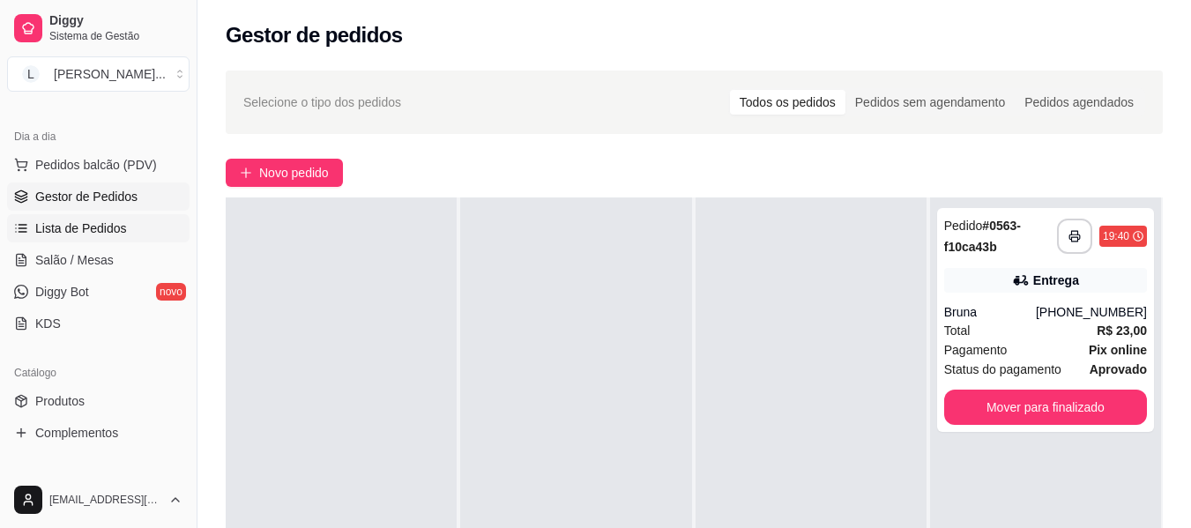
click at [90, 219] on span "Lista de Pedidos" at bounding box center [81, 228] width 92 height 18
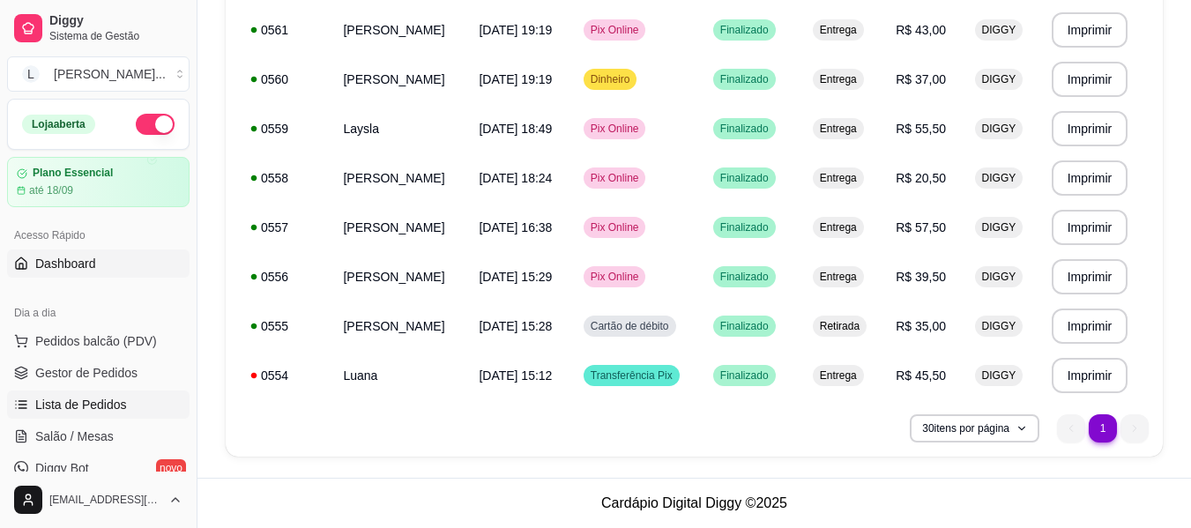
click at [145, 255] on link "Dashboard" at bounding box center [98, 263] width 182 height 28
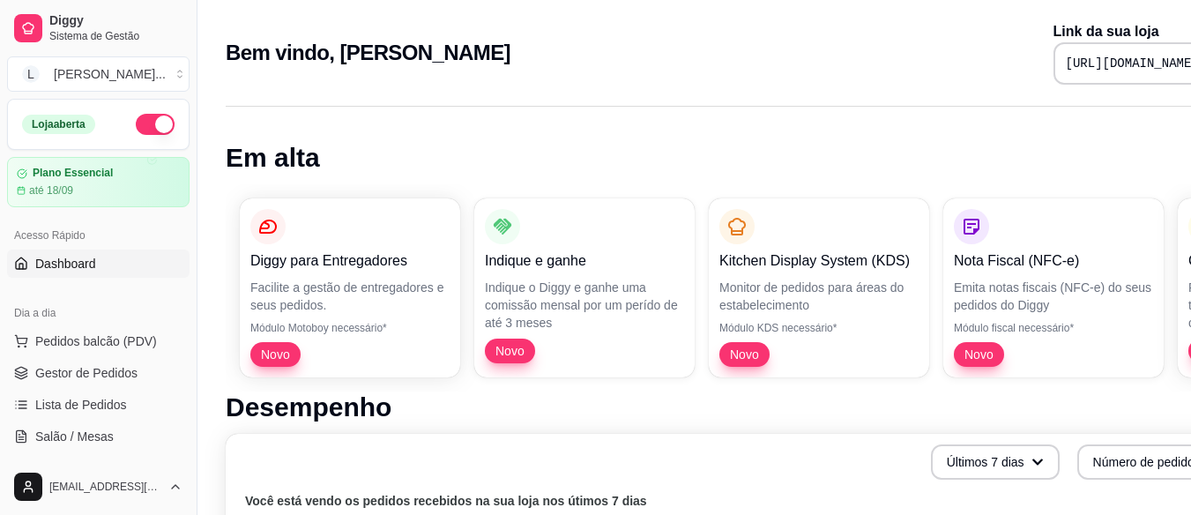
click at [130, 356] on ul "Pedidos balcão (PDV) Gestor de Pedidos Lista de Pedidos Salão / Mesas Diggy Bot…" at bounding box center [98, 420] width 182 height 187
click at [125, 362] on link "Gestor de Pedidos" at bounding box center [98, 373] width 182 height 28
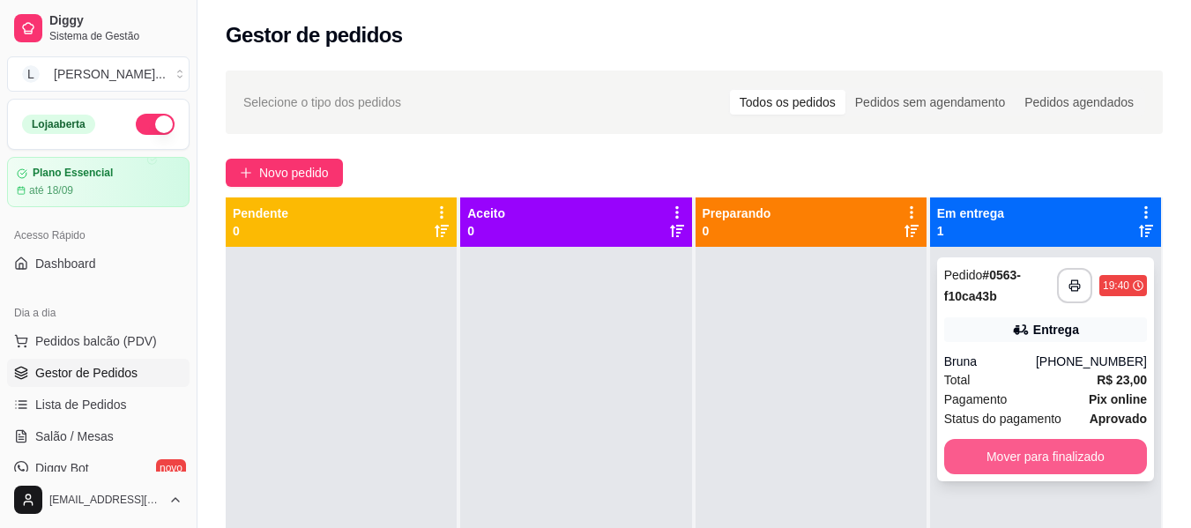
click at [1043, 467] on button "Mover para finalizado" at bounding box center [1045, 456] width 203 height 35
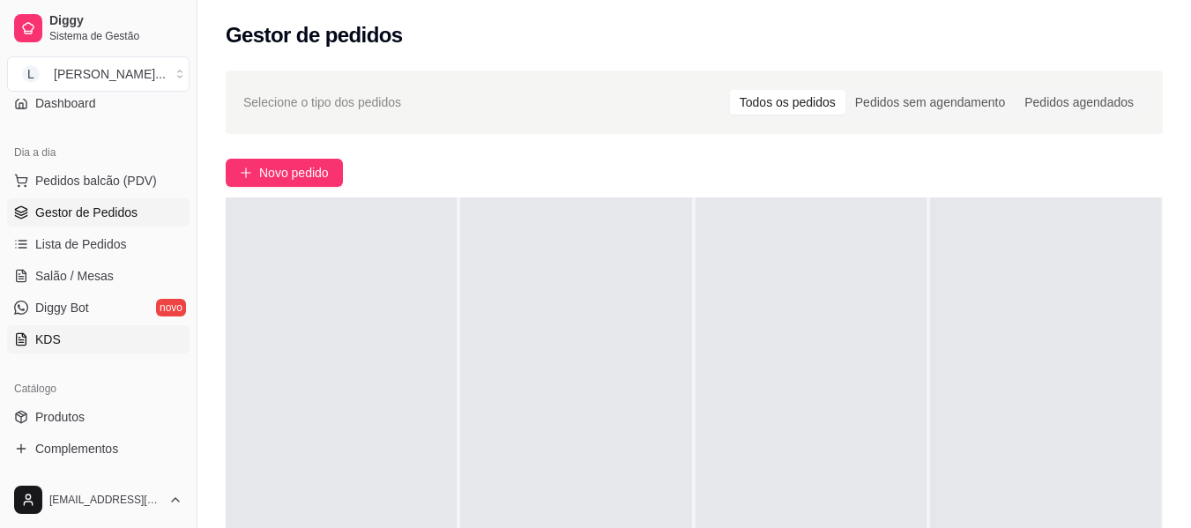
scroll to position [176, 0]
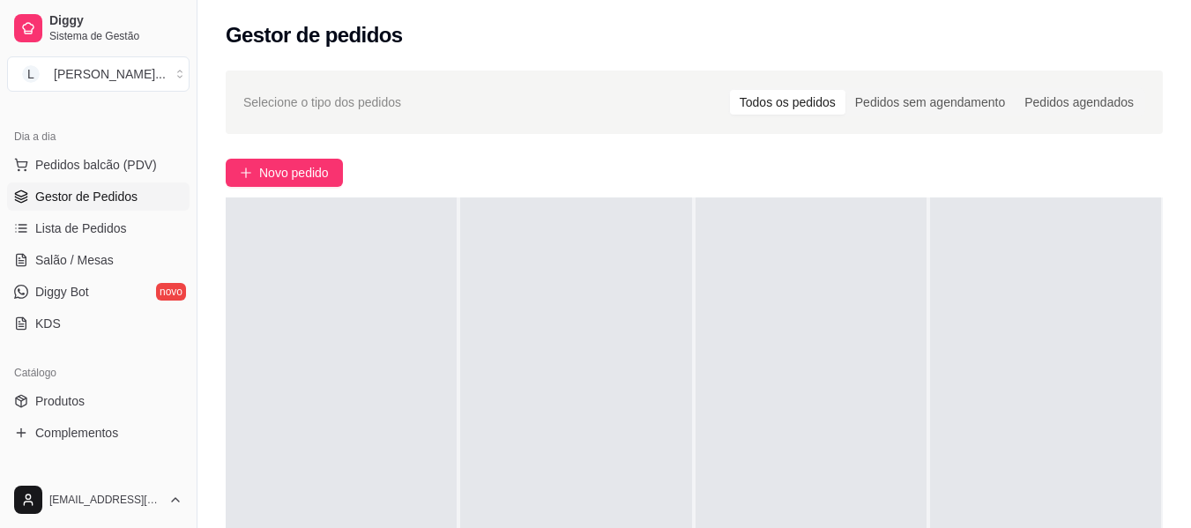
click at [92, 384] on div "Catálogo" at bounding box center [98, 373] width 182 height 28
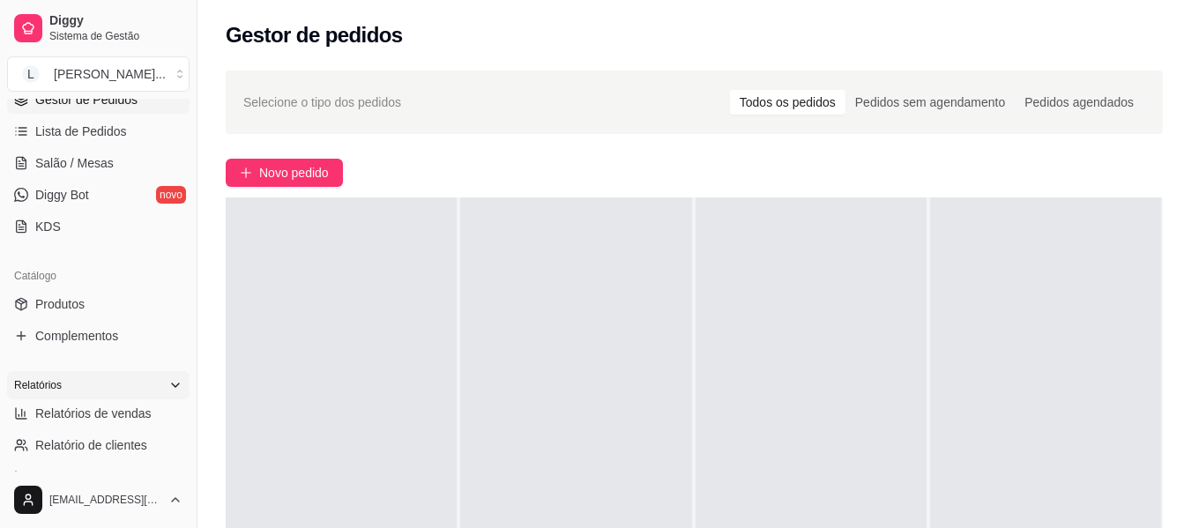
scroll to position [353, 0]
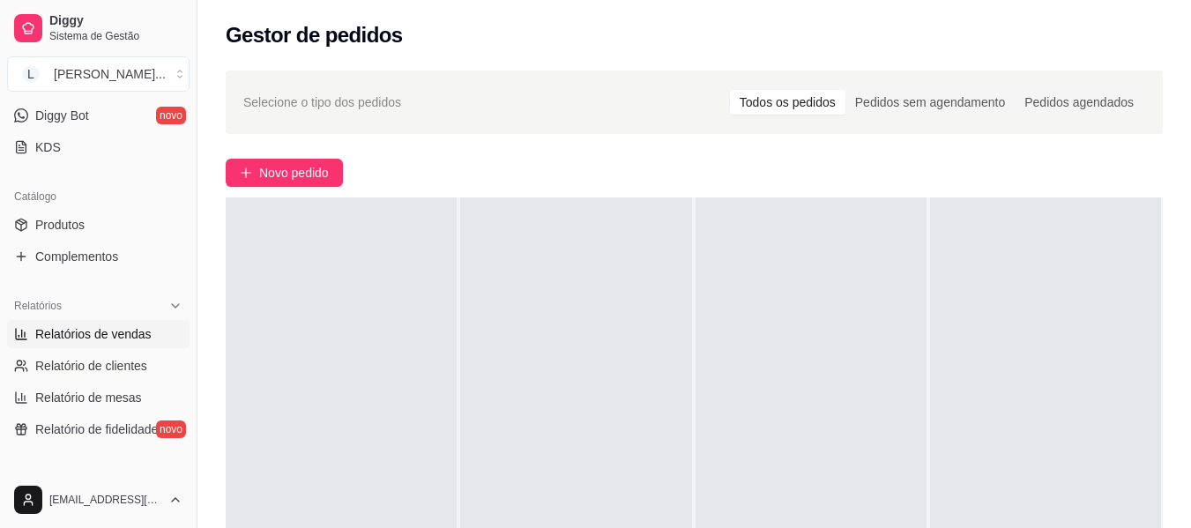
click at [104, 345] on link "Relatórios de vendas" at bounding box center [98, 334] width 182 height 28
select select "ALL"
select select "0"
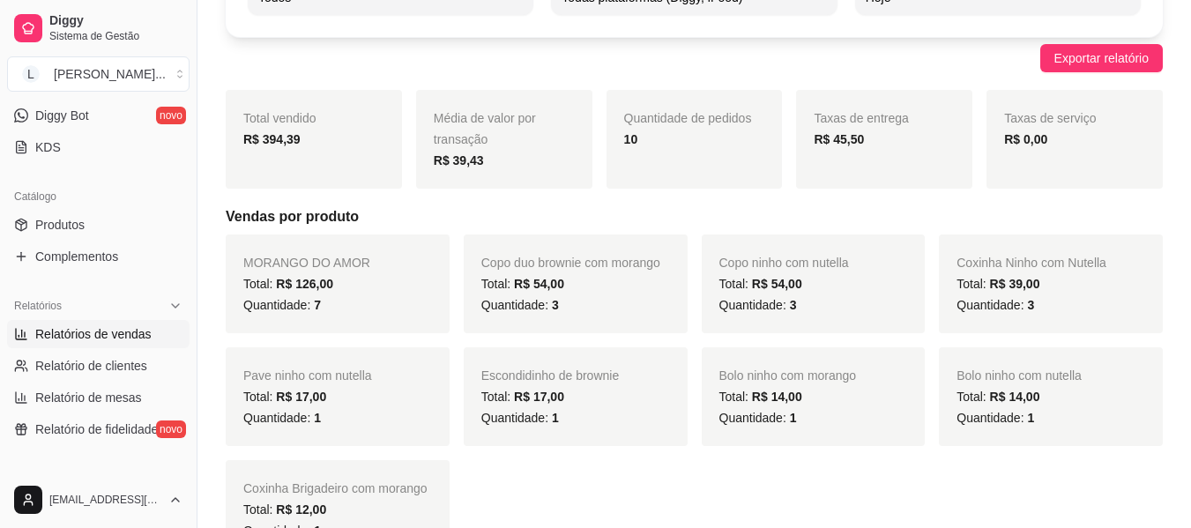
scroll to position [176, 0]
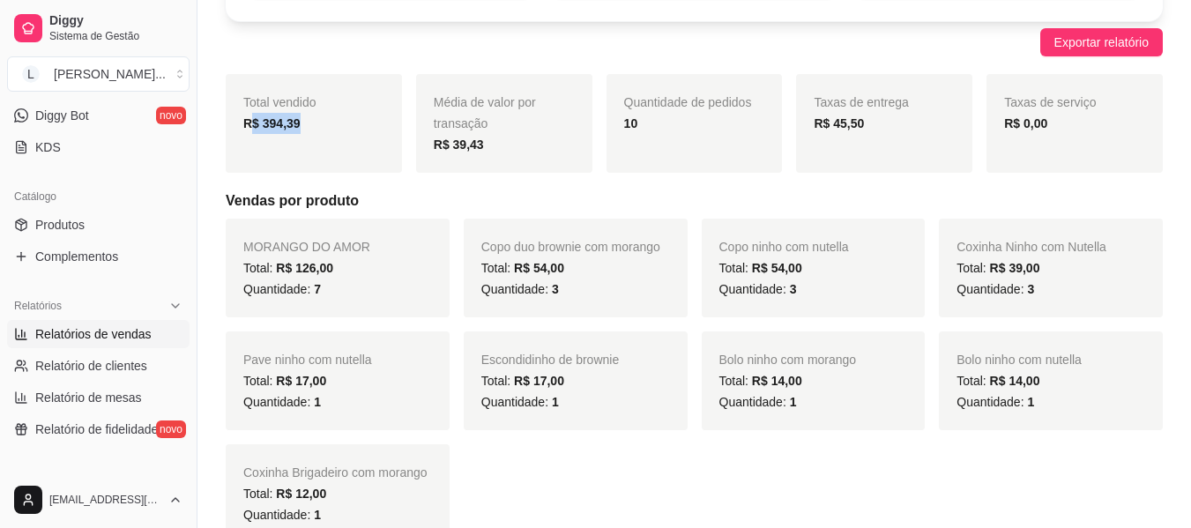
drag, startPoint x: 323, startPoint y: 124, endPoint x: 247, endPoint y: 119, distance: 76.9
click at [247, 119] on div "R$ 394,39" at bounding box center [313, 123] width 141 height 21
click at [469, 202] on h5 "Vendas por produto" at bounding box center [694, 200] width 937 height 21
drag, startPoint x: 314, startPoint y: 257, endPoint x: 268, endPoint y: 254, distance: 46.0
click at [268, 254] on div "MORANGO DO AMOR Total: R$ 126,00 Quantidade: 7" at bounding box center [338, 268] width 224 height 99
